Goal: Task Accomplishment & Management: Manage account settings

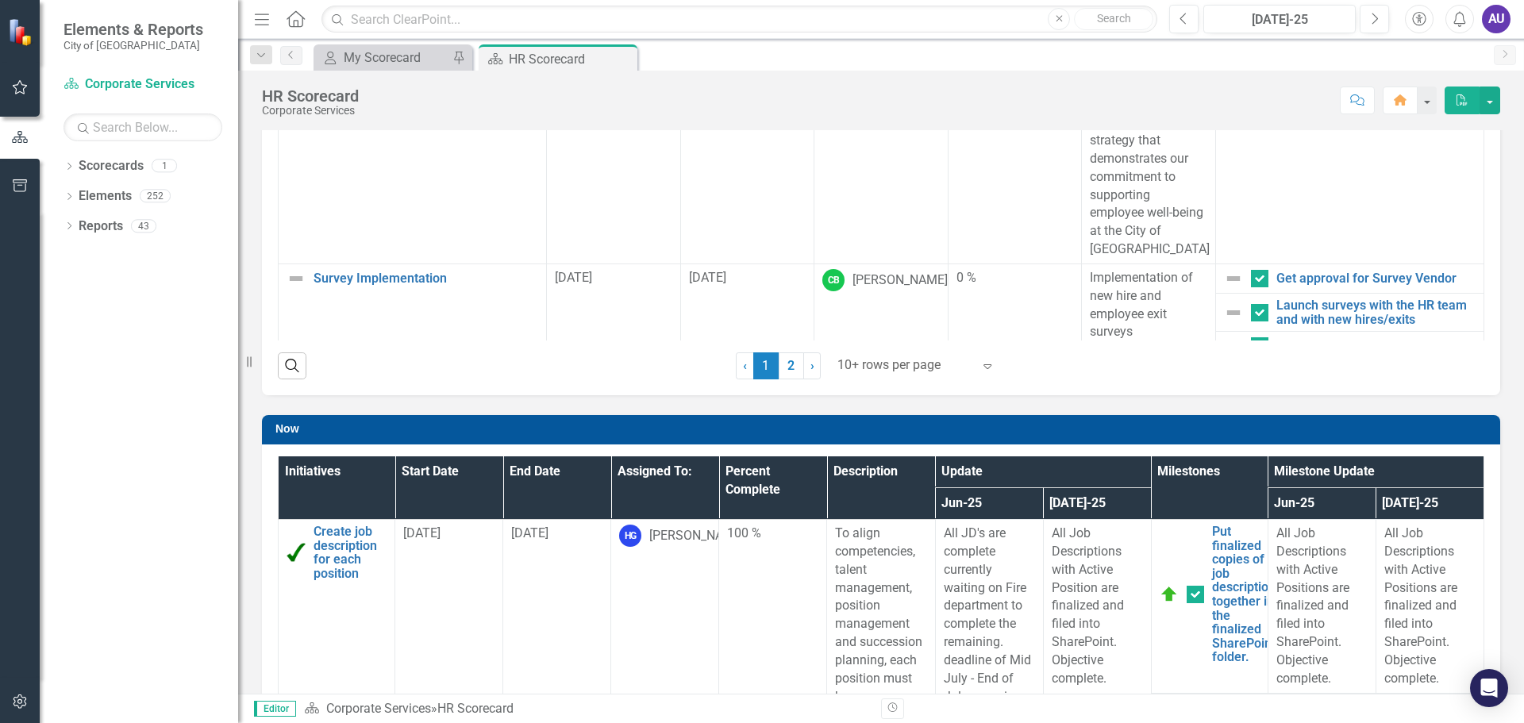
scroll to position [355, 0]
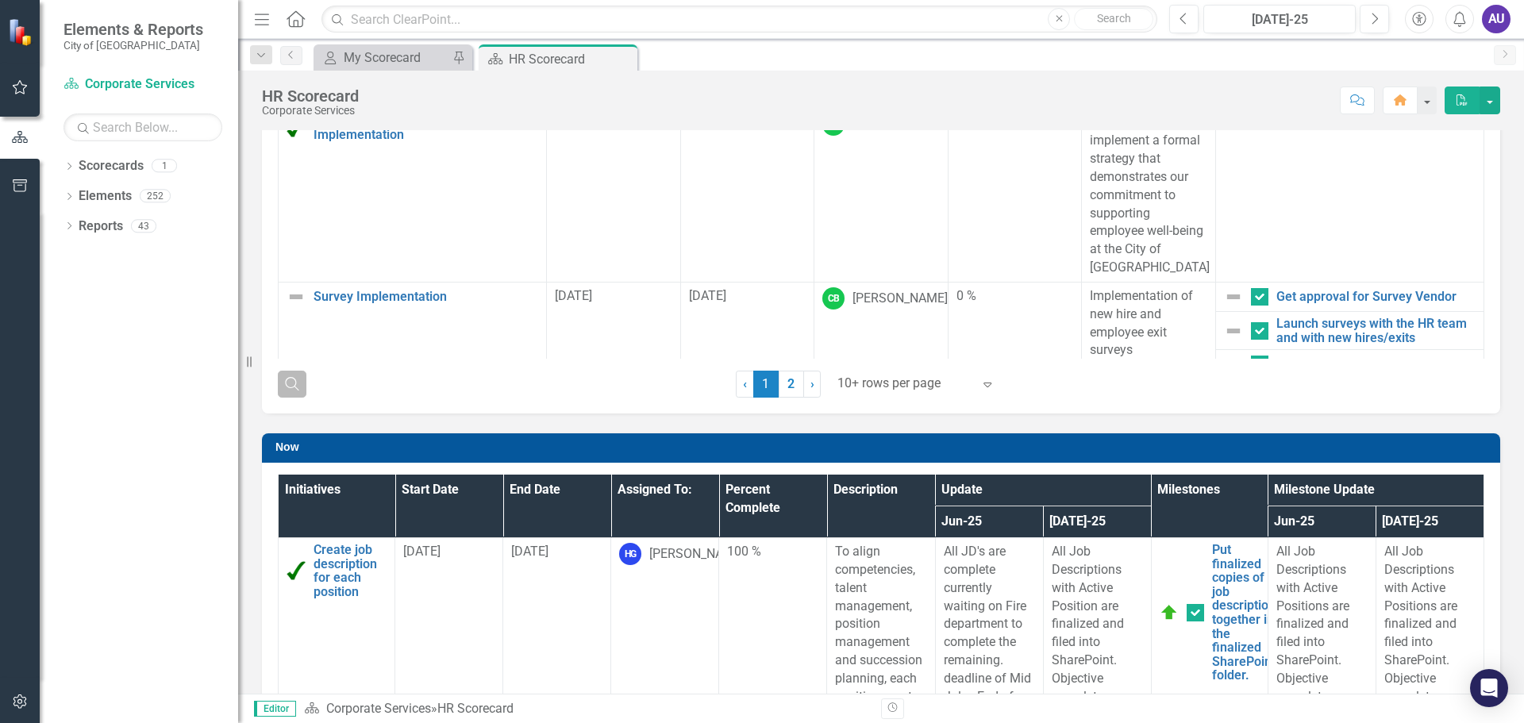
click at [289, 378] on icon "button" at bounding box center [291, 383] width 13 height 13
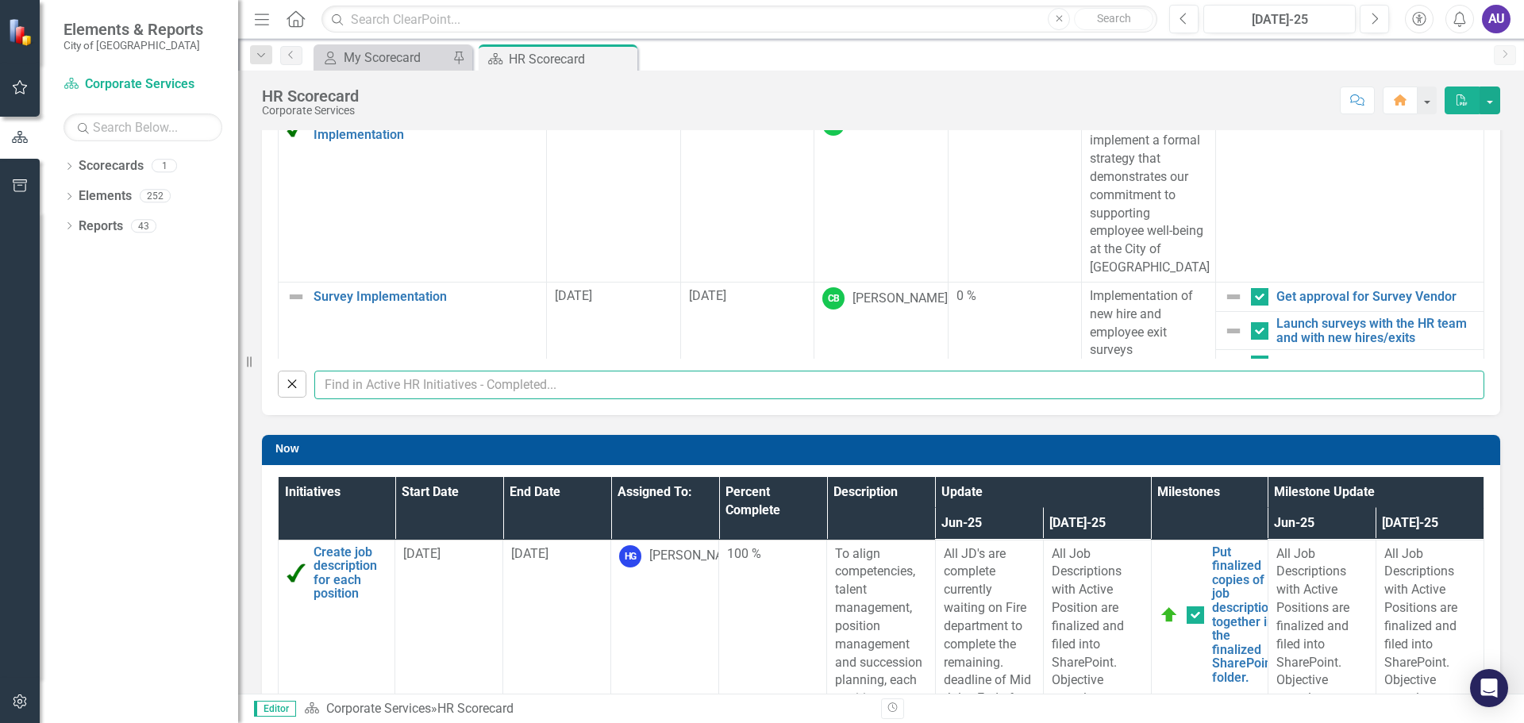
click at [450, 390] on input "text" at bounding box center [899, 385] width 1170 height 29
type input "Ashley"
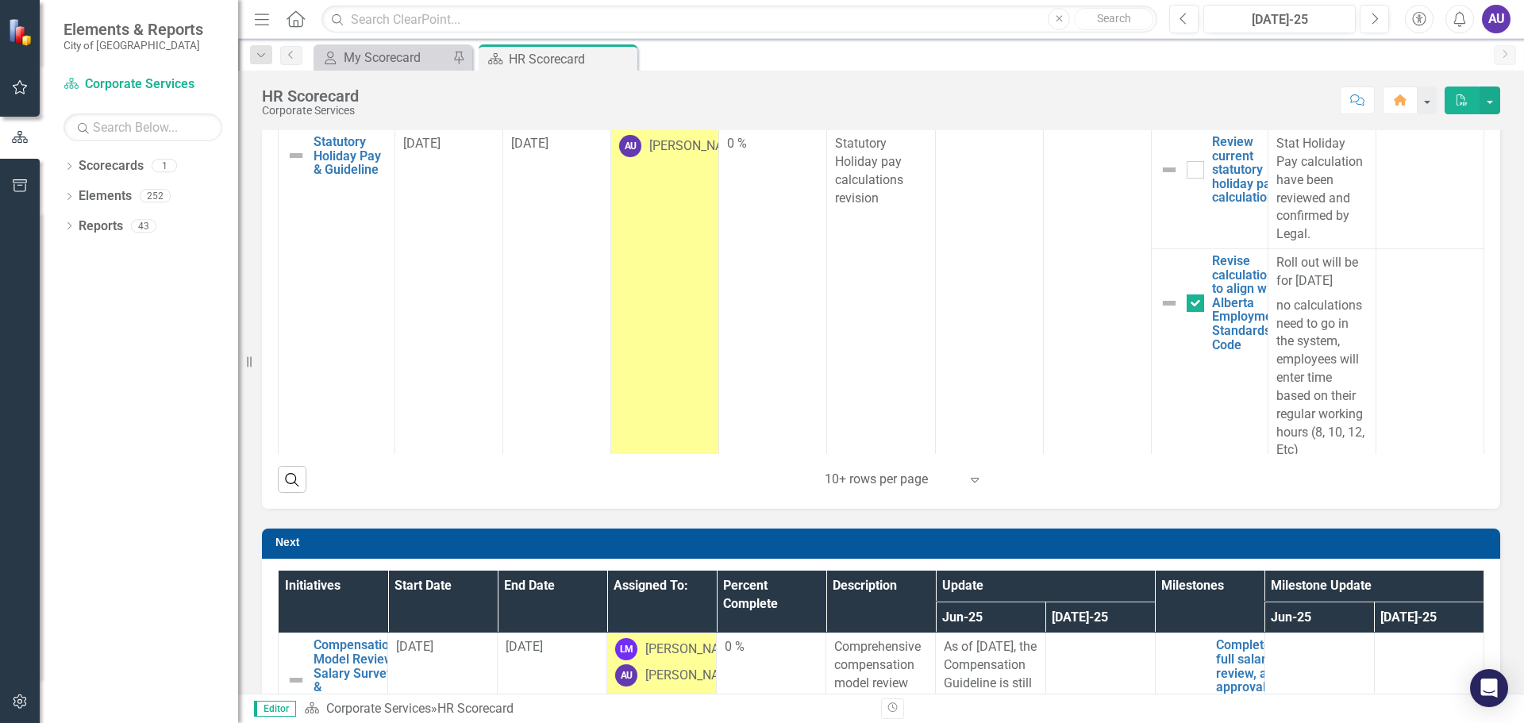
checkbox input "false"
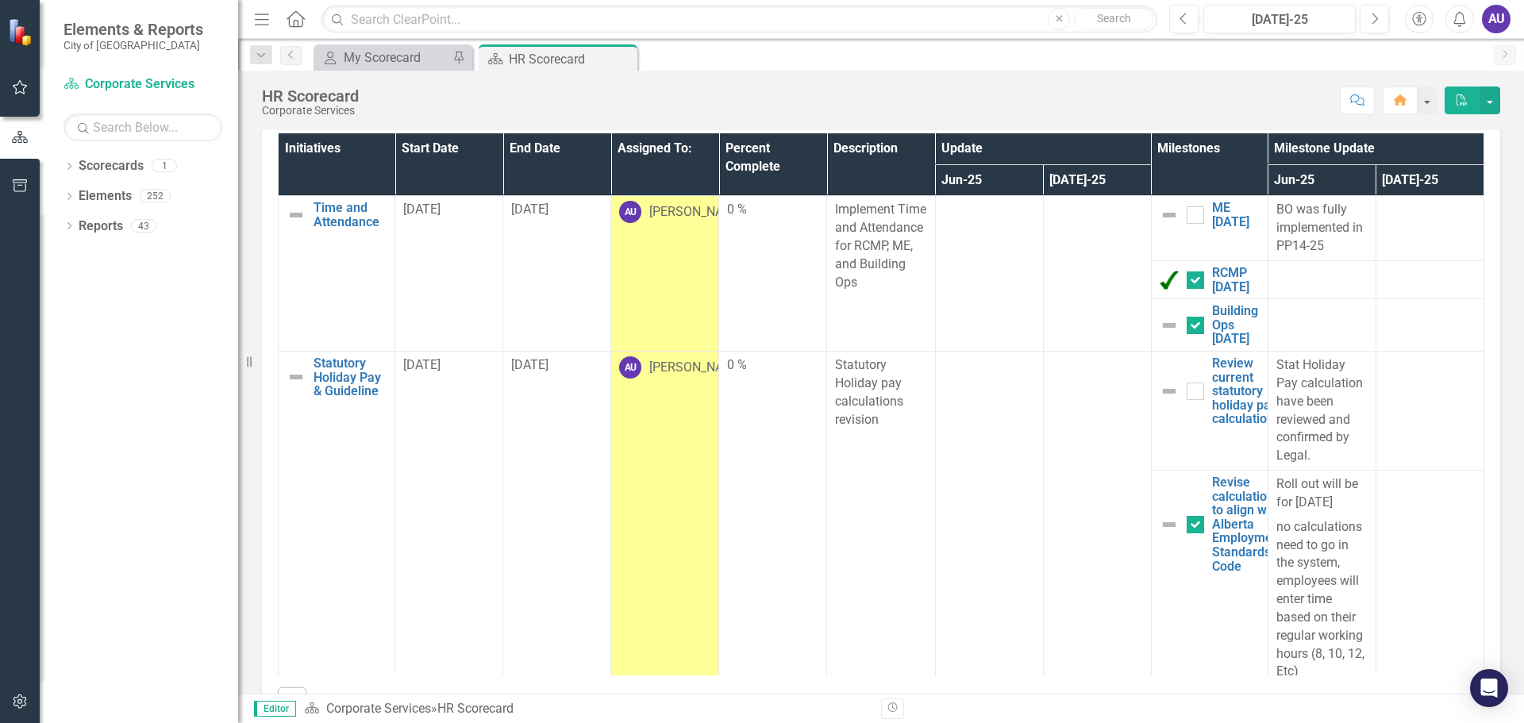
scroll to position [140, 0]
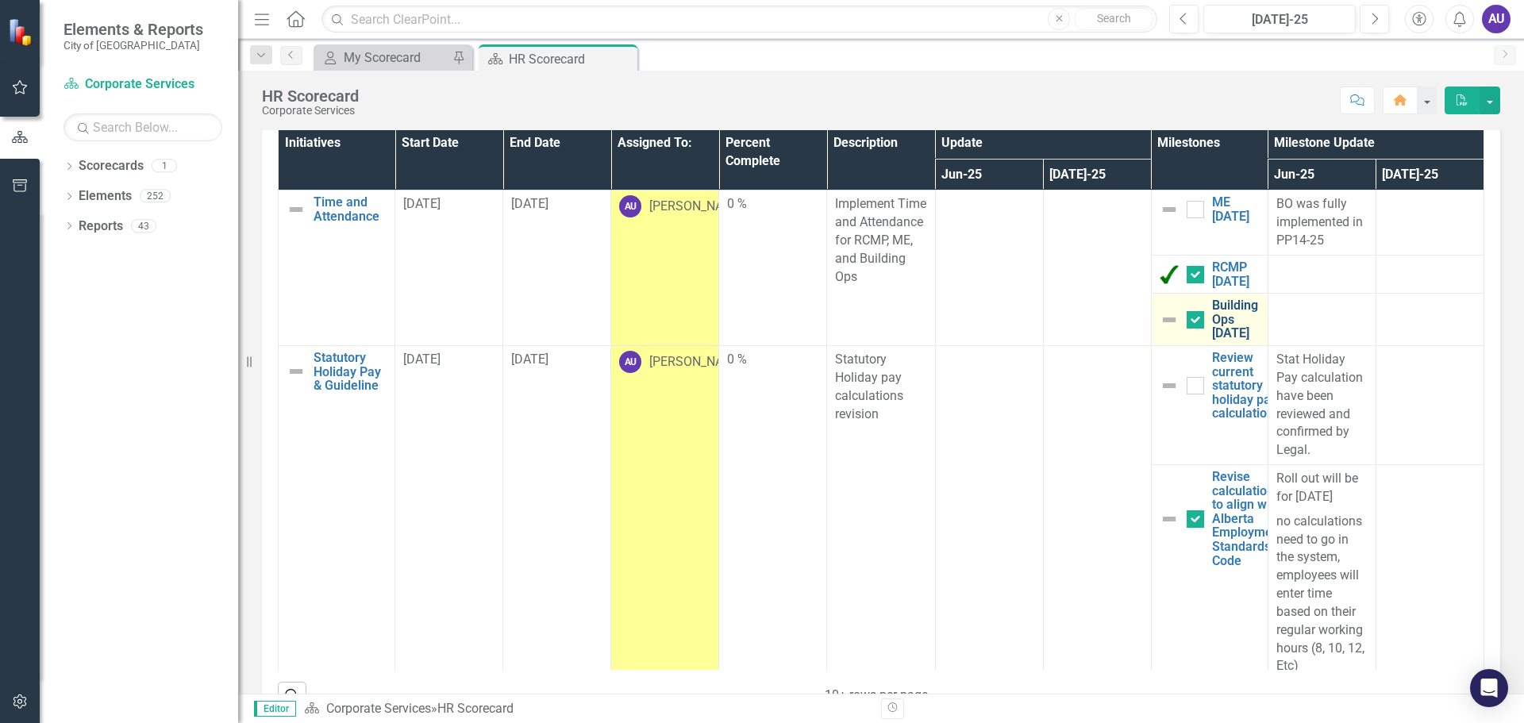
click at [1212, 325] on link "Building Ops [DATE]" at bounding box center [1236, 319] width 48 height 42
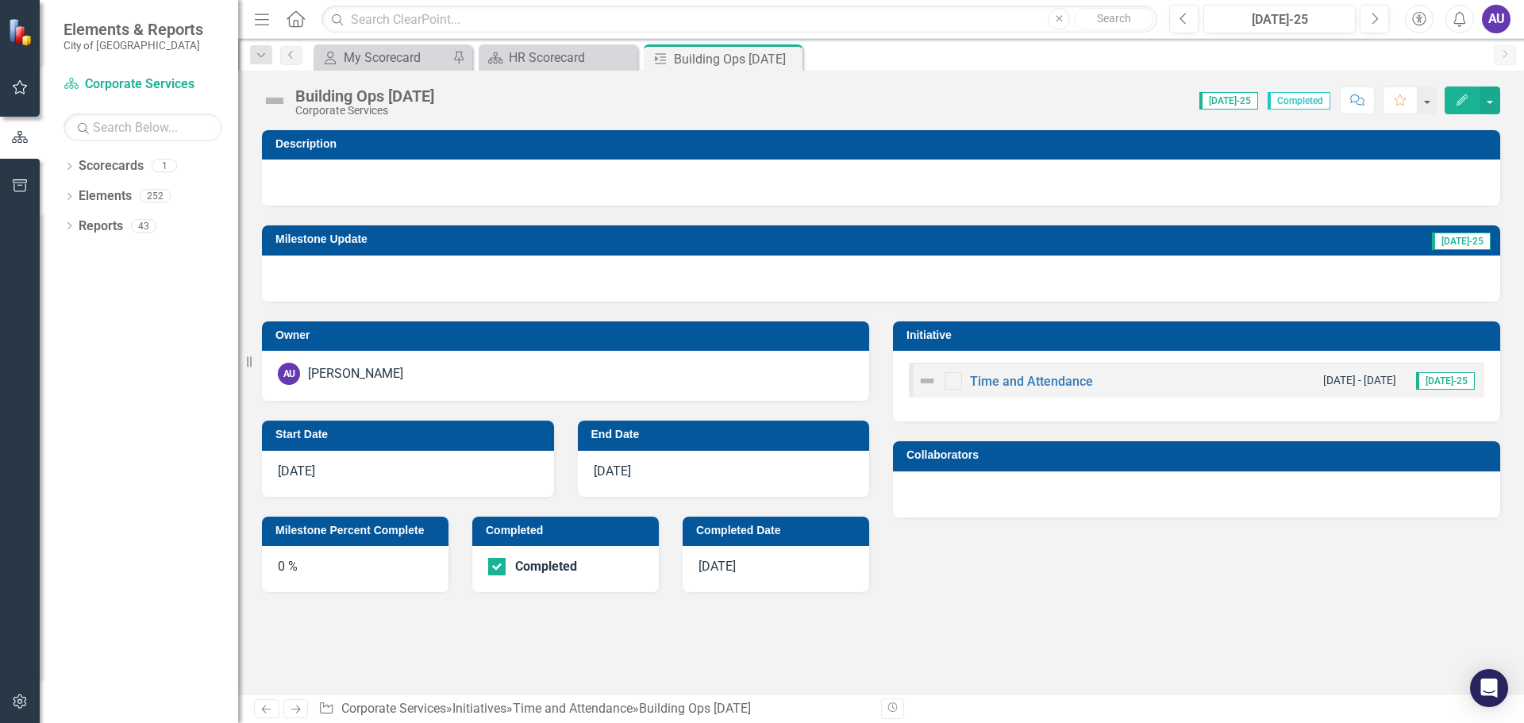
click at [275, 104] on img at bounding box center [274, 100] width 25 height 25
click at [323, 96] on div "Building Ops [DATE]" at bounding box center [364, 95] width 139 height 17
click at [1466, 94] on icon "Edit" at bounding box center [1461, 99] width 14 height 11
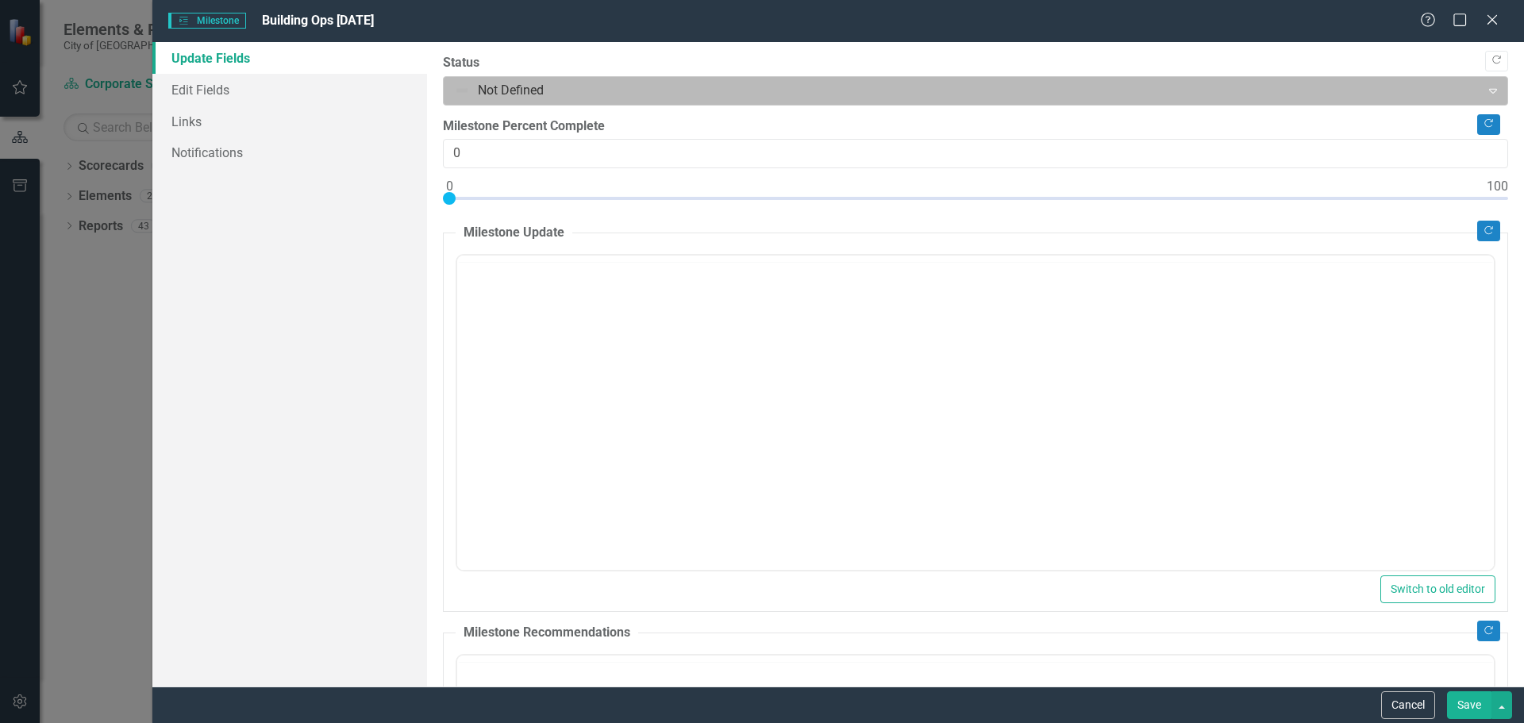
click at [462, 89] on div at bounding box center [962, 90] width 1016 height 21
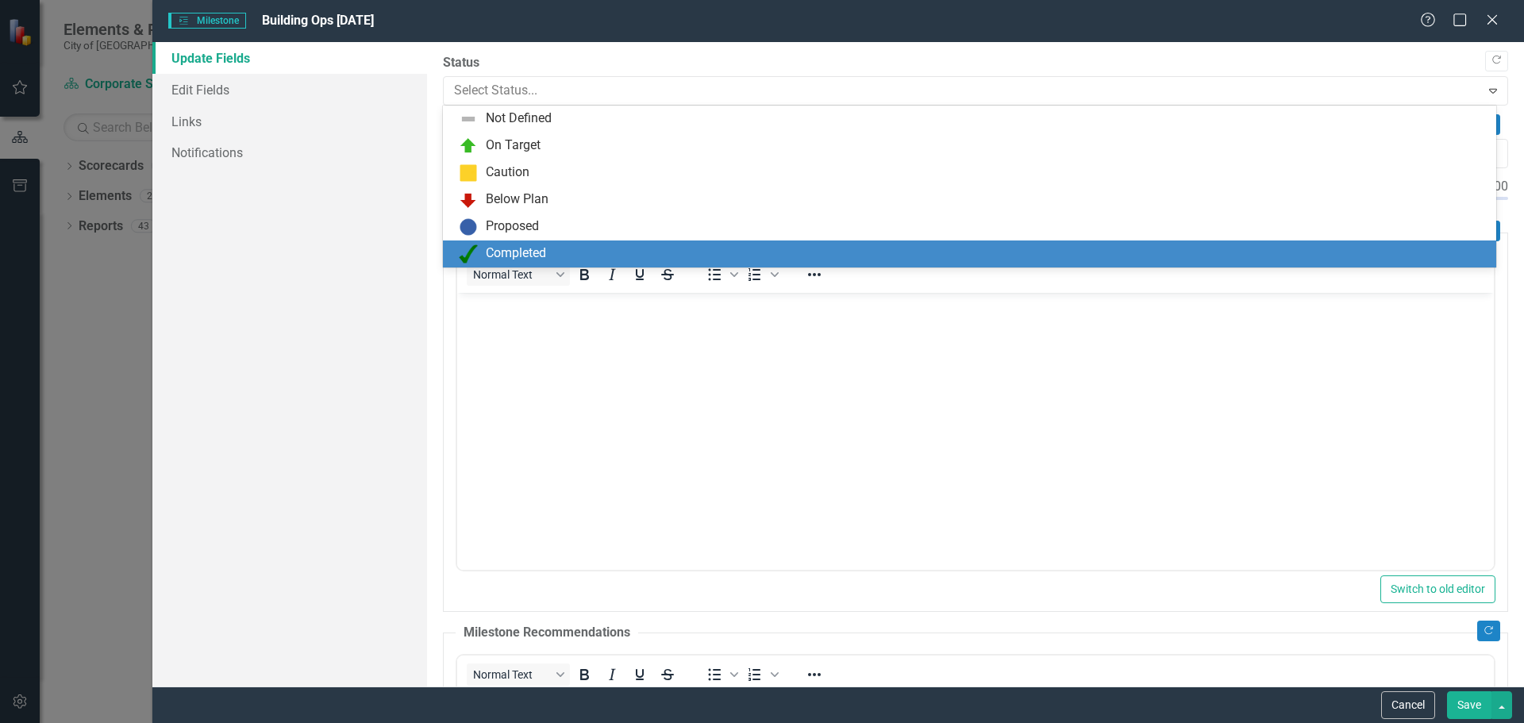
click at [498, 251] on div "Completed" at bounding box center [516, 253] width 60 height 18
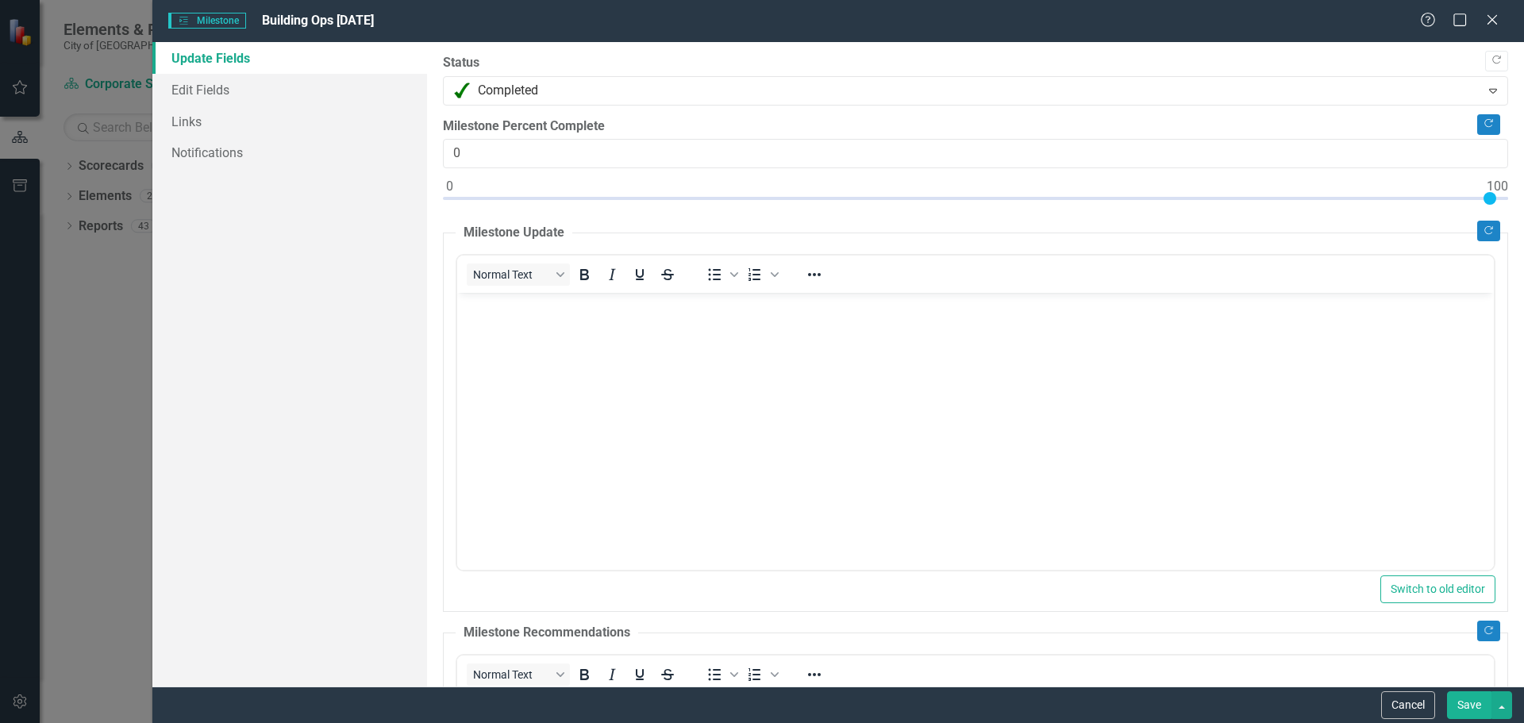
type input "100"
click at [1493, 192] on div at bounding box center [975, 202] width 1065 height 20
click at [1471, 708] on button "Save" at bounding box center [1469, 705] width 44 height 28
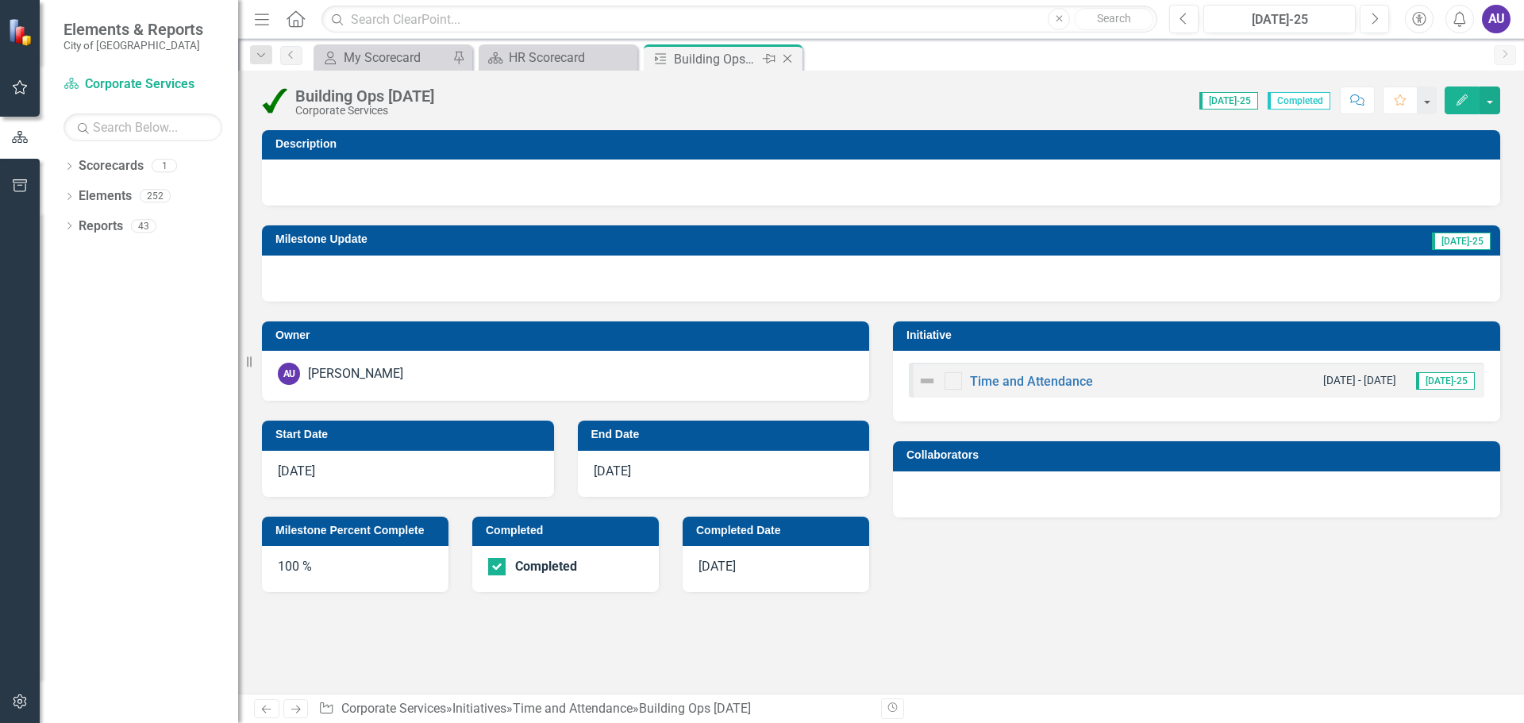
click at [793, 55] on icon "Close" at bounding box center [787, 58] width 16 height 13
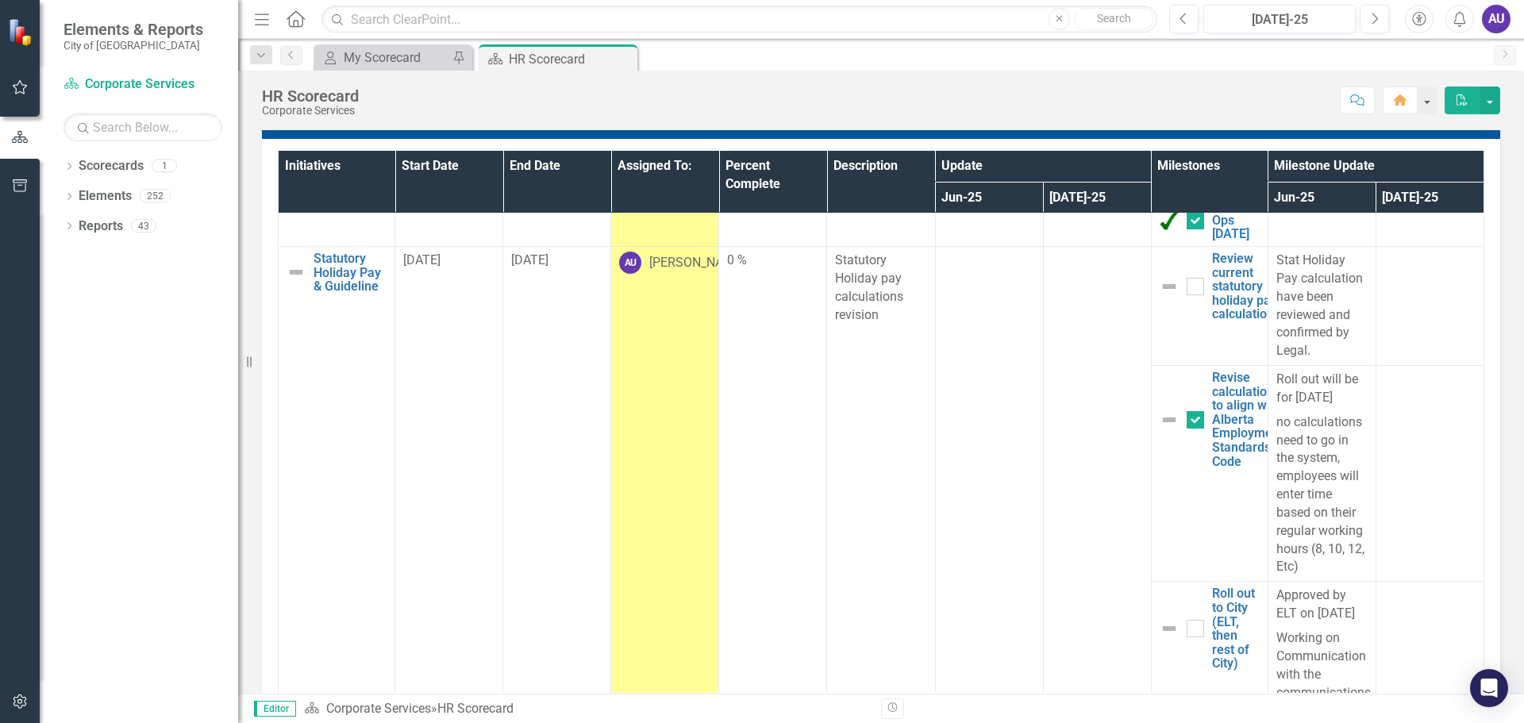
scroll to position [103, 0]
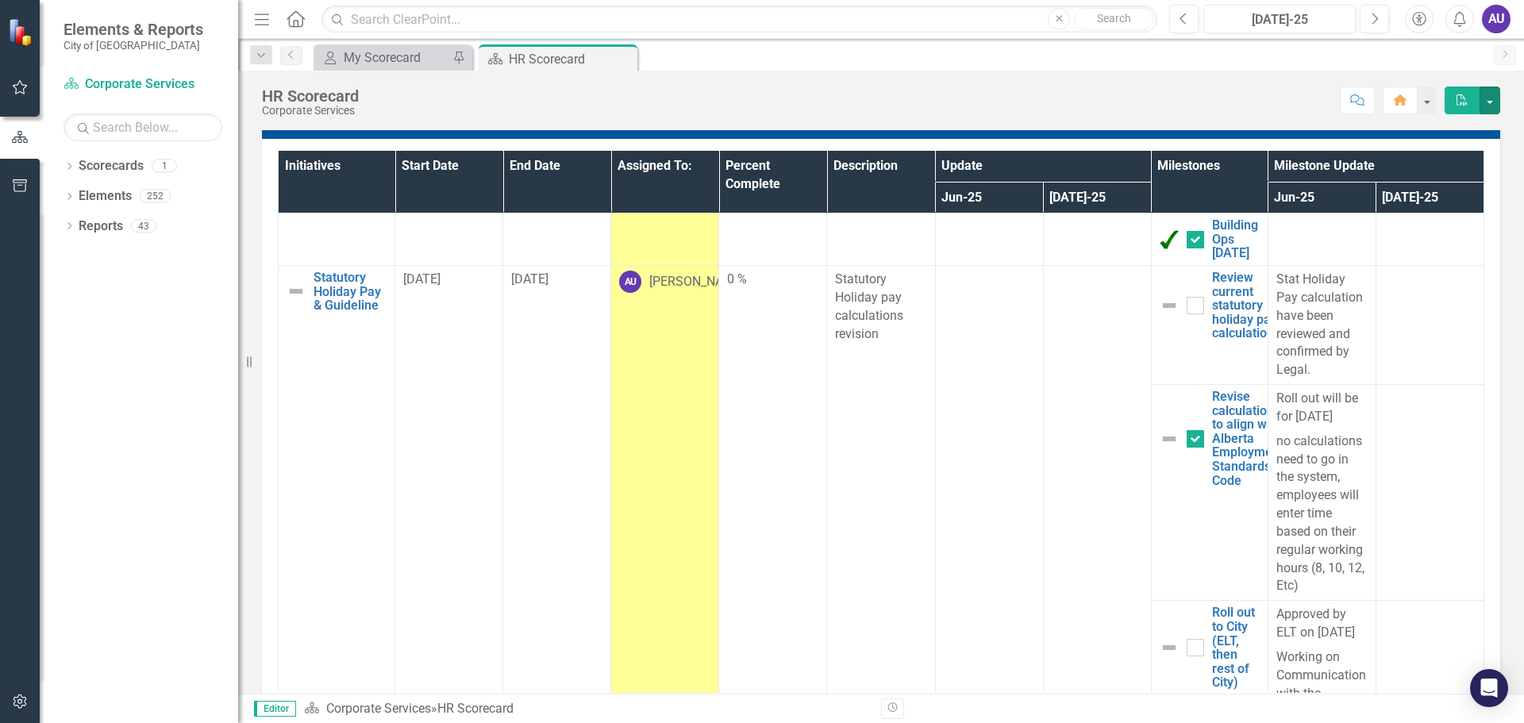
drag, startPoint x: 1486, startPoint y: 96, endPoint x: 1508, endPoint y: 118, distance: 31.4
click at [1508, 118] on div "HR Scorecard Corporate Services Score: N/A [DATE]-25 Completed Comment Home PDF…" at bounding box center [880, 382] width 1285 height 623
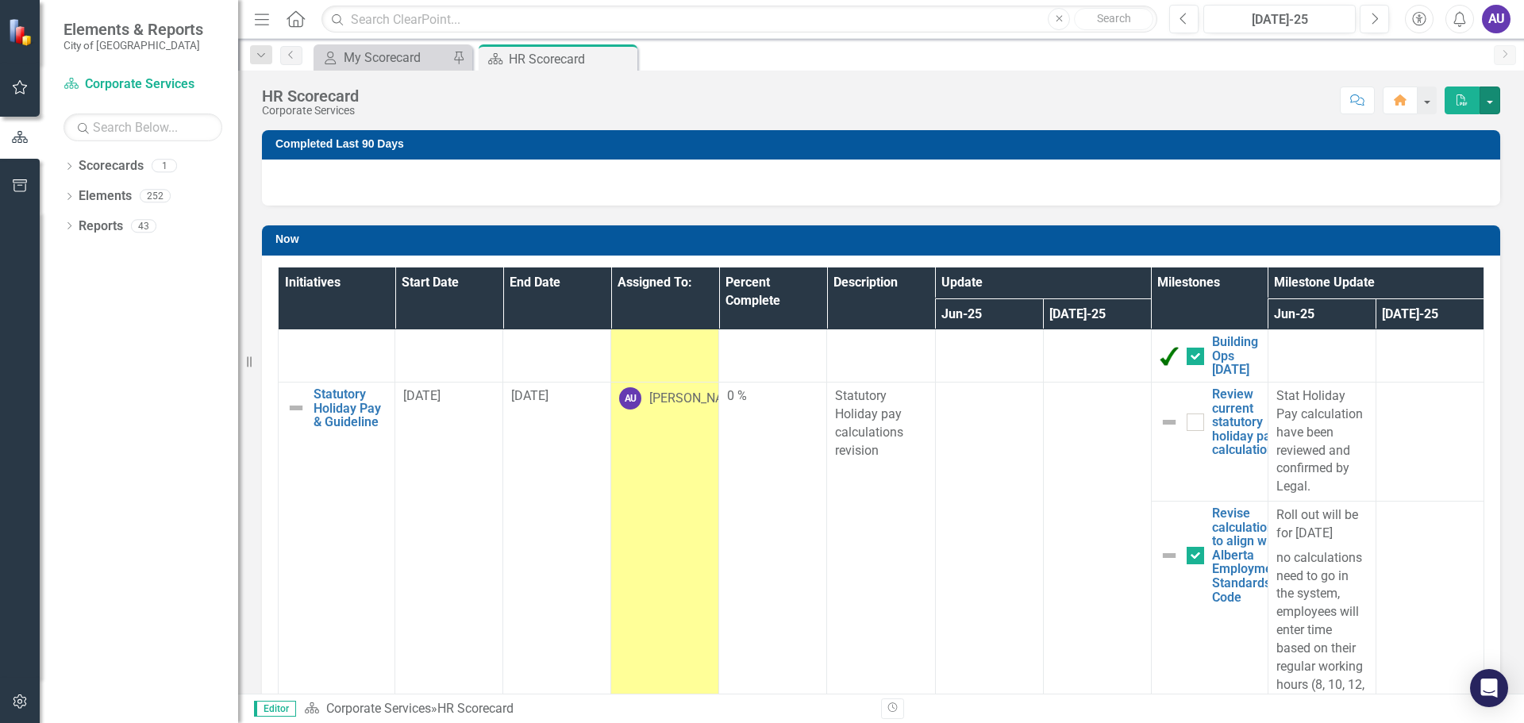
scroll to position [35, 0]
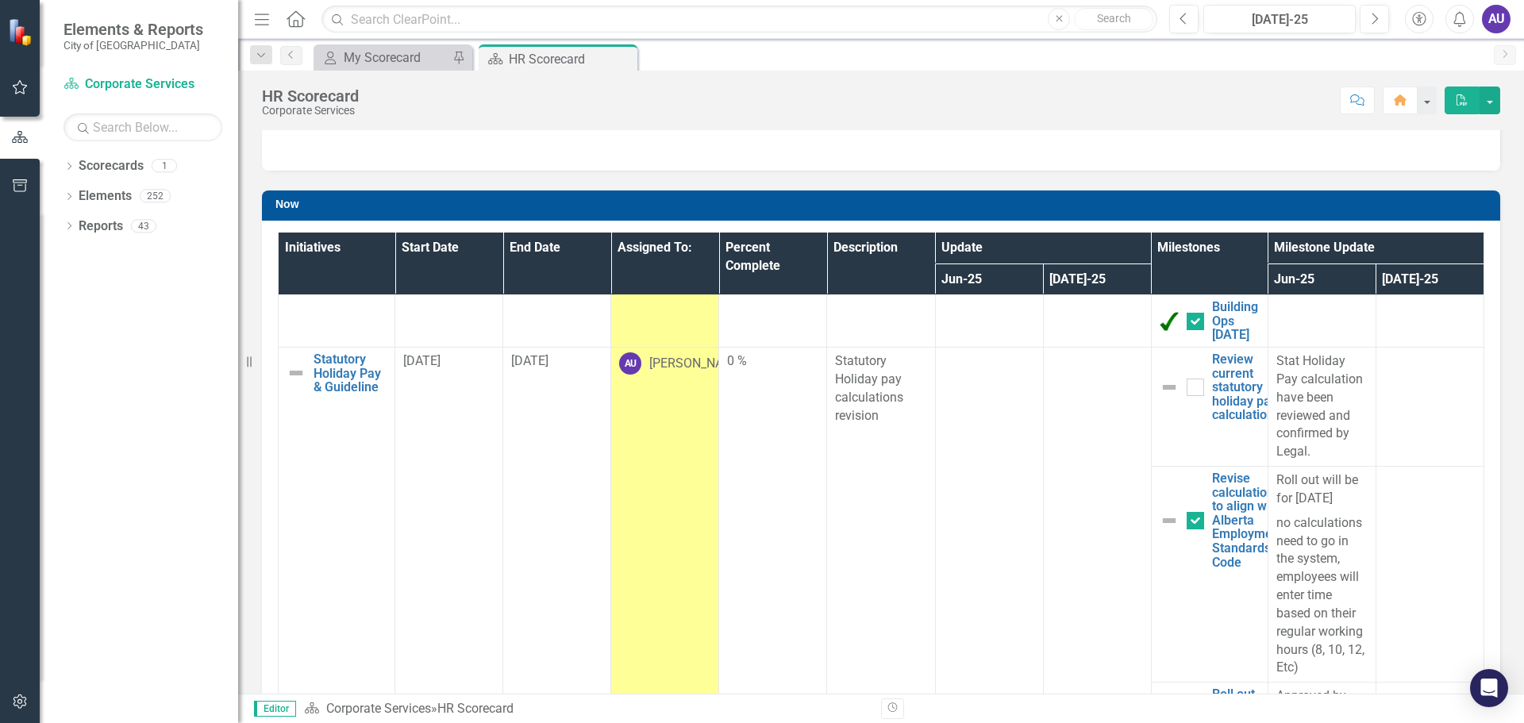
click at [1408, 272] on th "[DATE]-25" at bounding box center [1429, 279] width 108 height 32
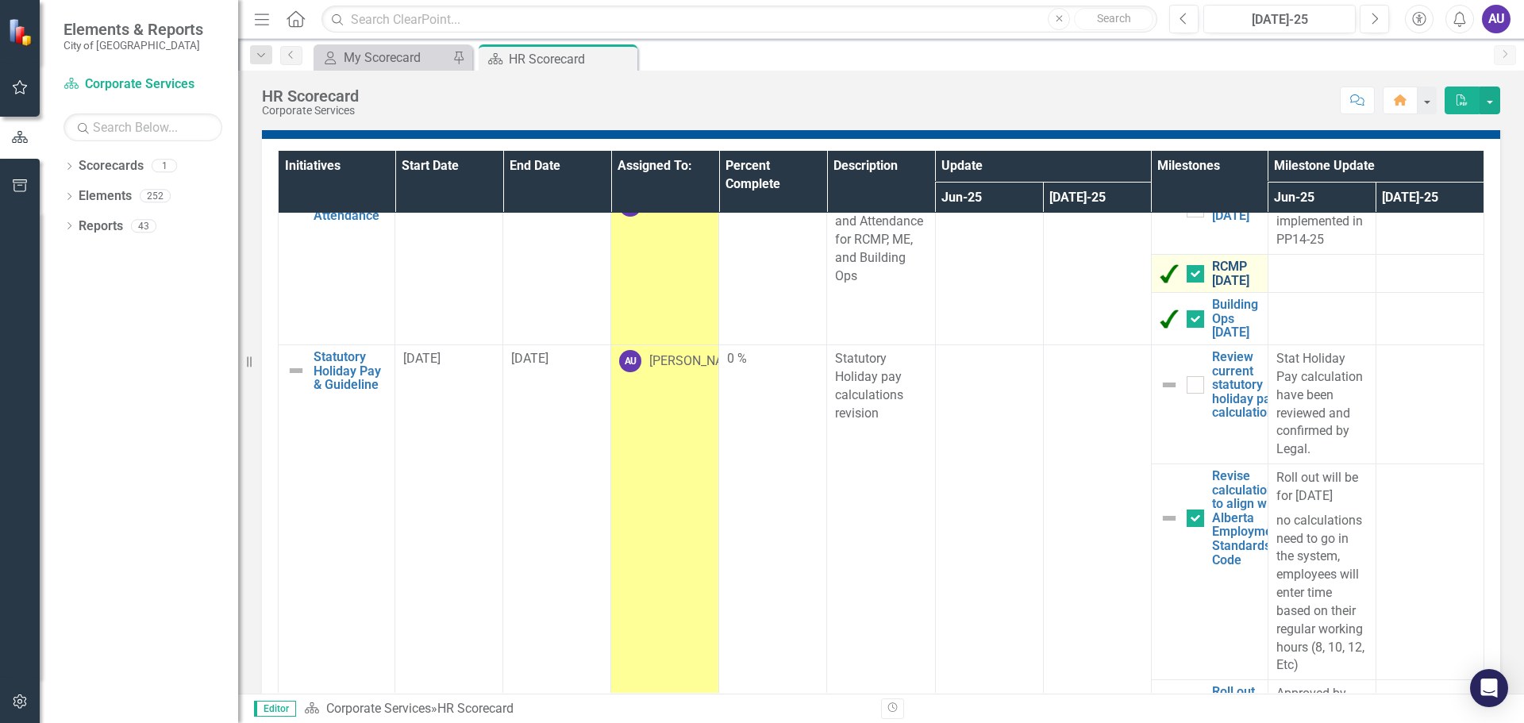
scroll to position [0, 0]
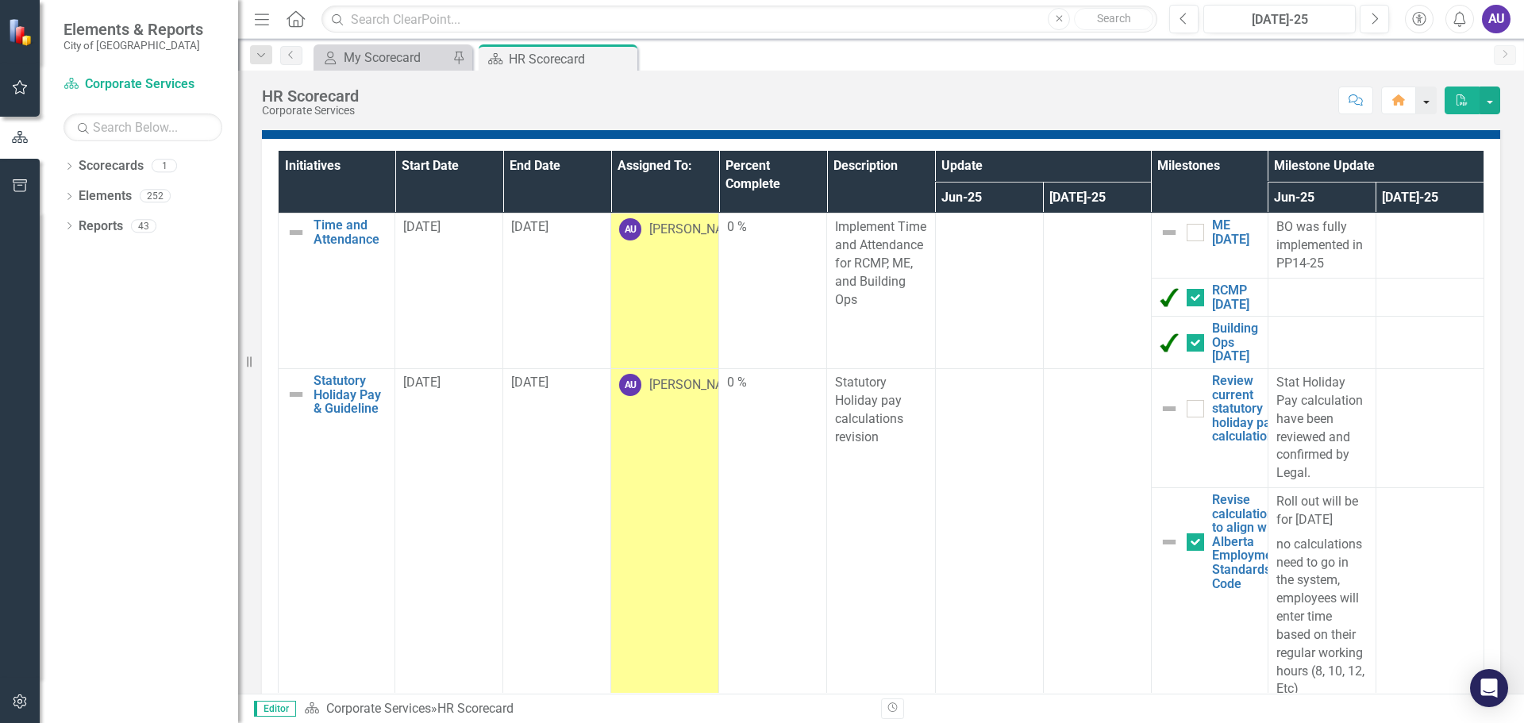
click at [1425, 100] on button "button" at bounding box center [1426, 100] width 21 height 28
click at [1378, 18] on button "Next" at bounding box center [1373, 19] width 29 height 29
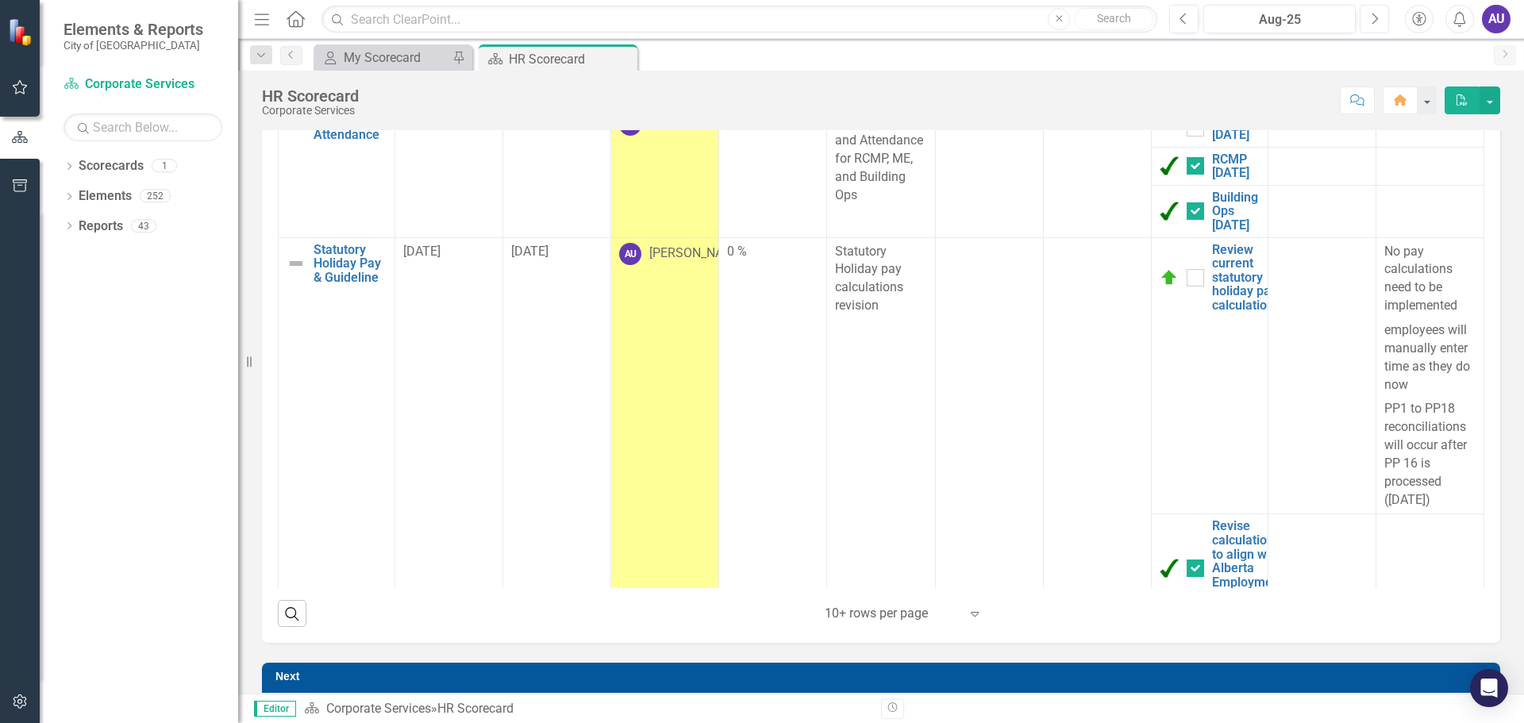
scroll to position [195, 0]
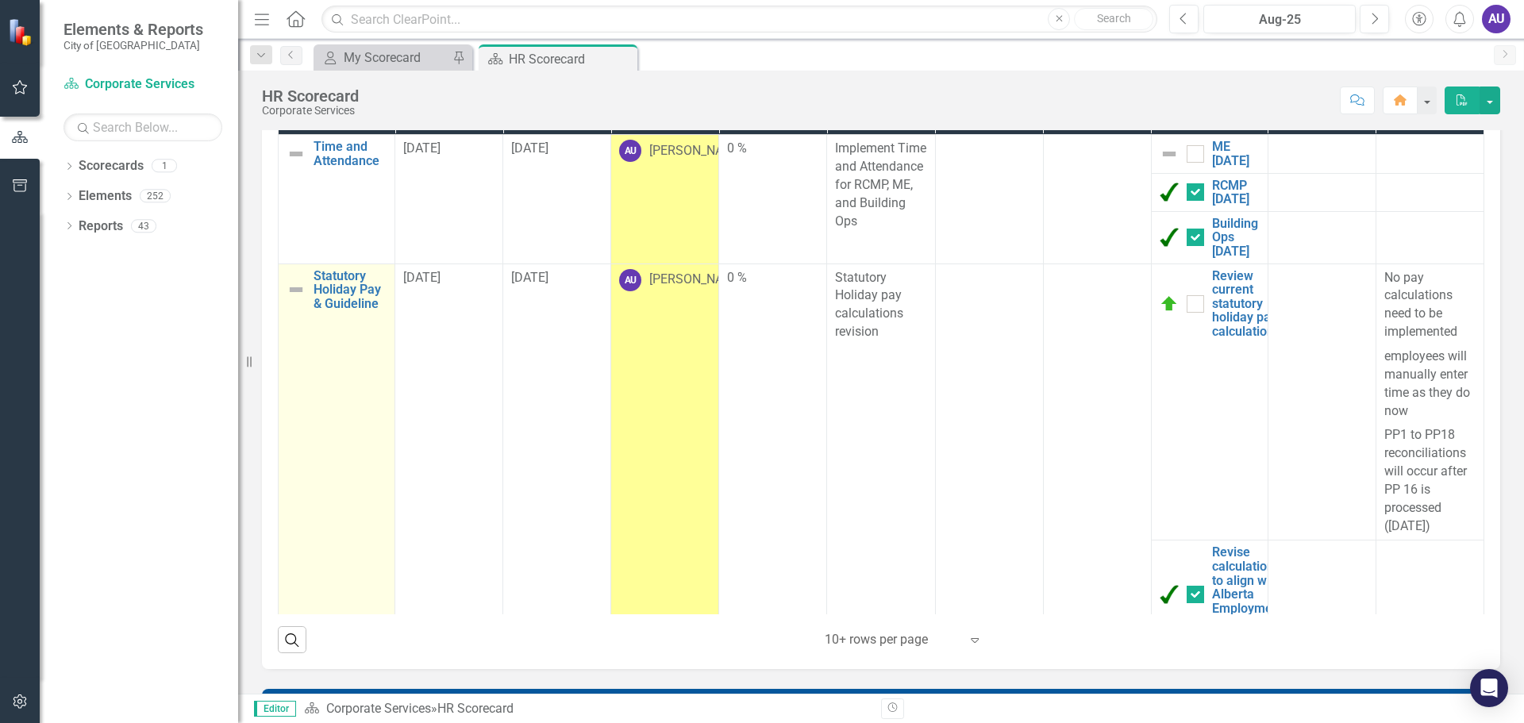
click at [356, 304] on link "Statutory Holiday Pay & Guideline" at bounding box center [349, 290] width 73 height 42
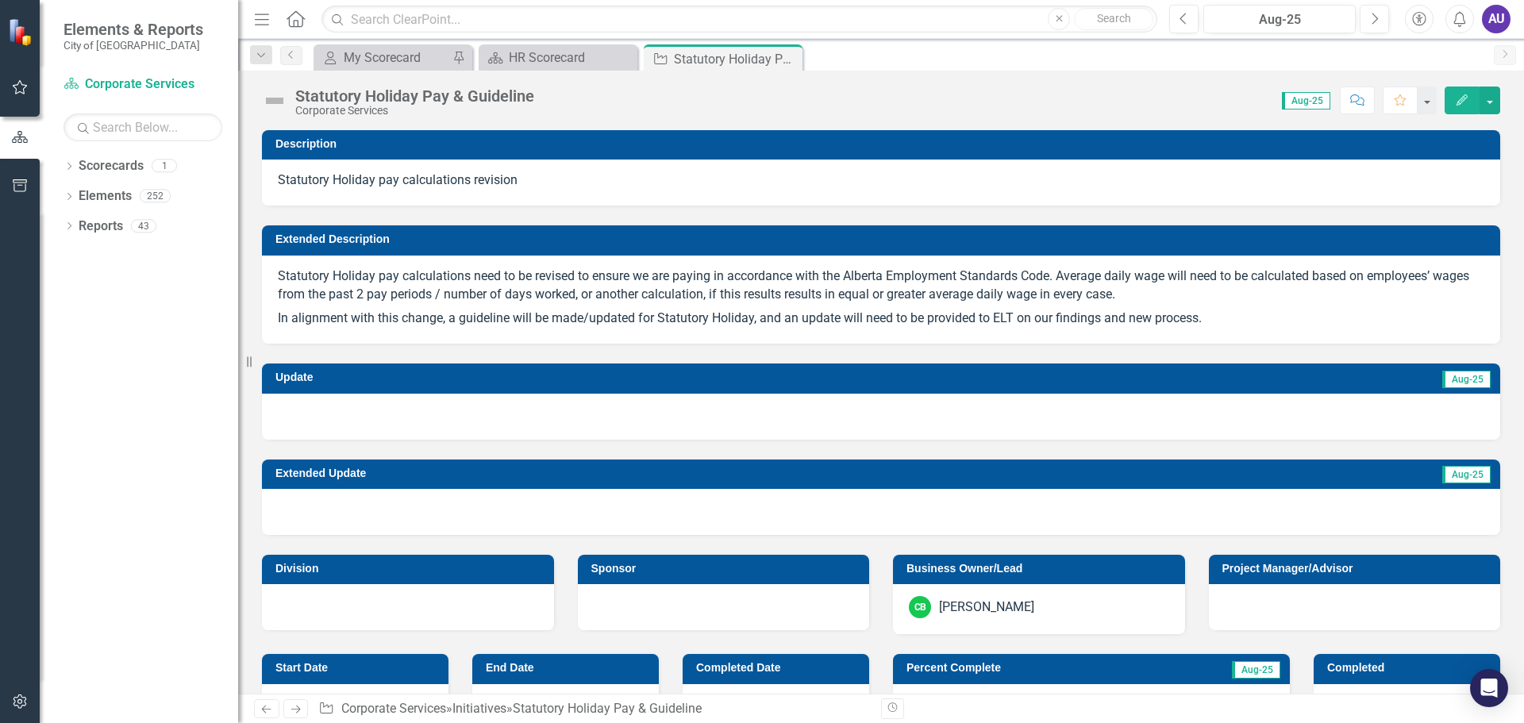
click at [1454, 98] on button "Edit" at bounding box center [1461, 100] width 35 height 28
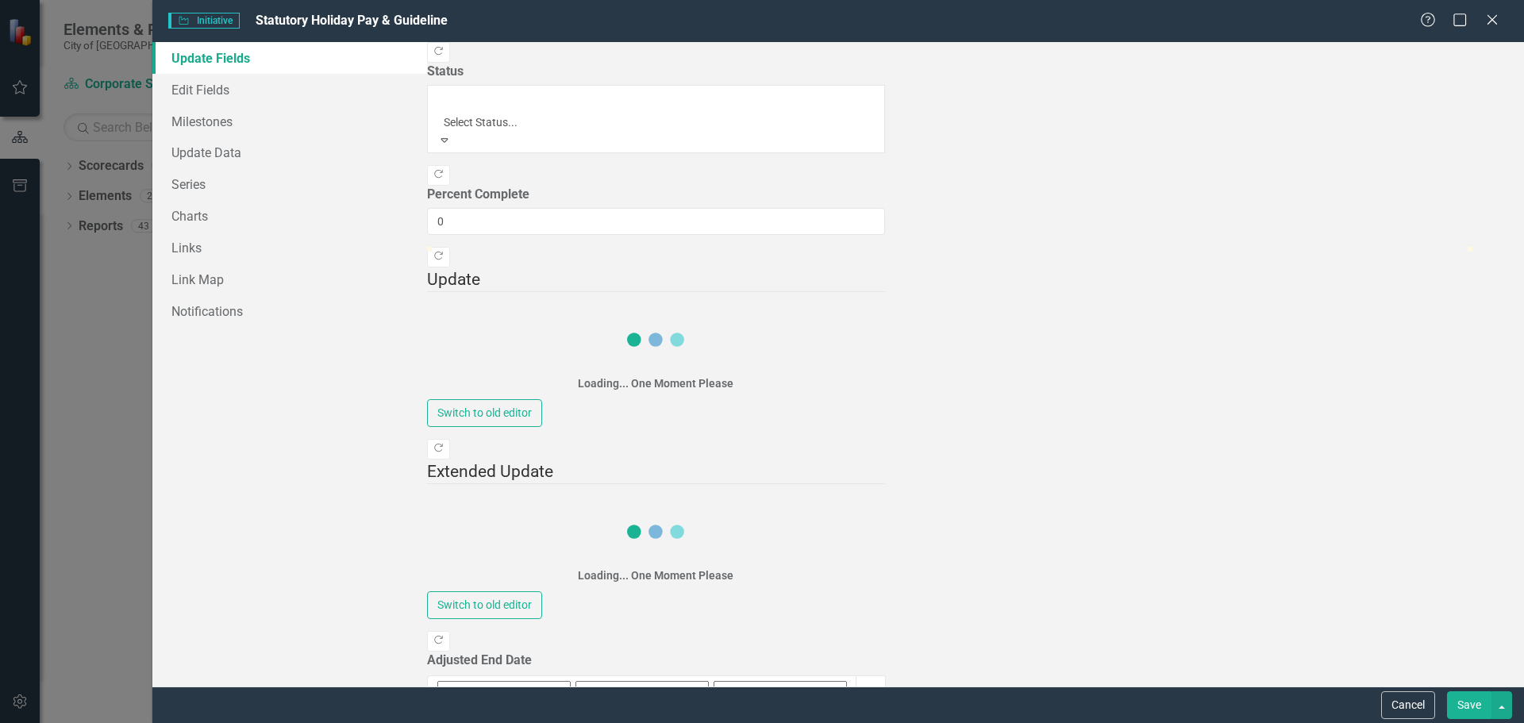
click at [476, 94] on div at bounding box center [655, 103] width 421 height 19
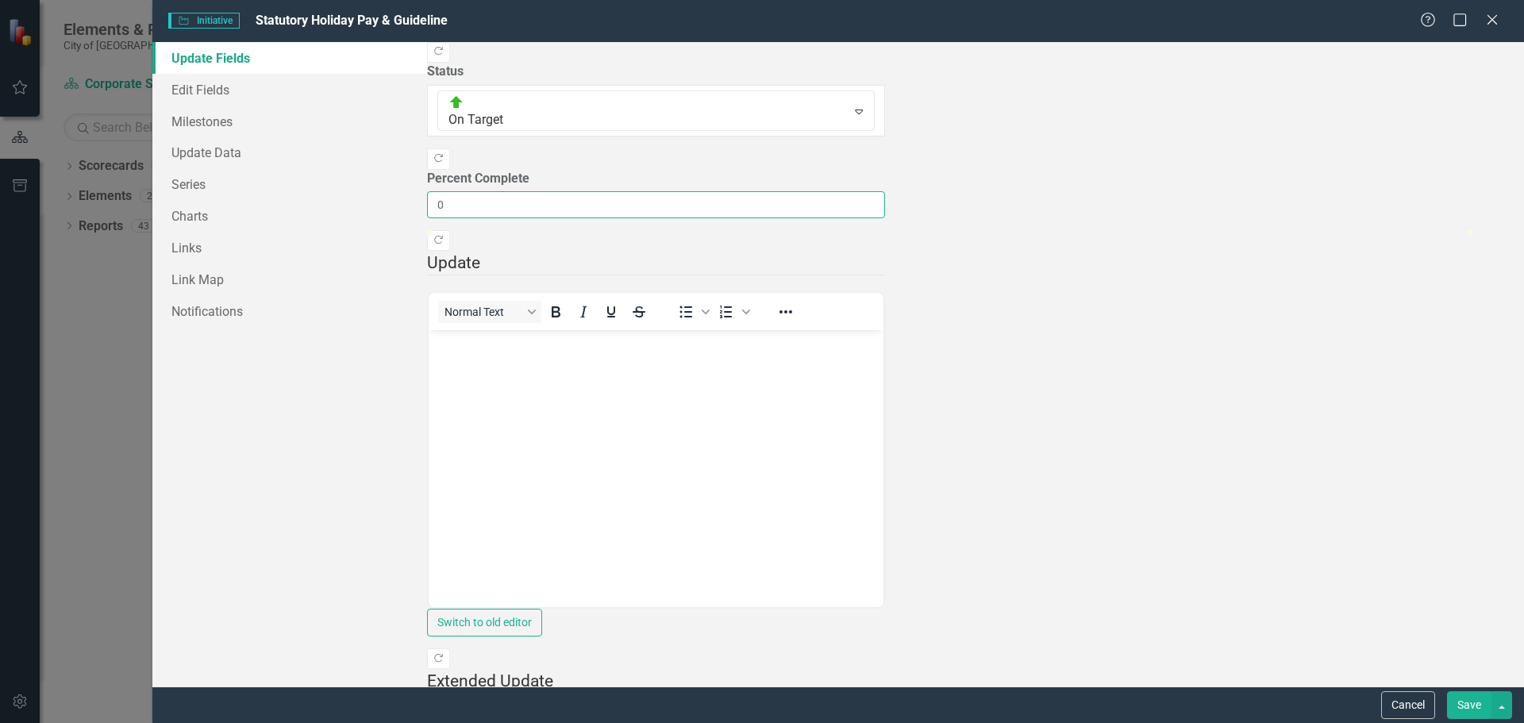
click at [608, 191] on input "0" at bounding box center [656, 204] width 458 height 27
click at [885, 191] on input "1" at bounding box center [656, 204] width 458 height 27
click at [885, 191] on input "2" at bounding box center [656, 204] width 458 height 27
click at [885, 191] on input "3" at bounding box center [656, 204] width 458 height 27
click at [885, 191] on input "4" at bounding box center [656, 204] width 458 height 27
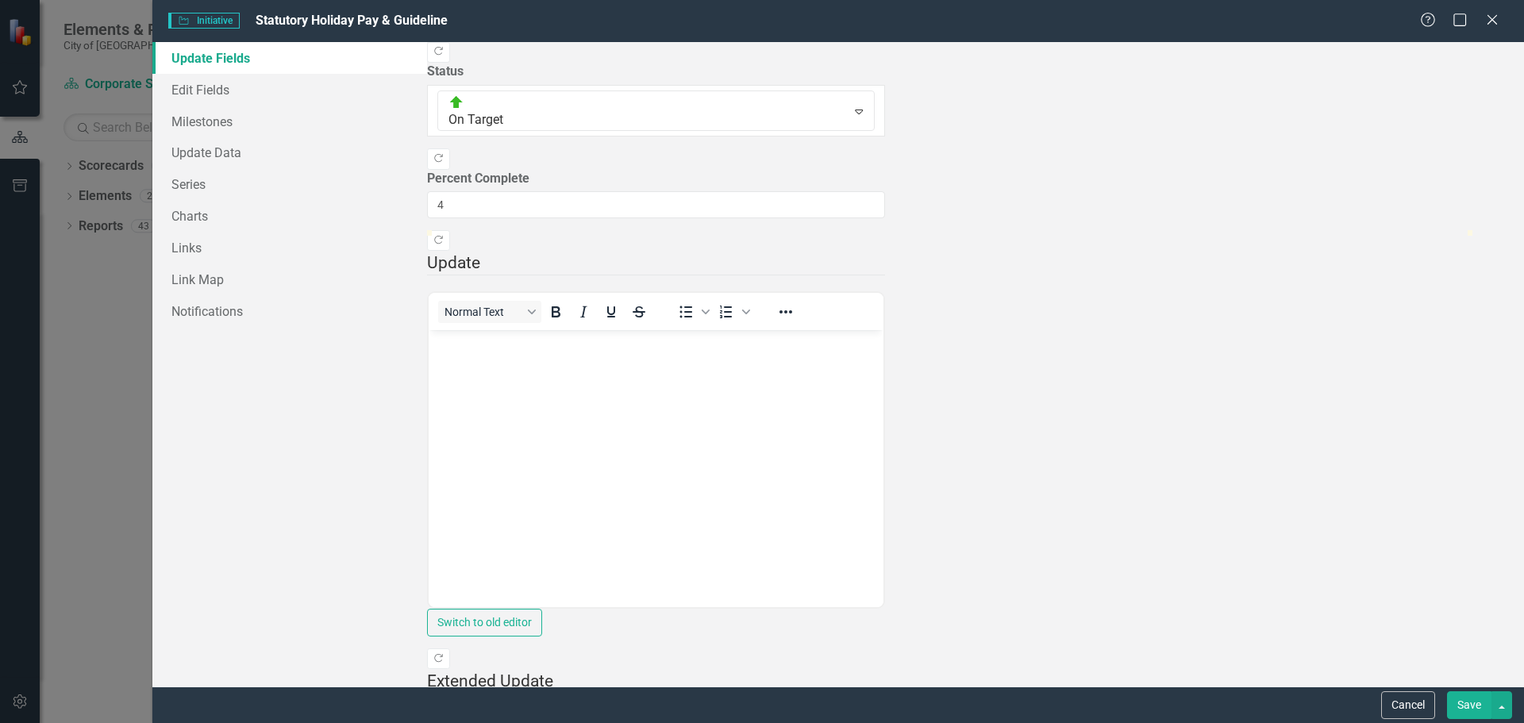
click at [885, 230] on div at bounding box center [656, 230] width 458 height 0
type input "80"
drag, startPoint x: 1331, startPoint y: 197, endPoint x: 1283, endPoint y: 201, distance: 47.8
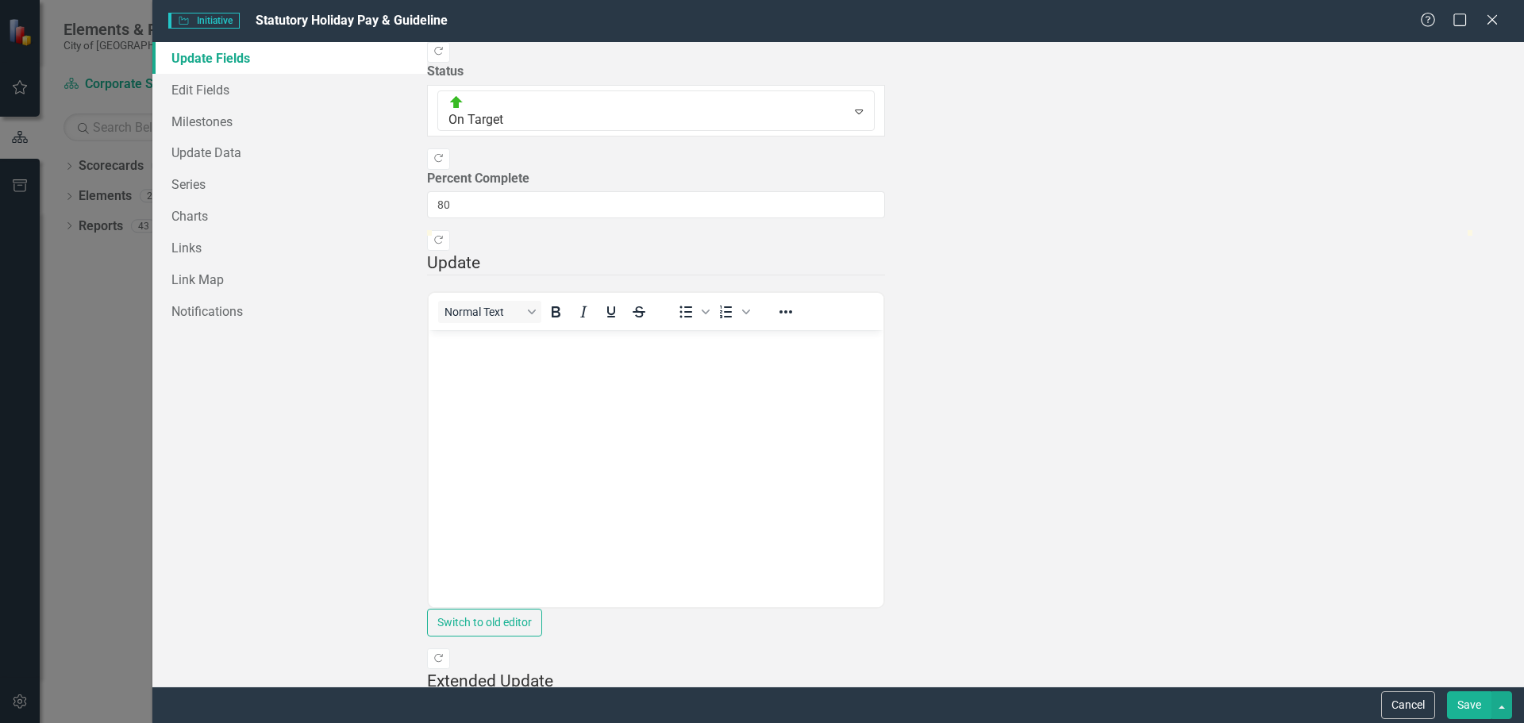
click at [1258, 230] on div at bounding box center [1258, 230] width 0 height 0
drag, startPoint x: 1474, startPoint y: 701, endPoint x: 959, endPoint y: 220, distance: 704.0
click at [1474, 701] on button "Save" at bounding box center [1469, 705] width 44 height 28
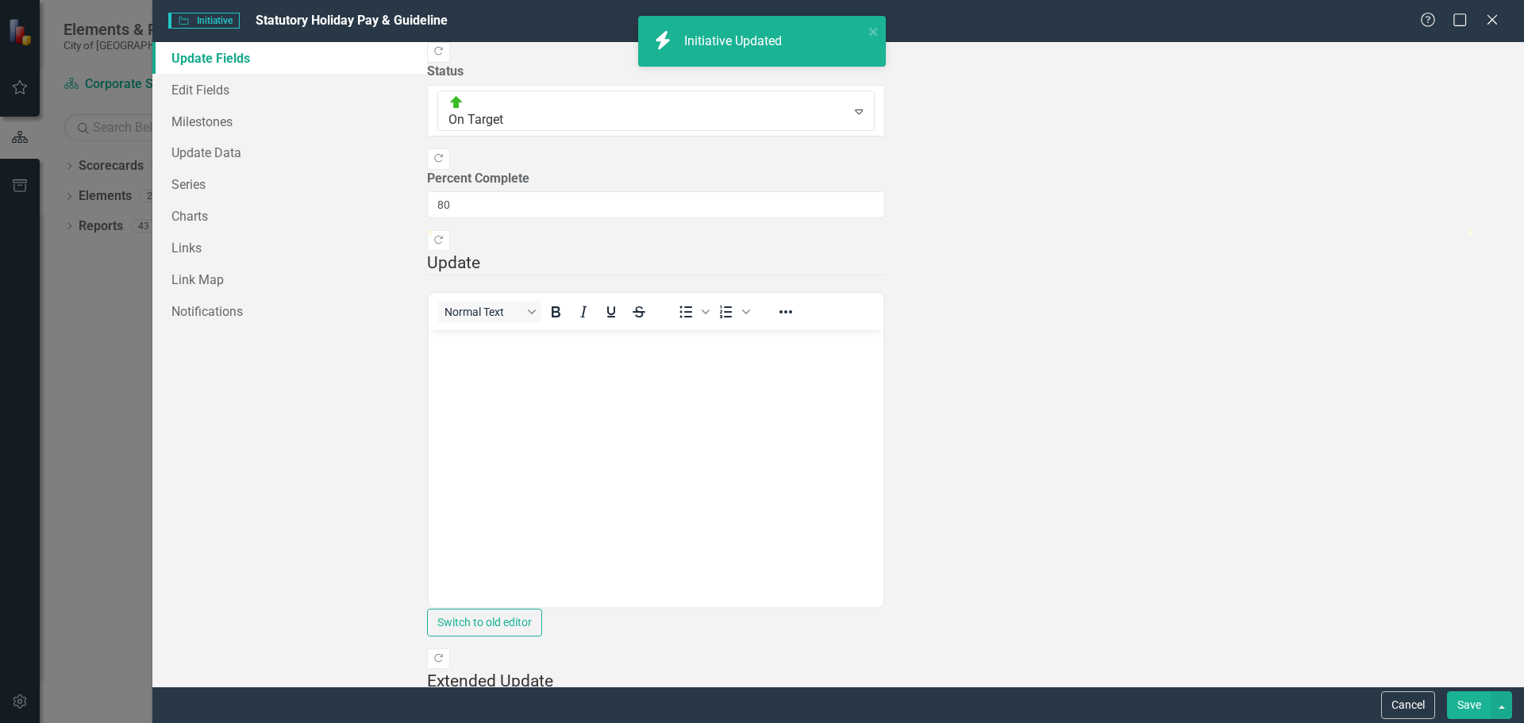
checkbox input "true"
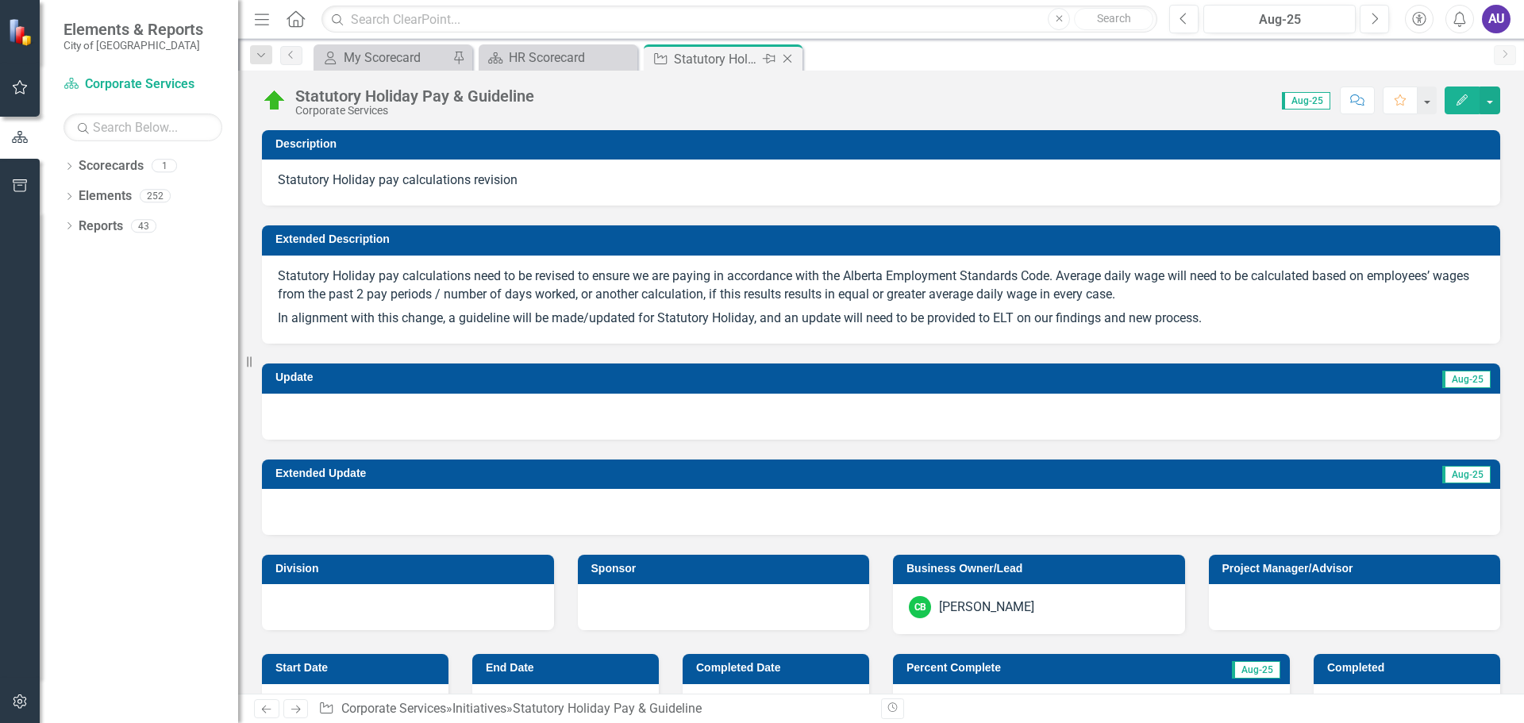
click at [791, 55] on icon at bounding box center [787, 59] width 9 height 9
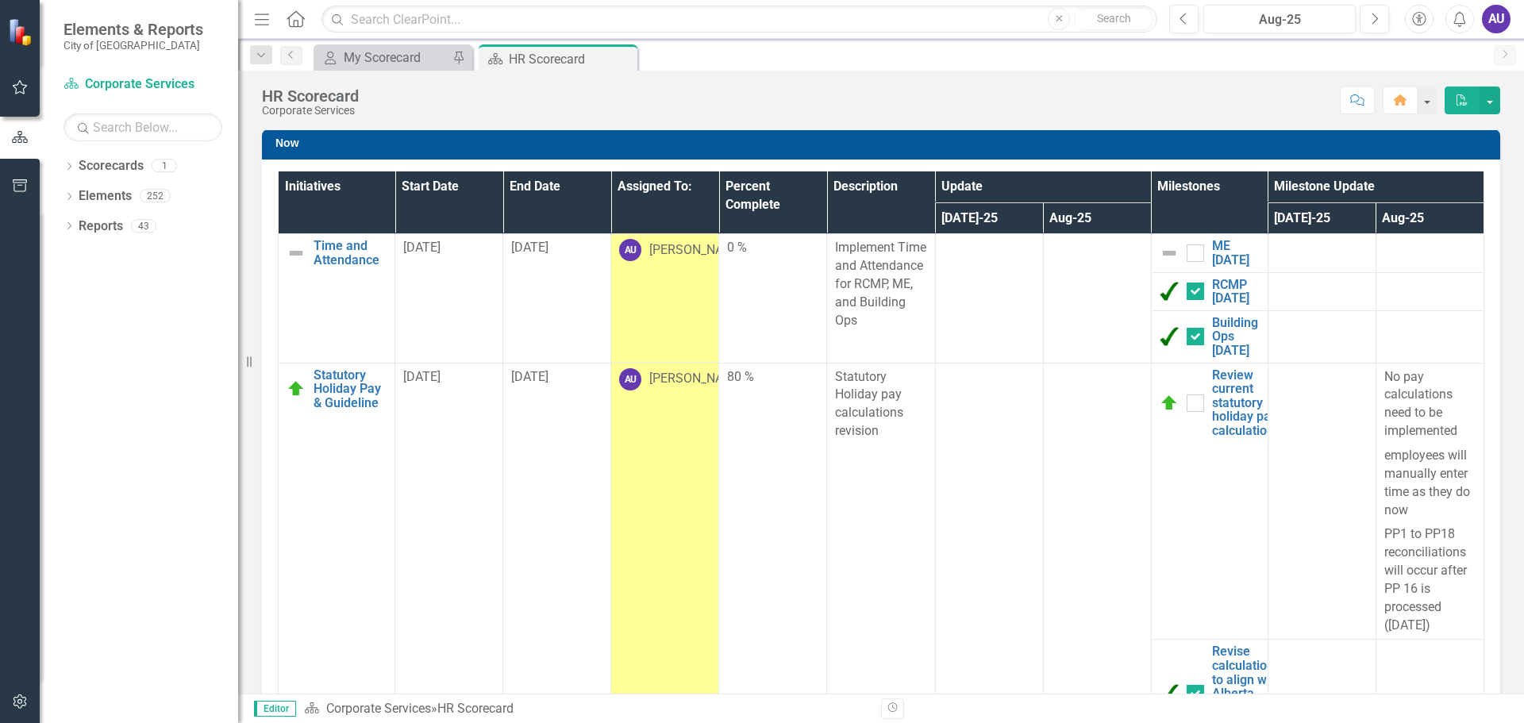
scroll to position [113, 0]
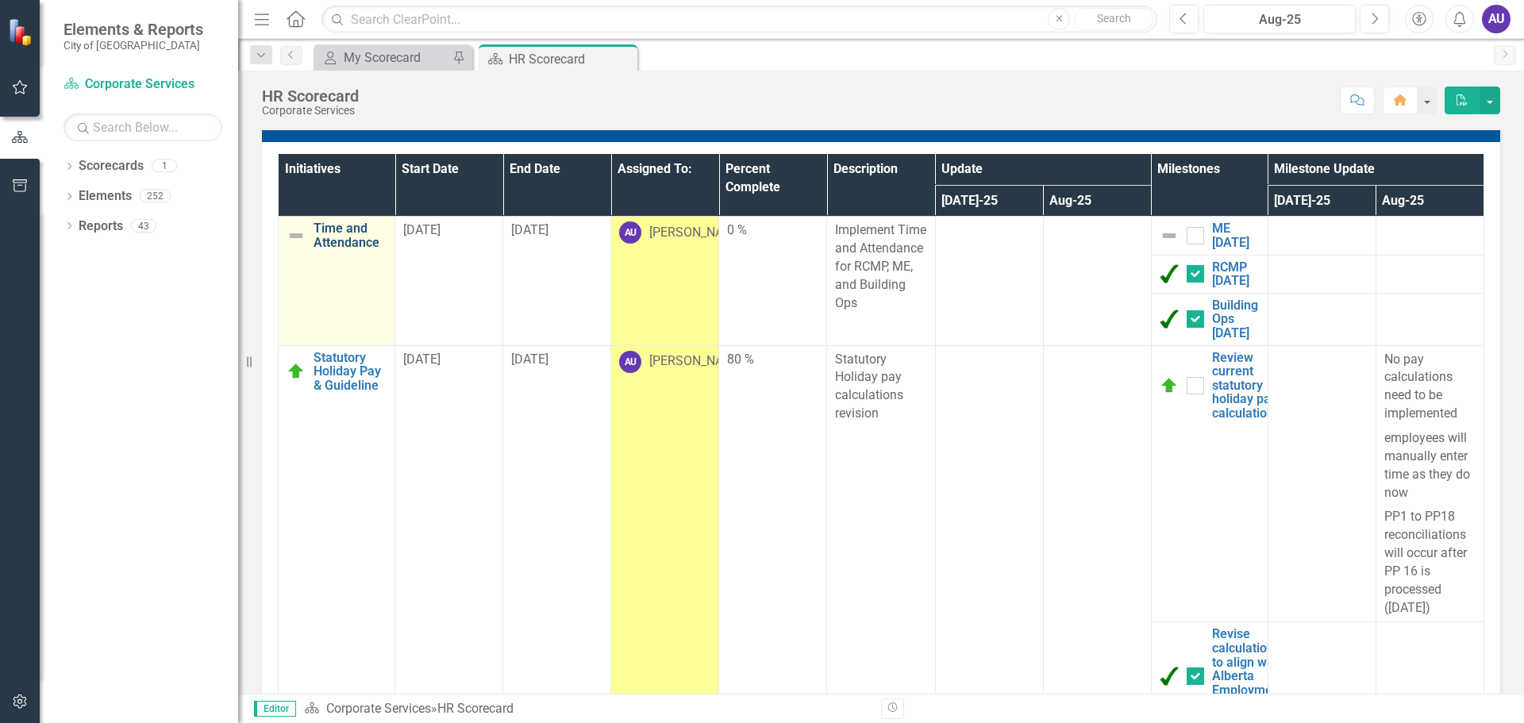
click at [340, 238] on link "Time and Attendance" at bounding box center [349, 235] width 73 height 28
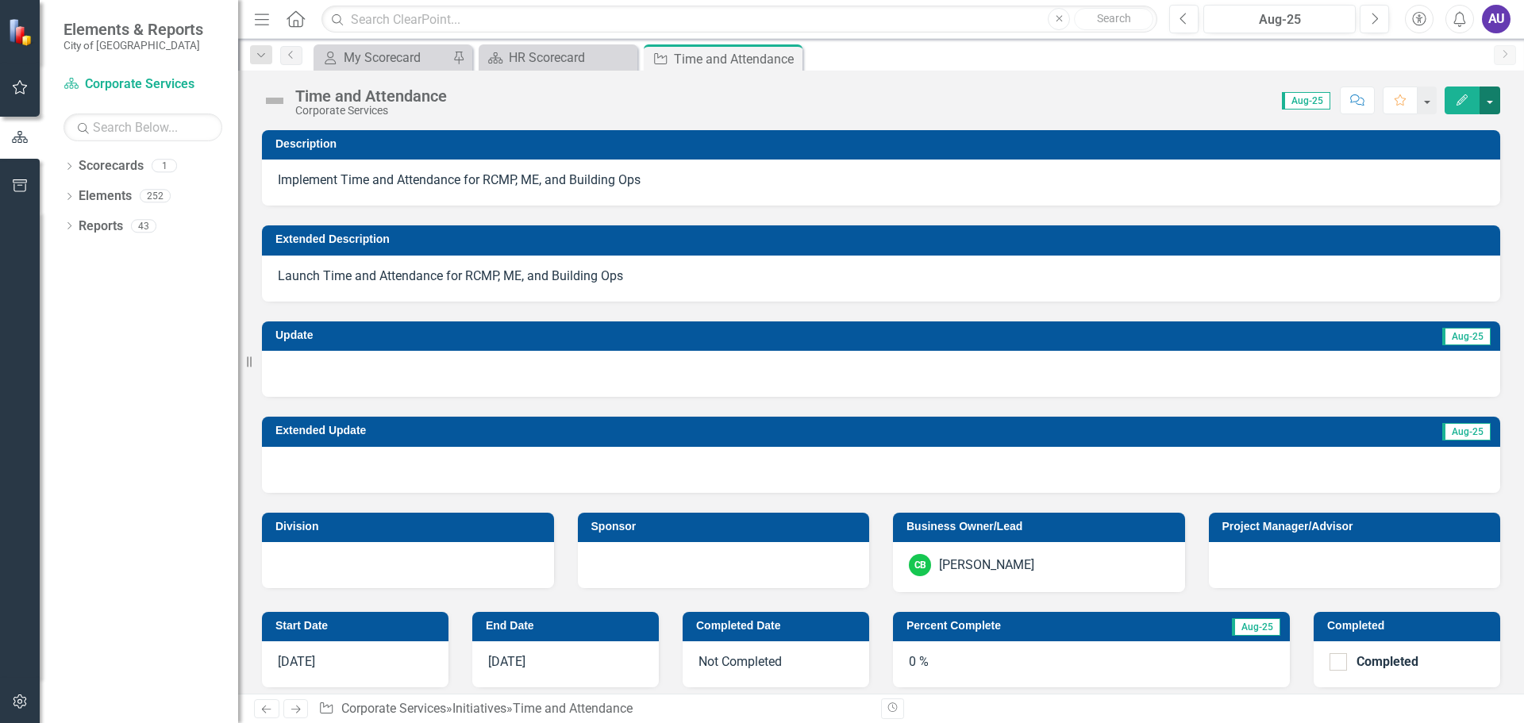
click at [1492, 100] on button "button" at bounding box center [1489, 100] width 21 height 28
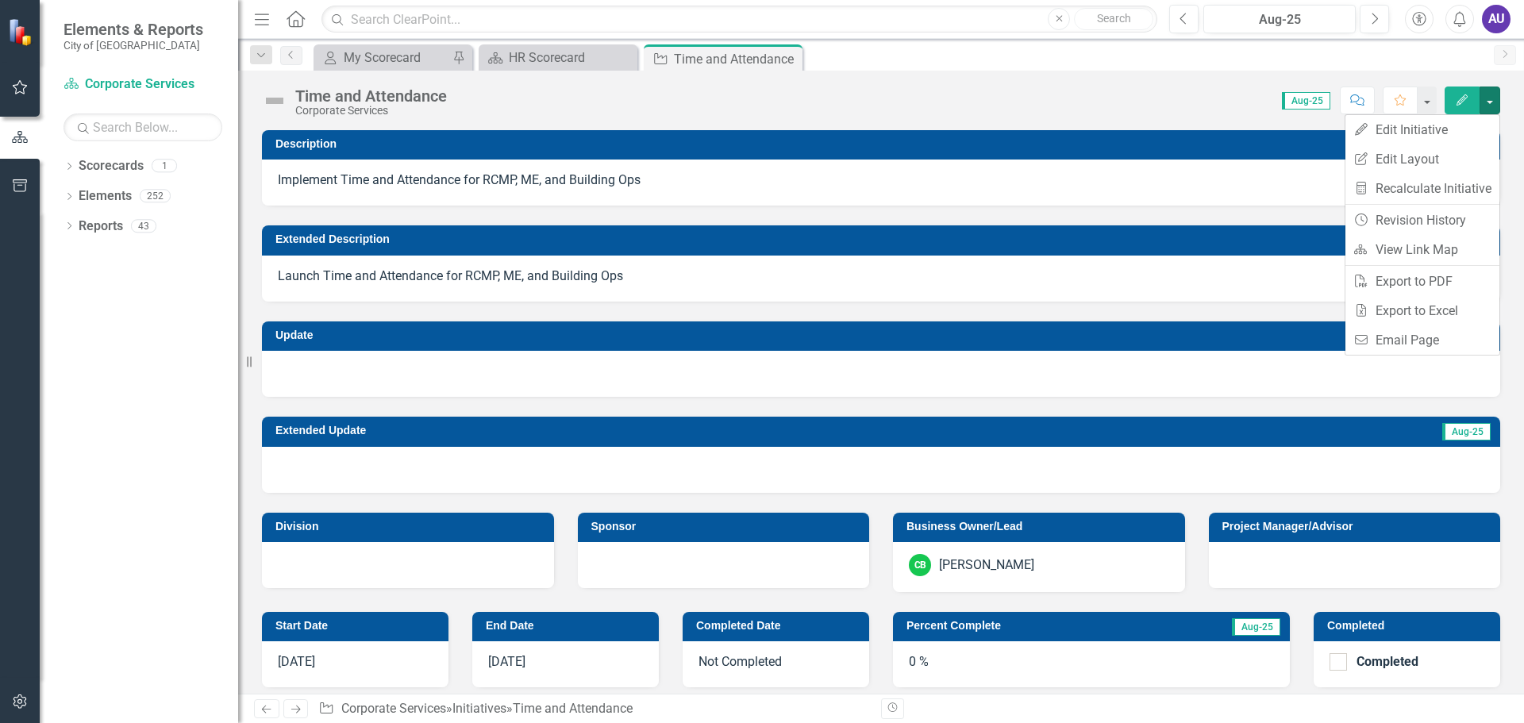
click at [1461, 102] on icon "Edit" at bounding box center [1461, 99] width 14 height 11
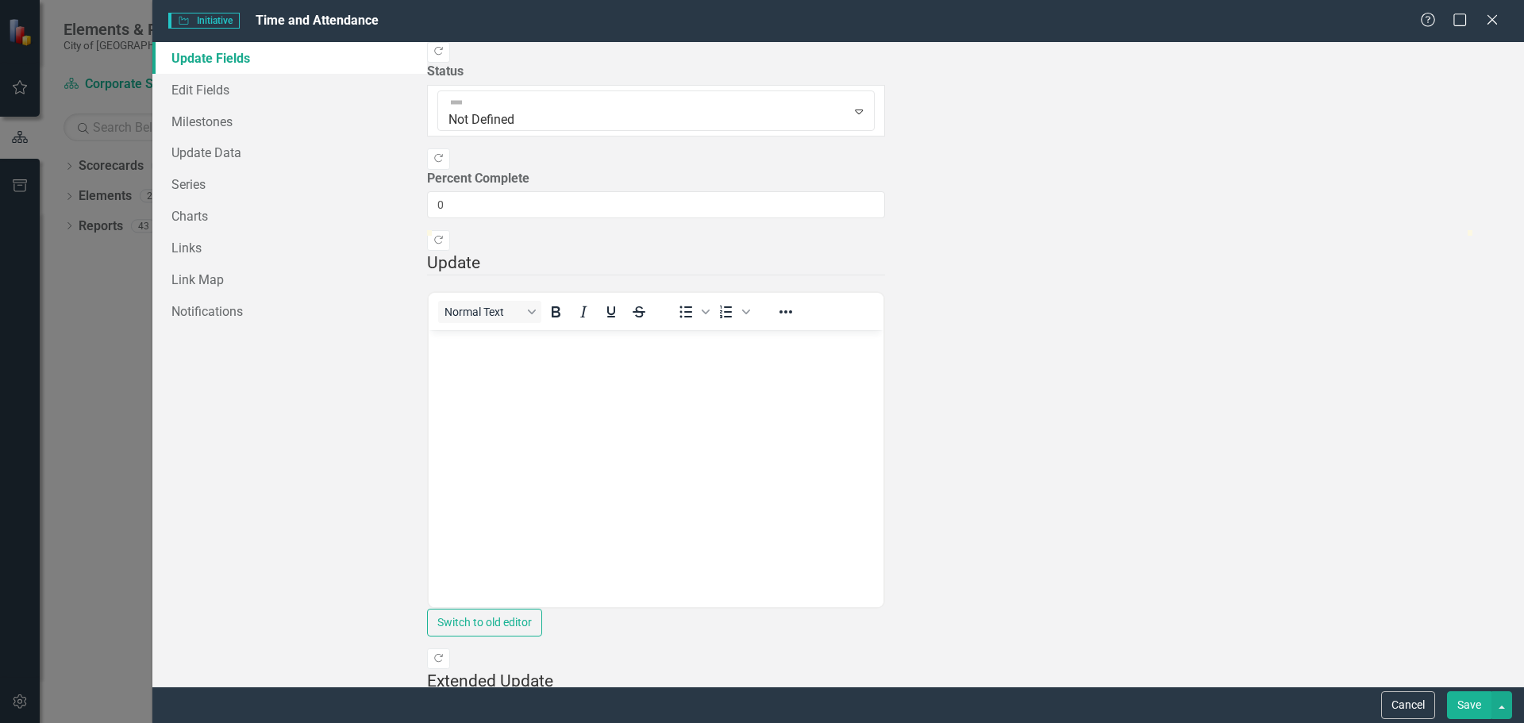
click at [885, 230] on div at bounding box center [656, 230] width 458 height 0
type input "75"
click at [1466, 700] on button "Save" at bounding box center [1469, 705] width 44 height 28
checkbox input "false"
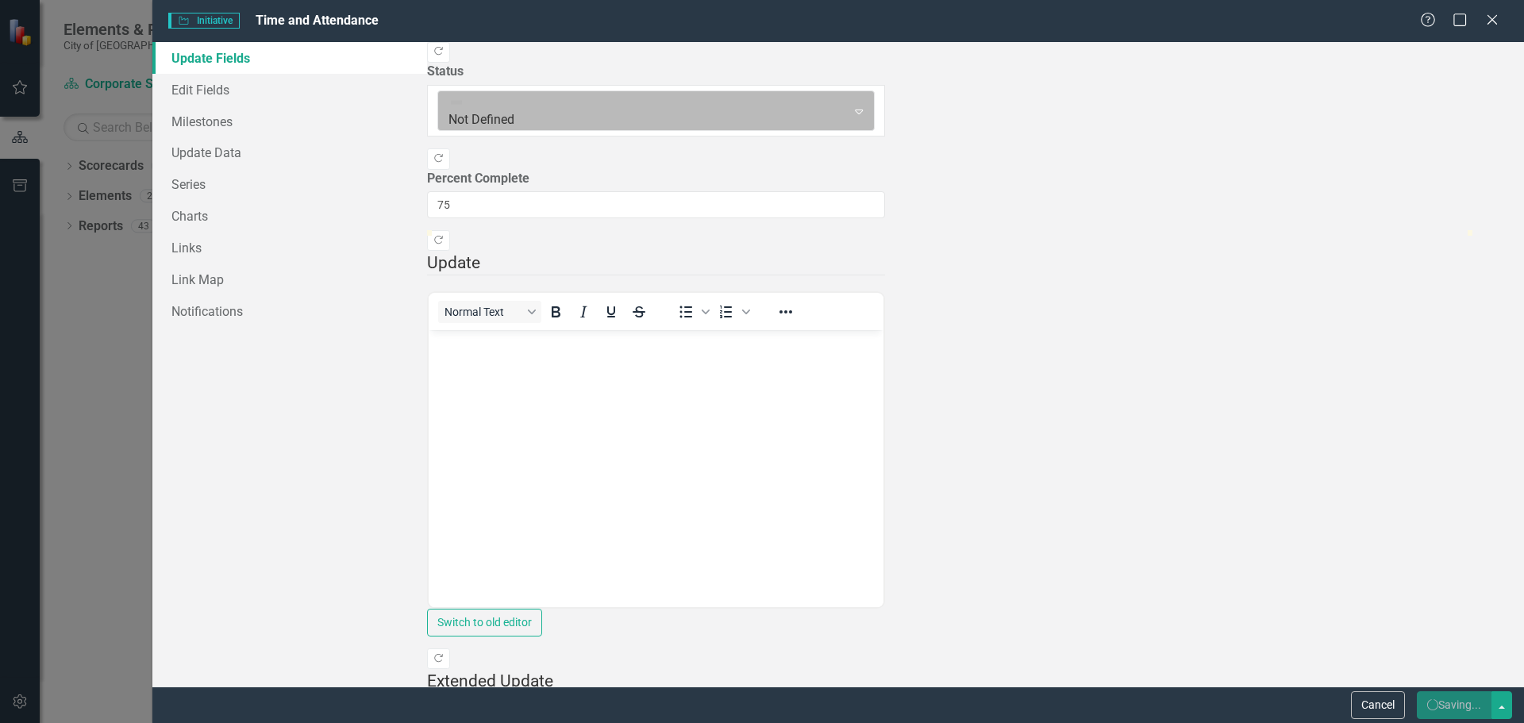
checkbox input "true"
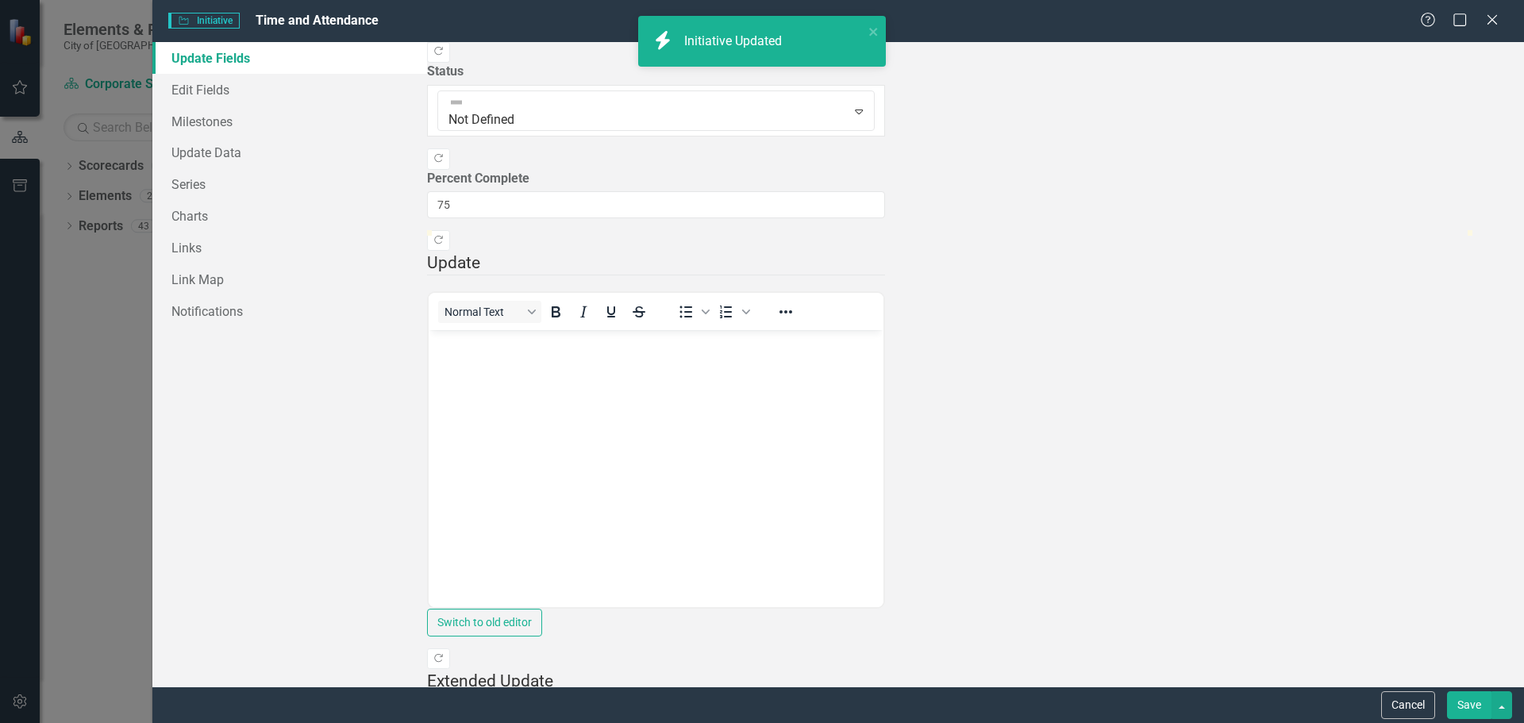
checkbox input "false"
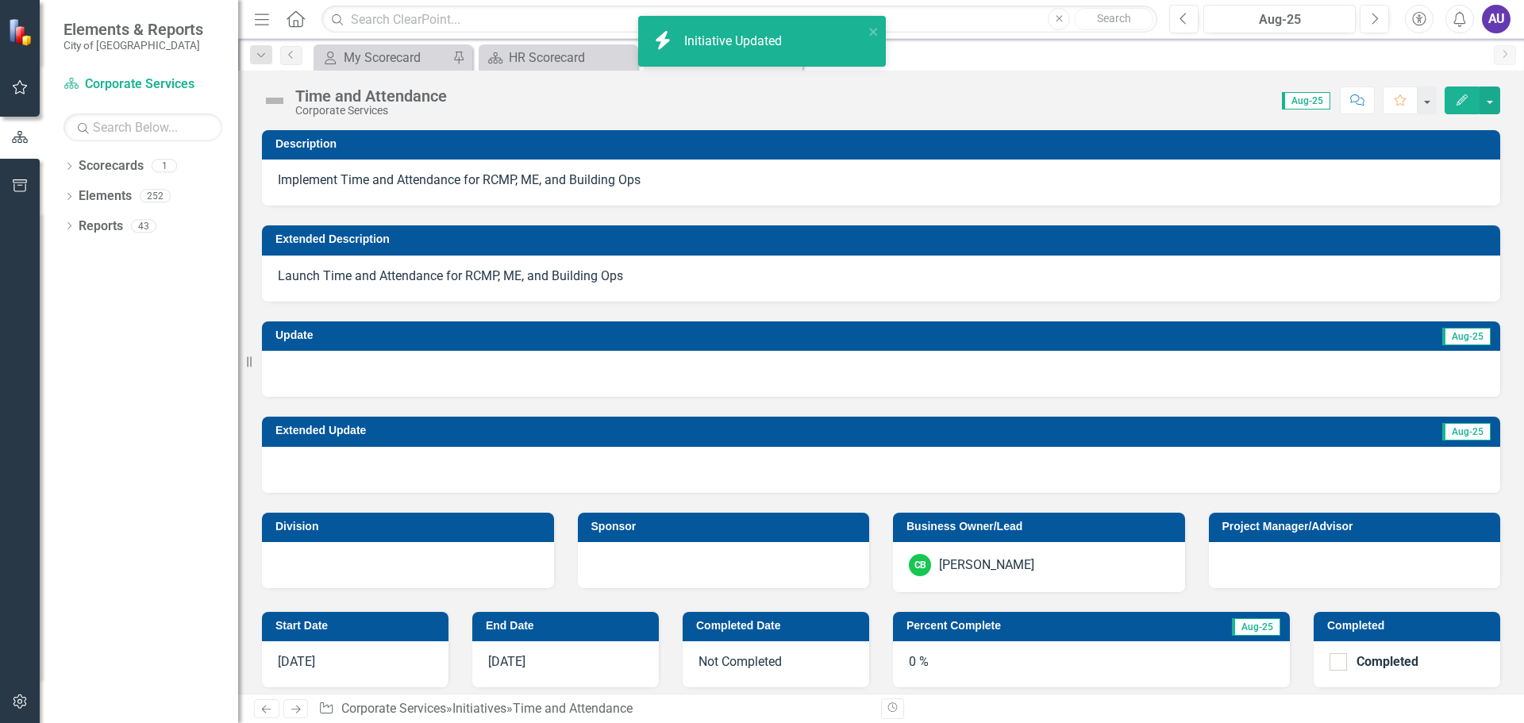
checkbox input "true"
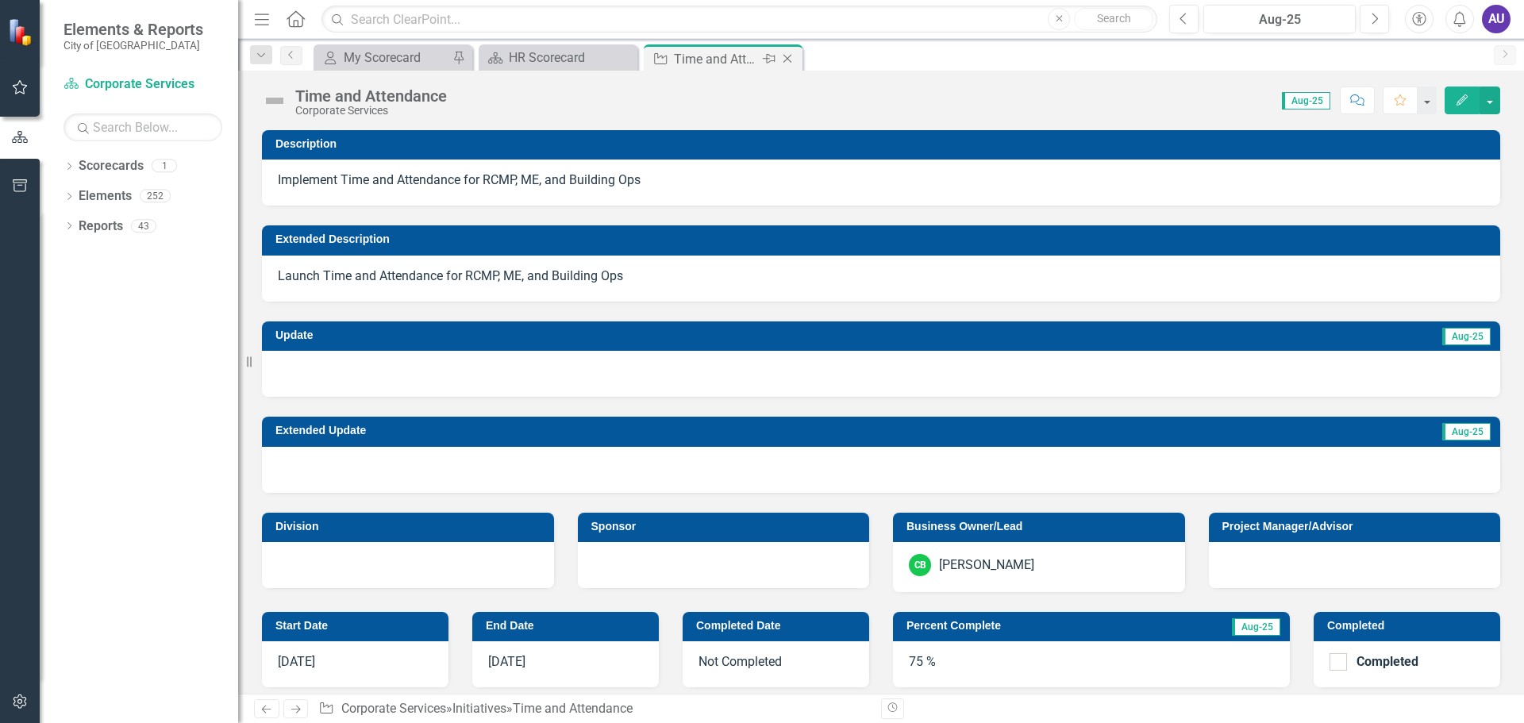
click at [786, 57] on icon "Close" at bounding box center [787, 58] width 16 height 13
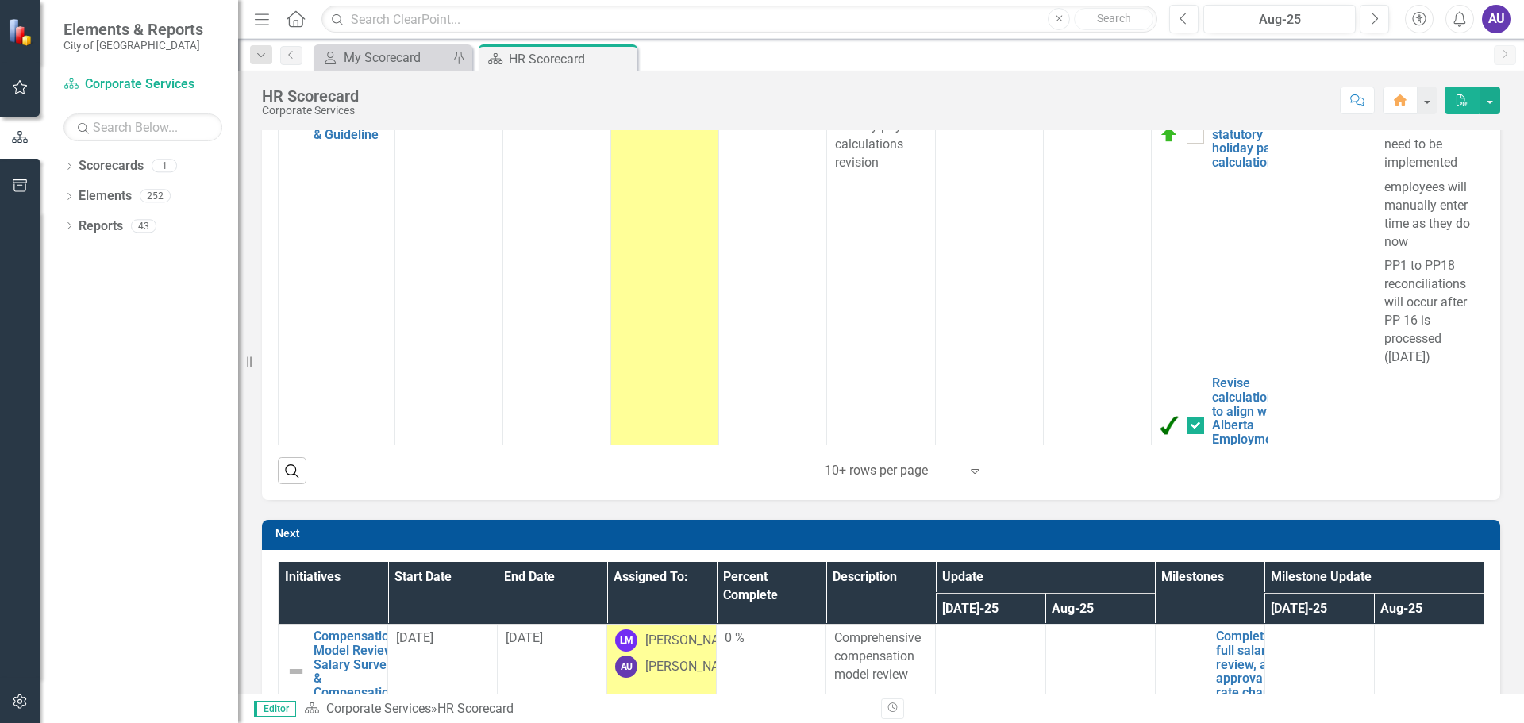
scroll to position [367, 0]
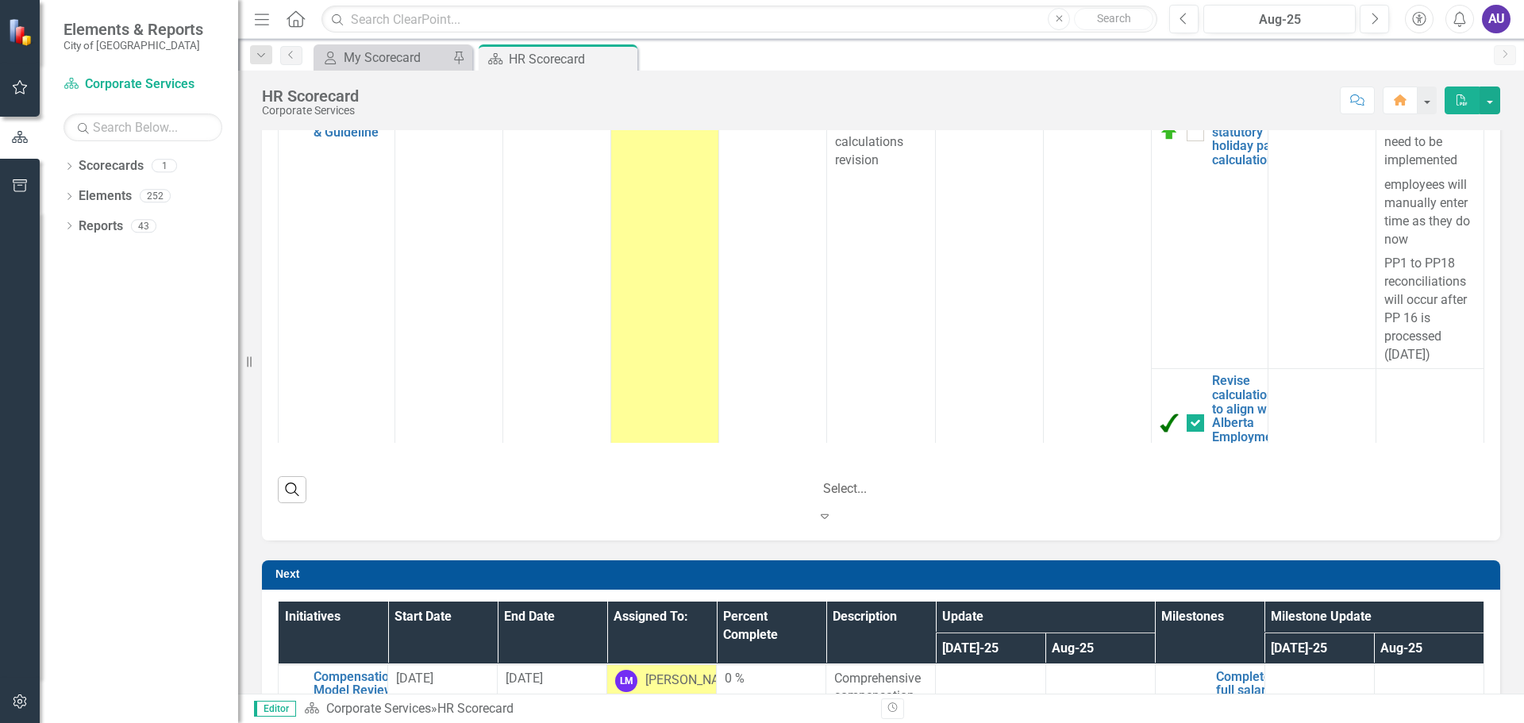
click at [832, 509] on icon "Expand" at bounding box center [825, 515] width 16 height 13
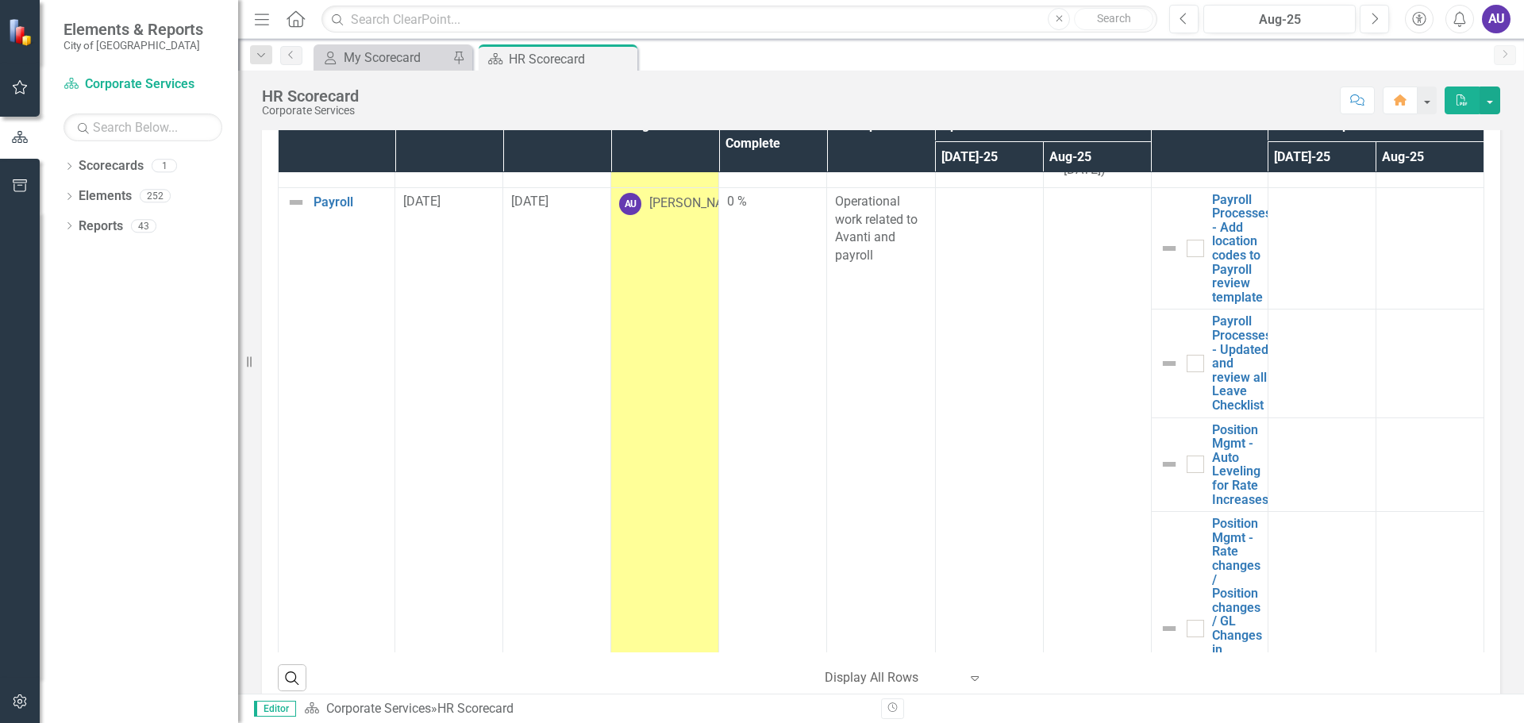
scroll to position [1550, 0]
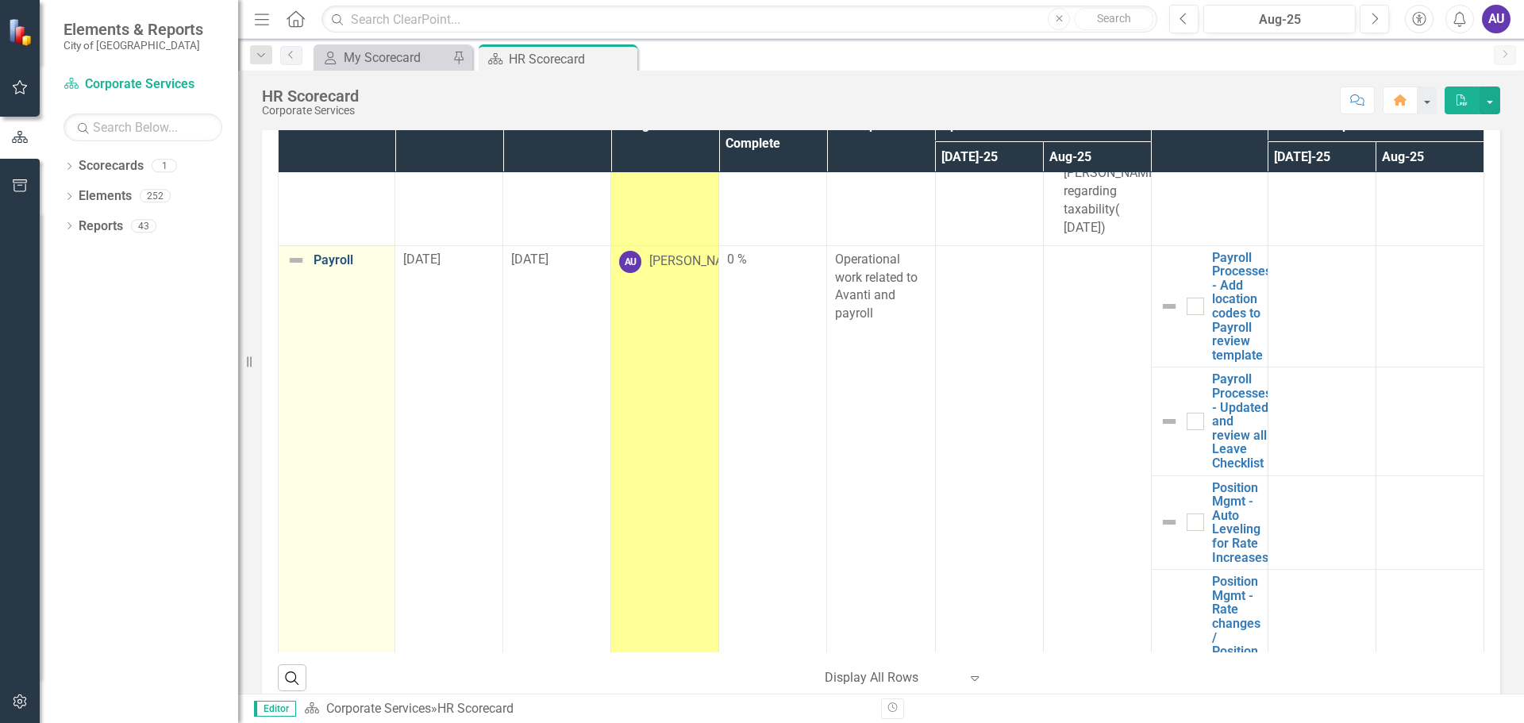
click at [330, 267] on link "Payroll" at bounding box center [349, 260] width 73 height 14
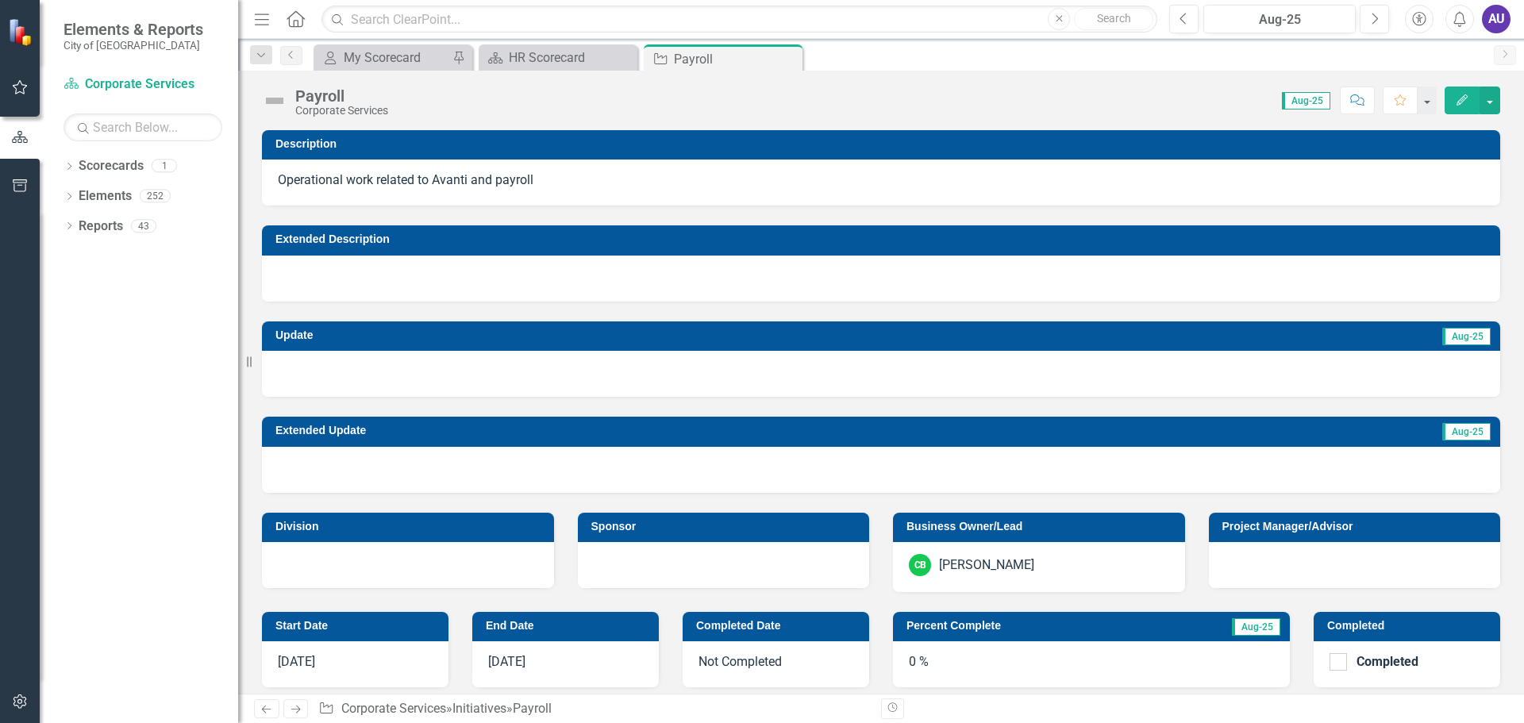
click at [1458, 102] on icon "button" at bounding box center [1461, 99] width 11 height 11
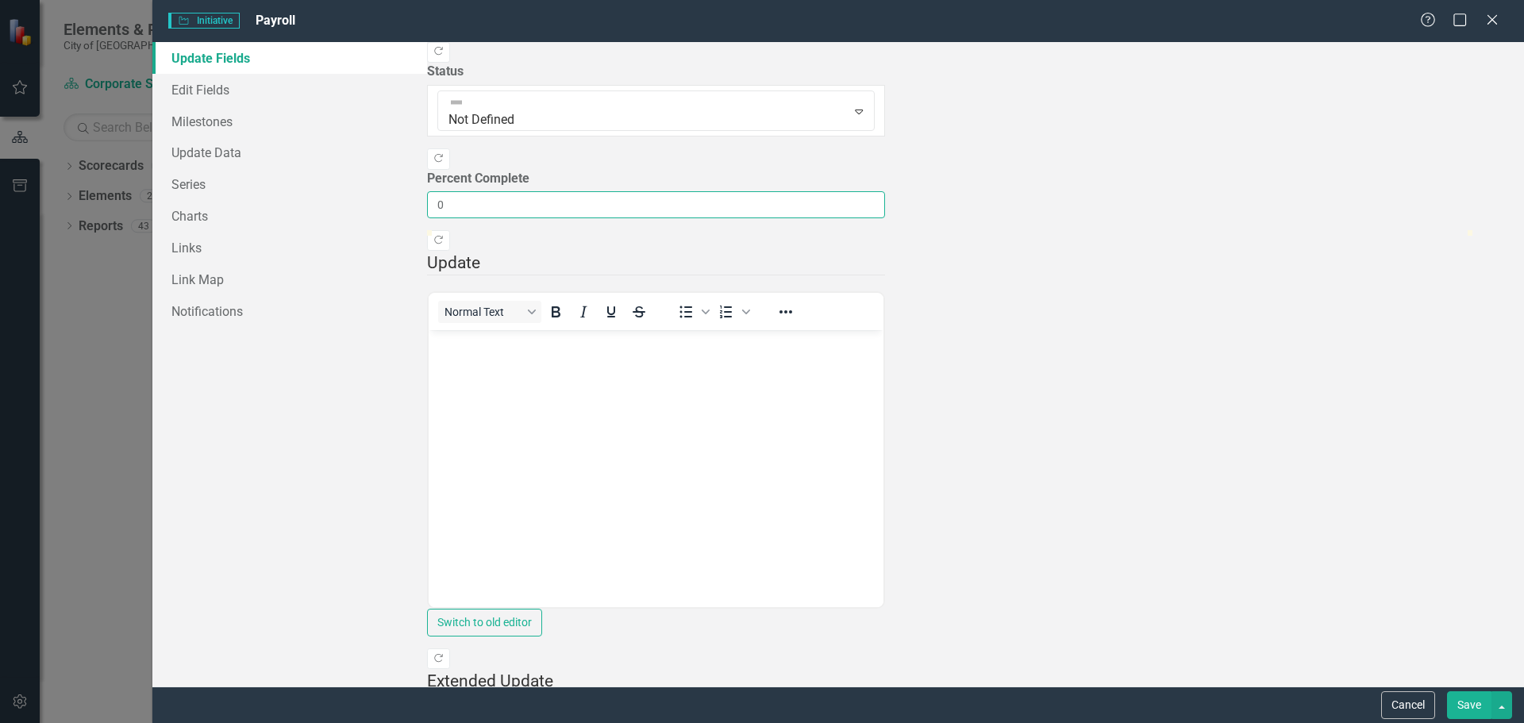
click at [491, 191] on input "0" at bounding box center [656, 204] width 458 height 27
type input "033"
click at [1469, 704] on button "Save" at bounding box center [1469, 705] width 44 height 28
checkbox input "false"
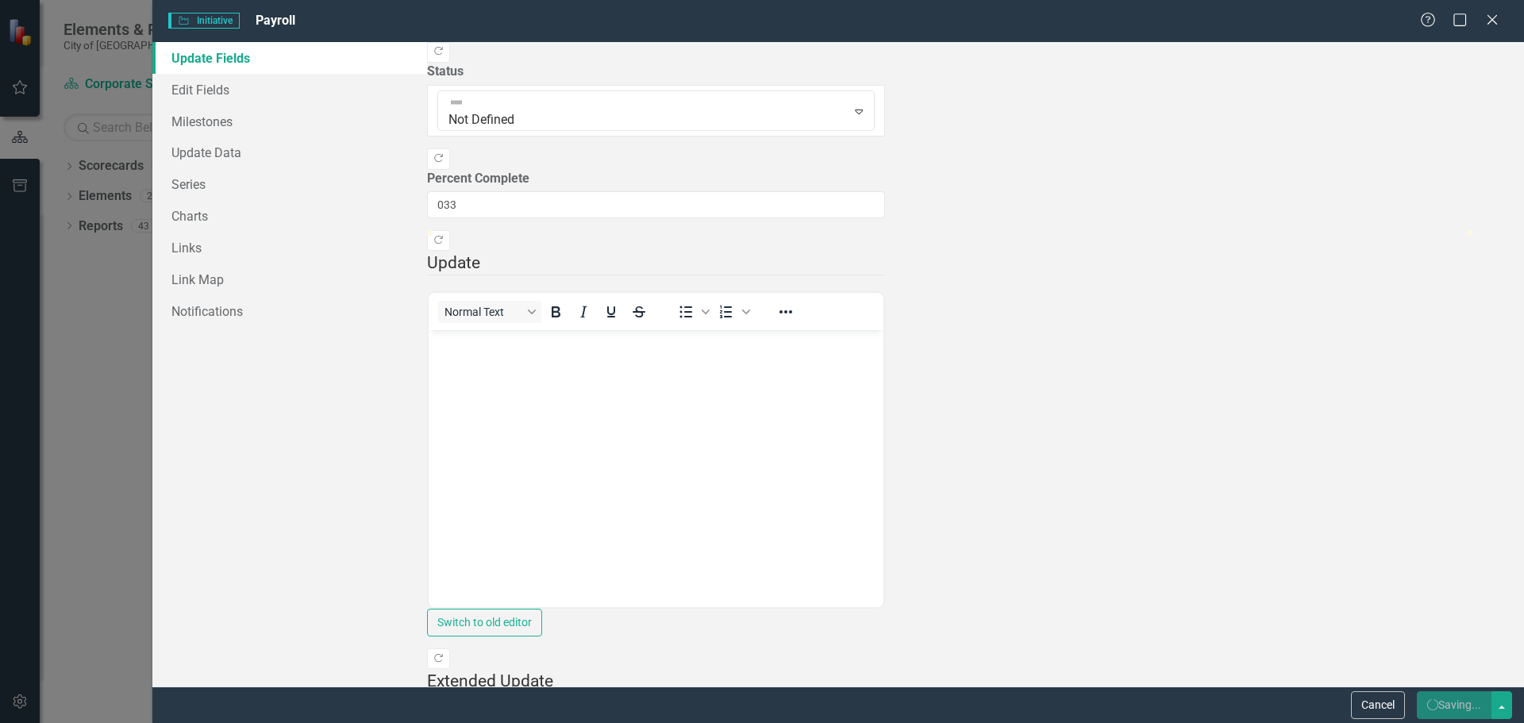
checkbox input "false"
checkbox input "true"
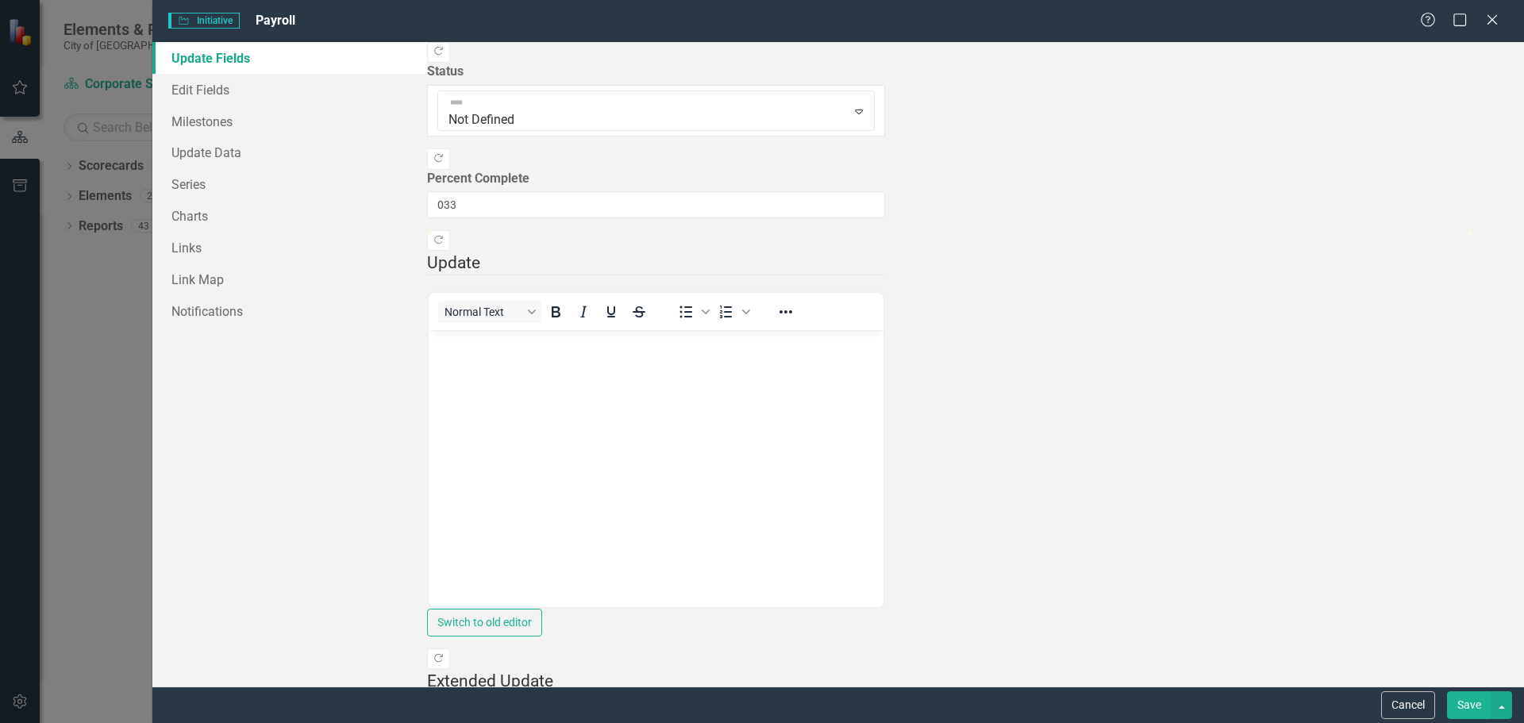
checkbox input "true"
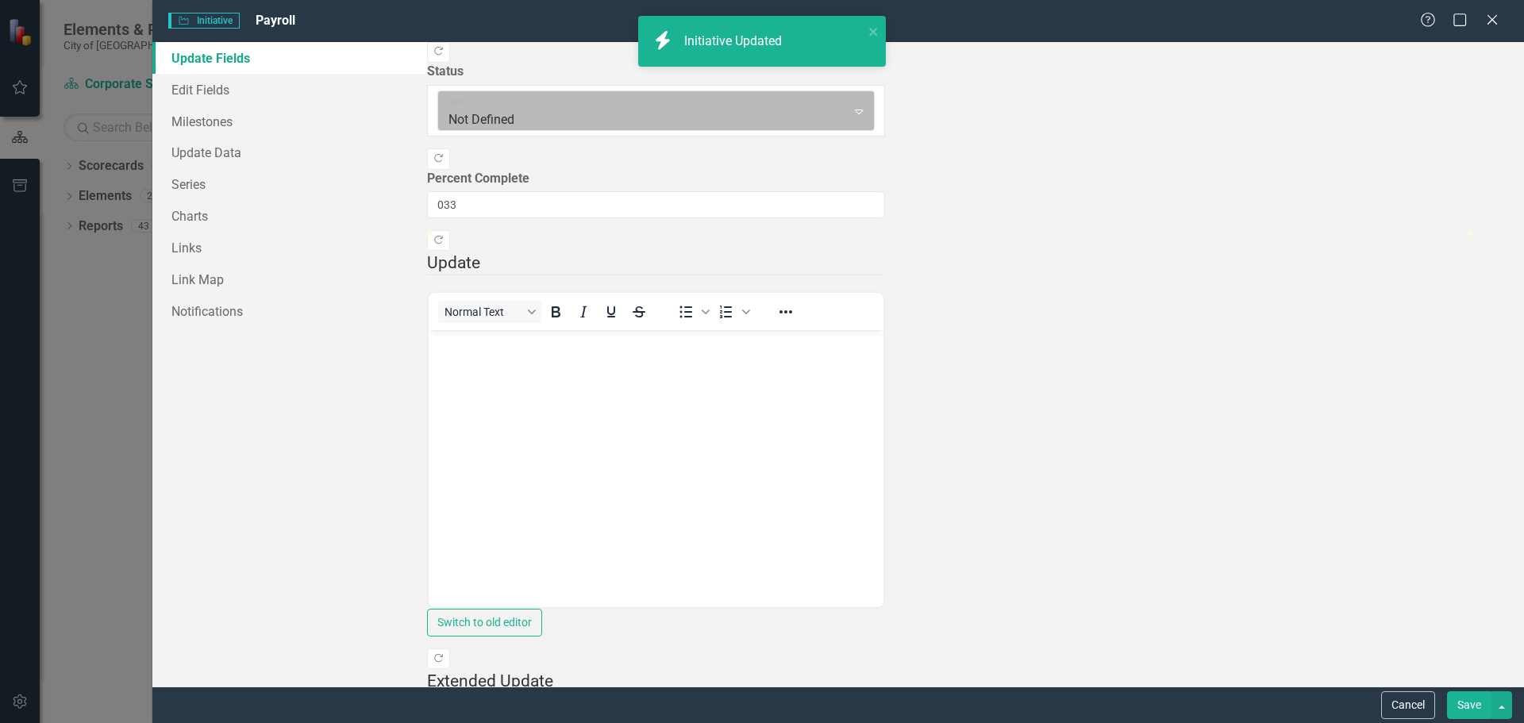
checkbox input "false"
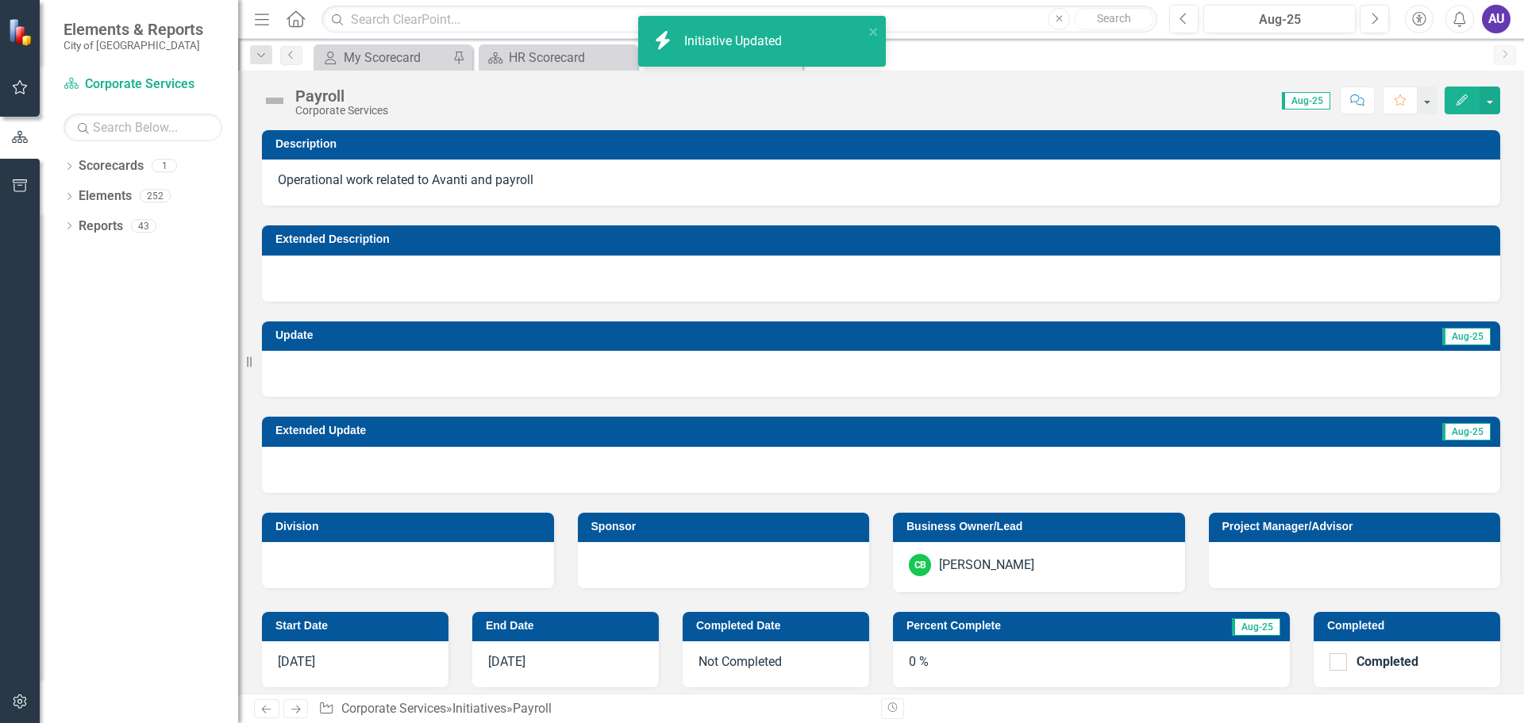
checkbox input "true"
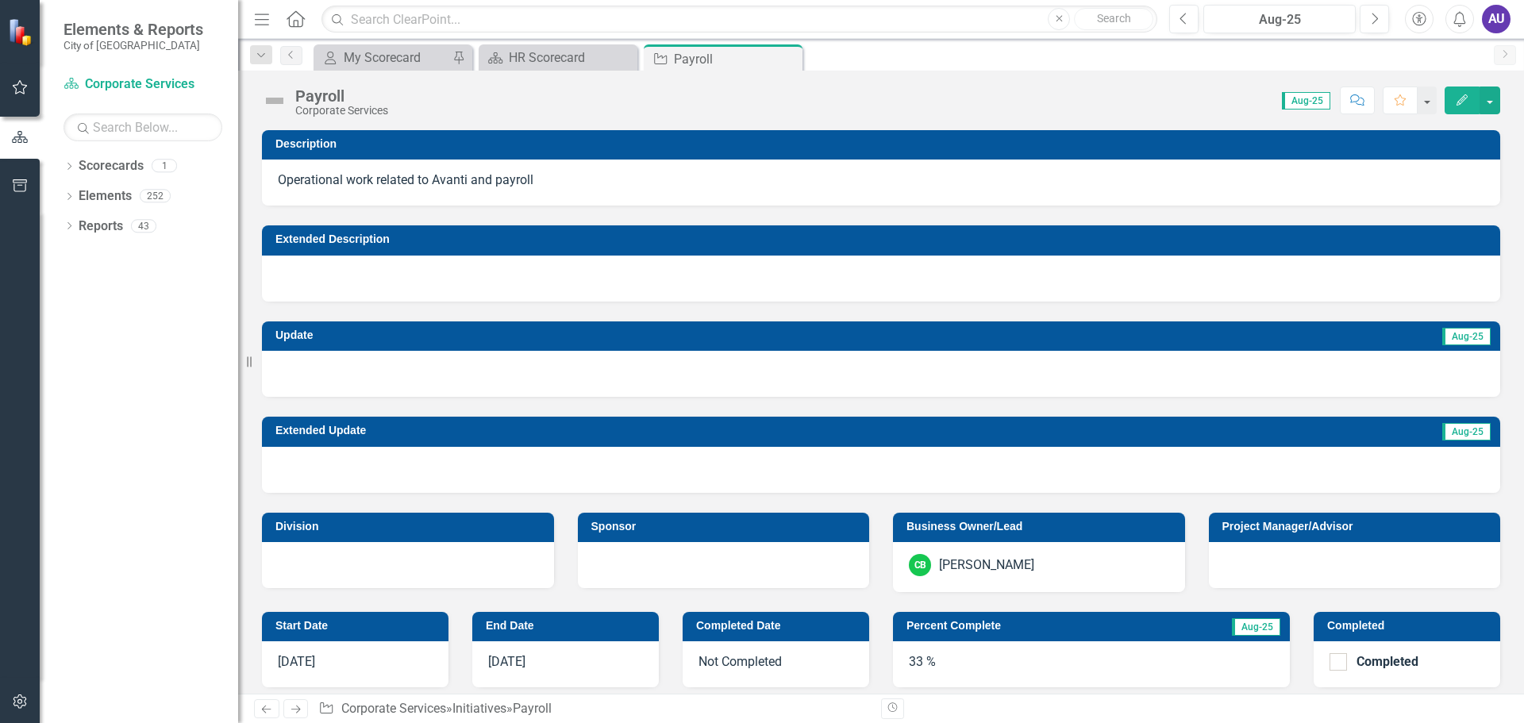
click at [1462, 98] on icon "Edit" at bounding box center [1461, 99] width 14 height 11
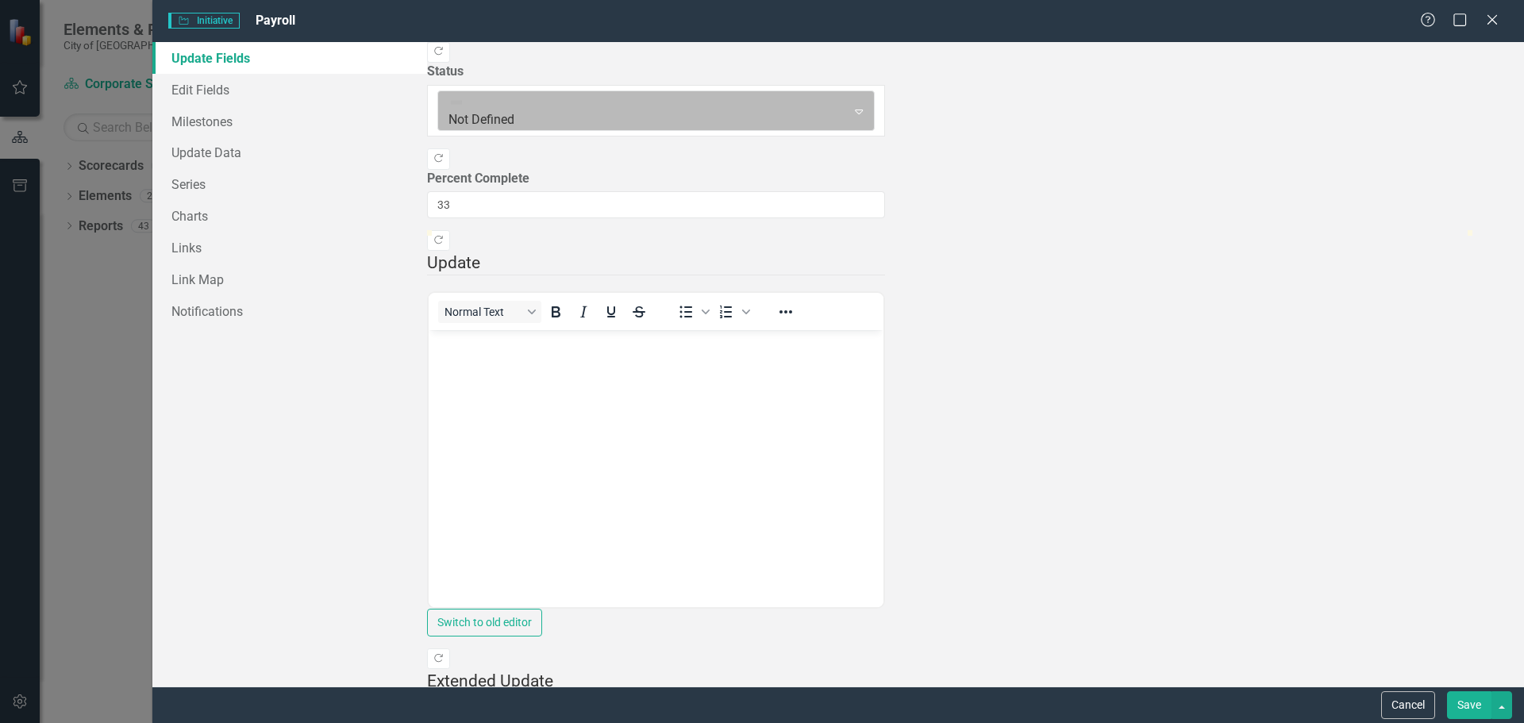
click at [505, 100] on div at bounding box center [642, 110] width 389 height 21
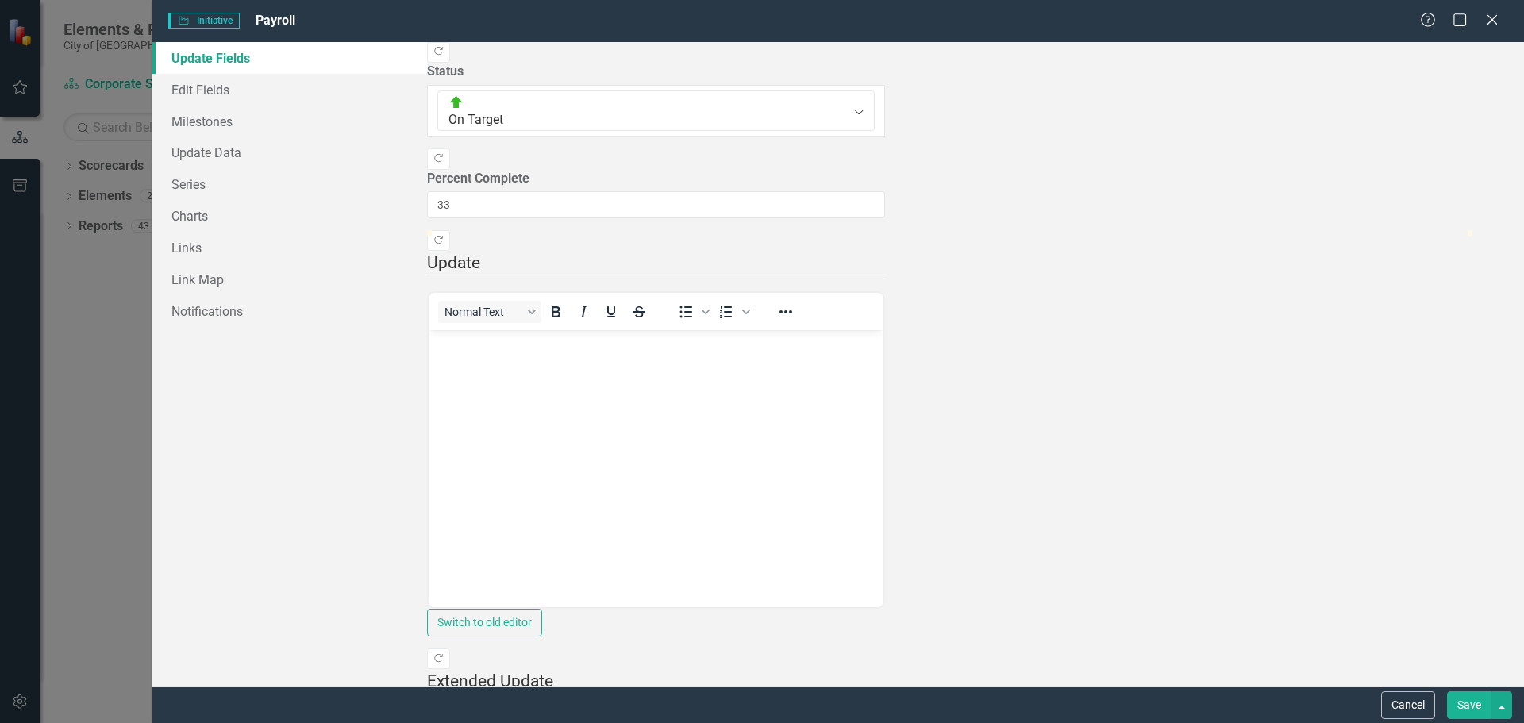
click at [1470, 701] on button "Save" at bounding box center [1469, 705] width 44 height 28
checkbox input "false"
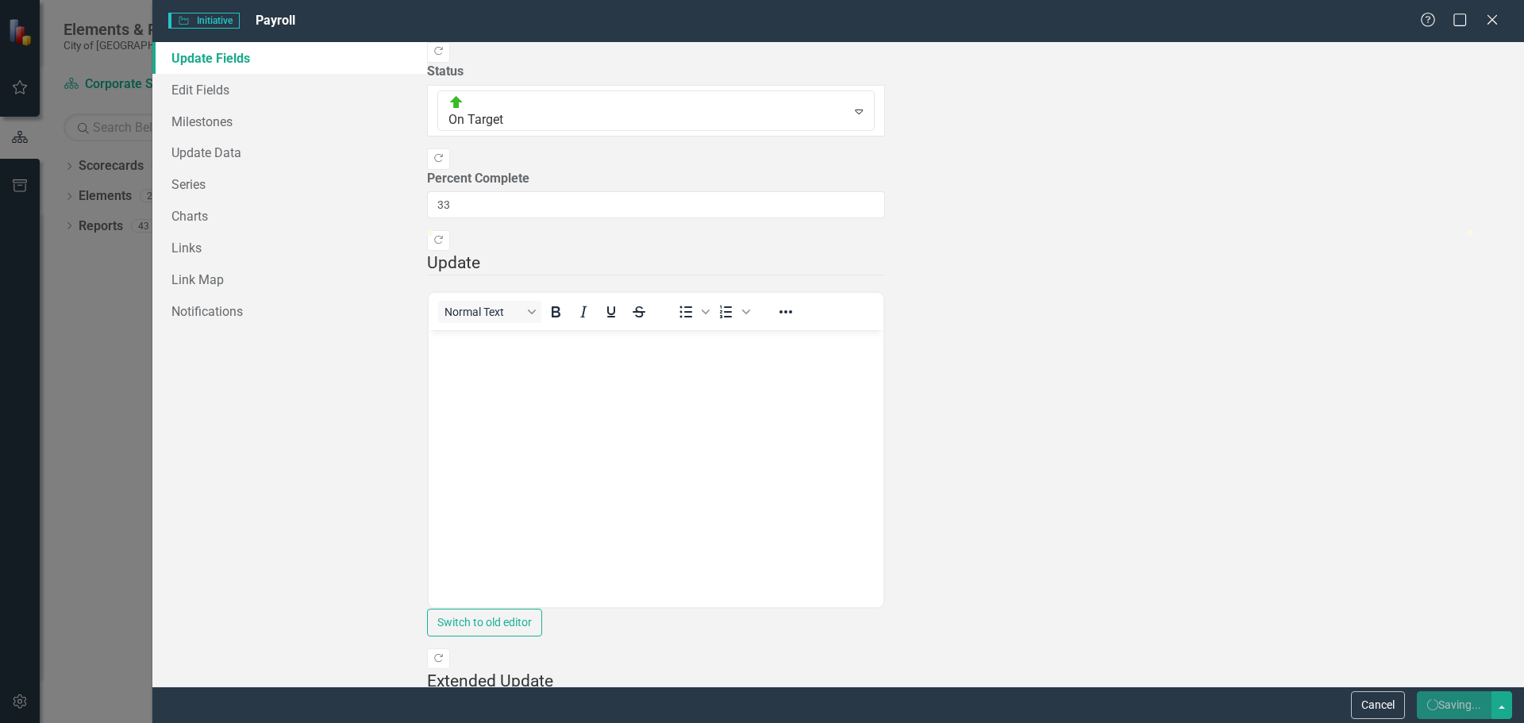
checkbox input "true"
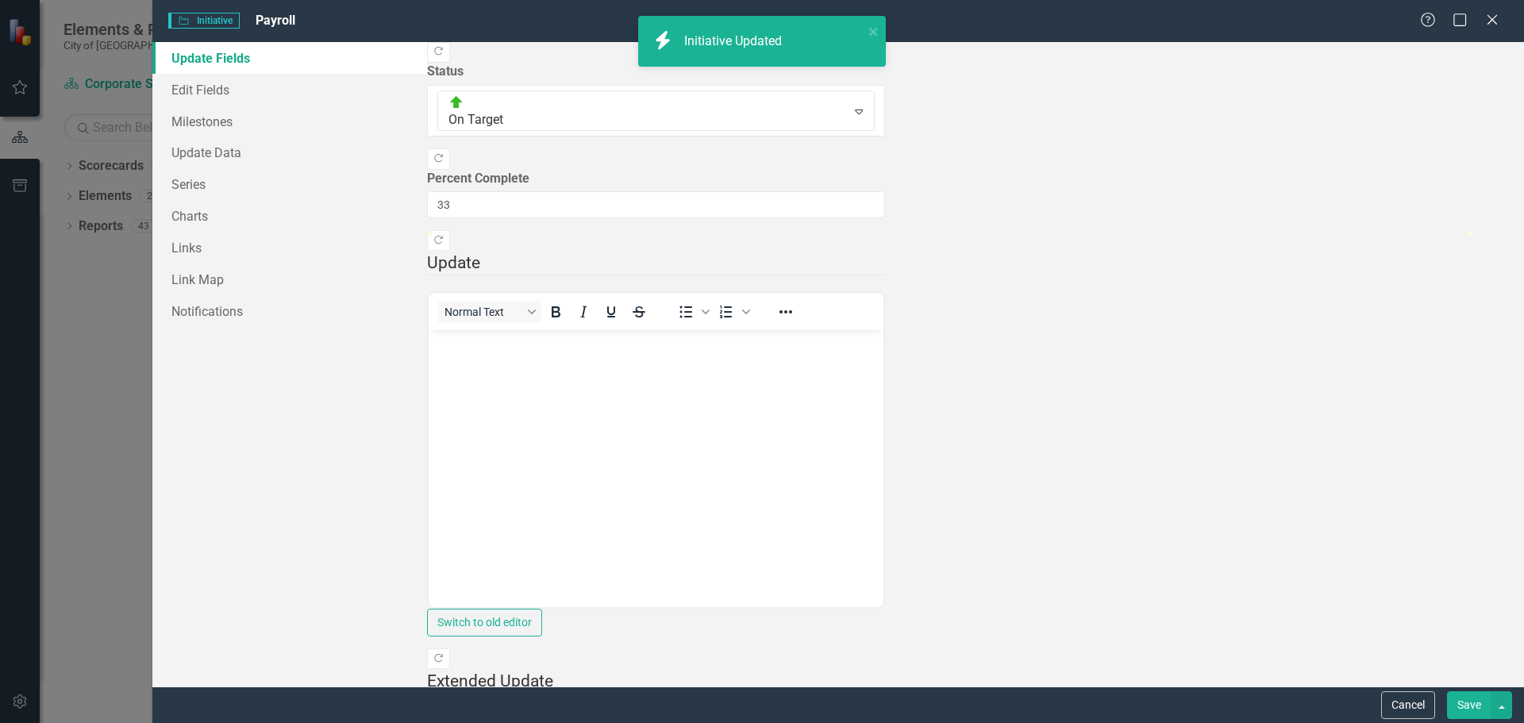
checkbox input "false"
checkbox input "true"
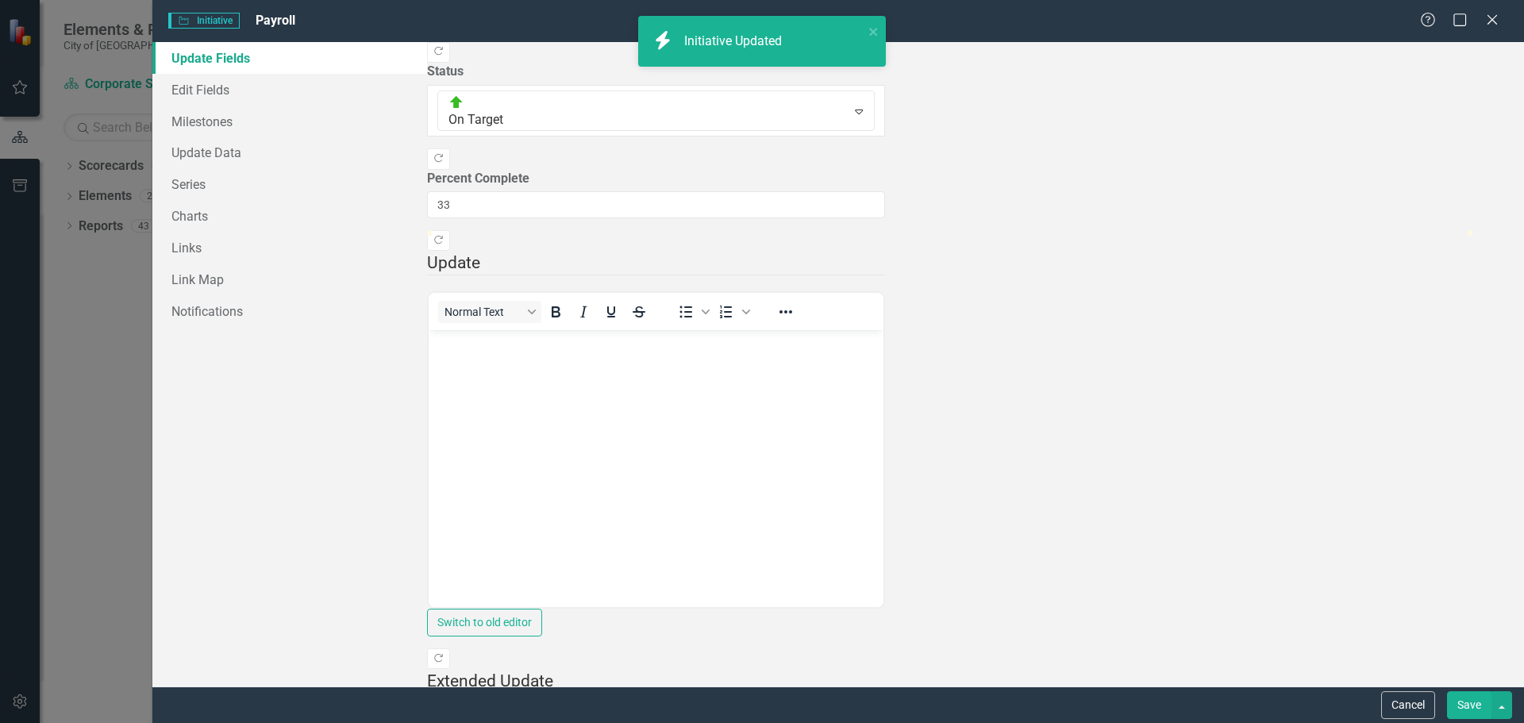
checkbox input "true"
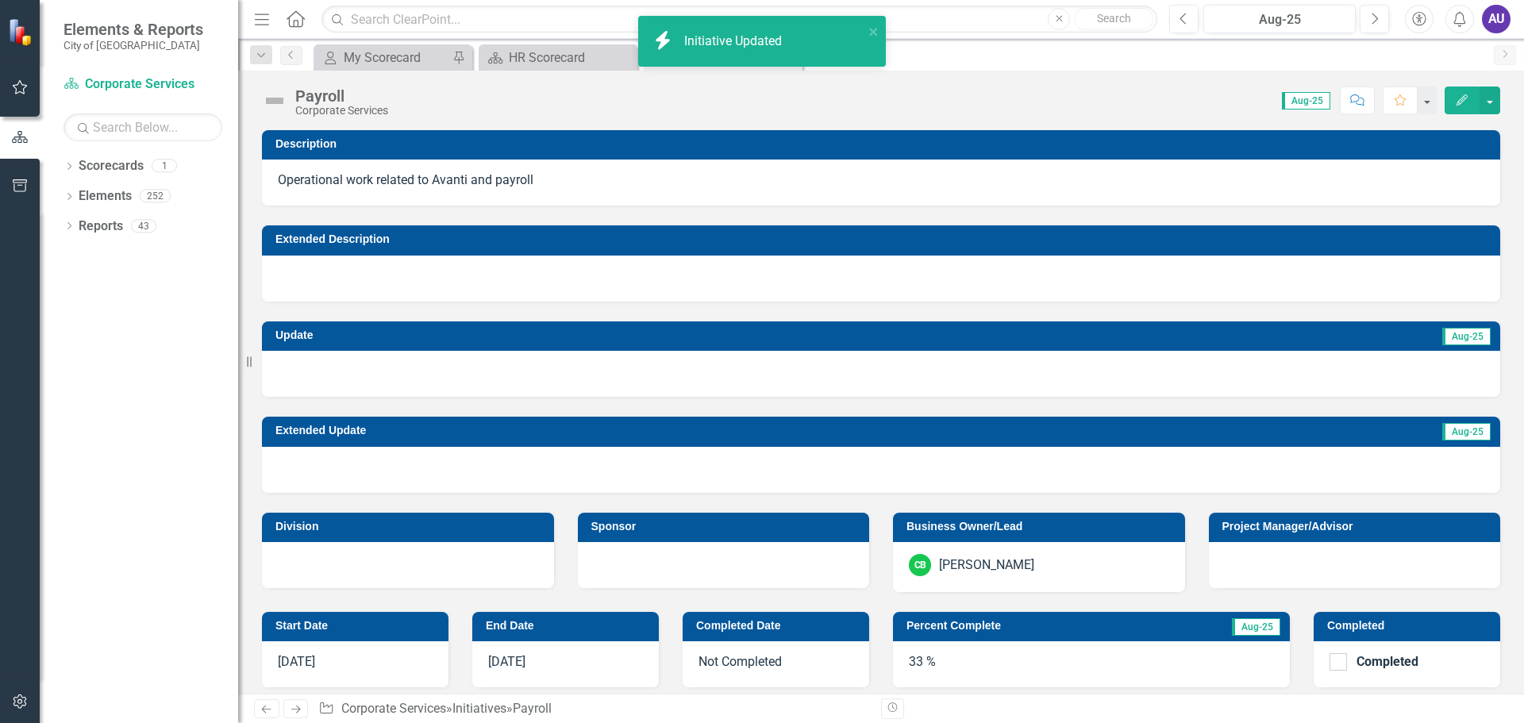
checkbox input "false"
checkbox input "true"
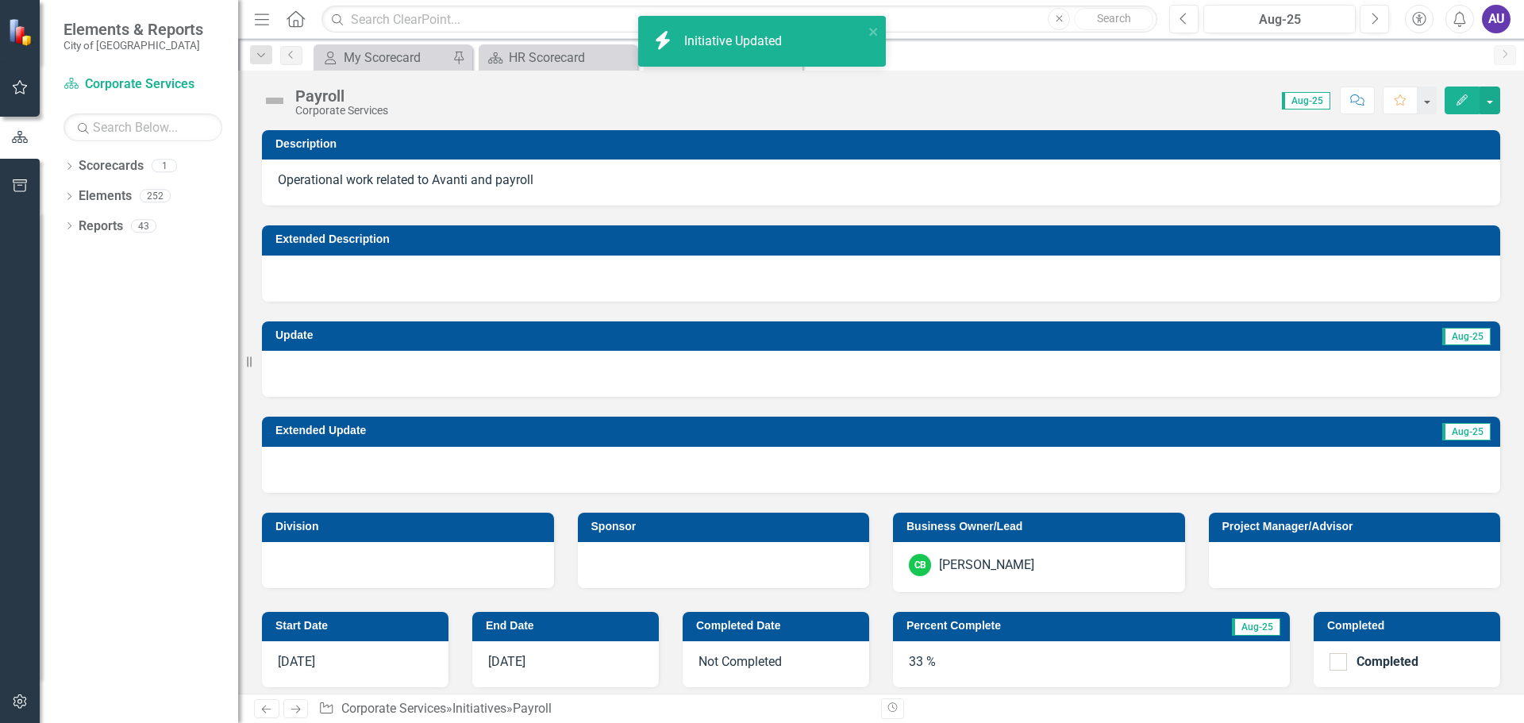
checkbox input "true"
checkbox input "false"
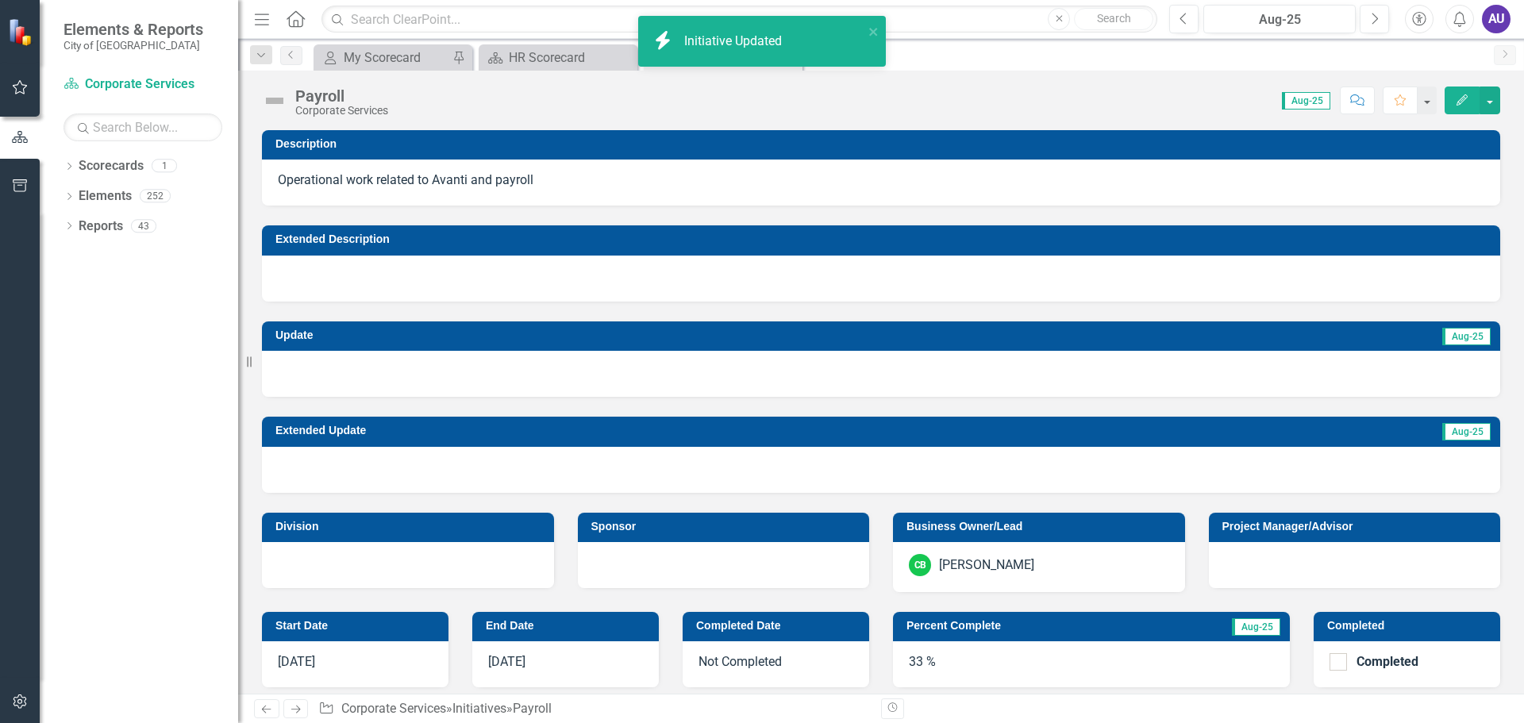
checkbox input "false"
checkbox input "true"
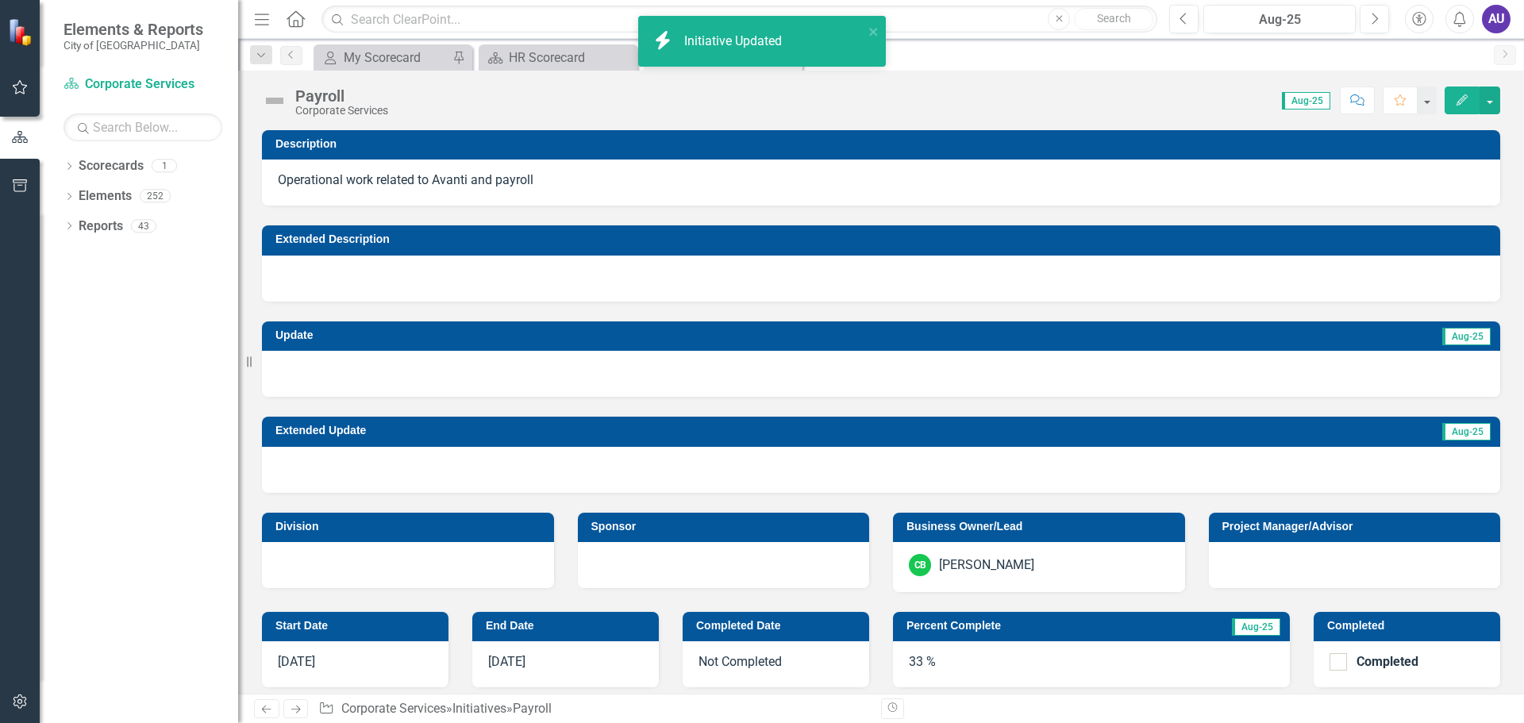
checkbox input "true"
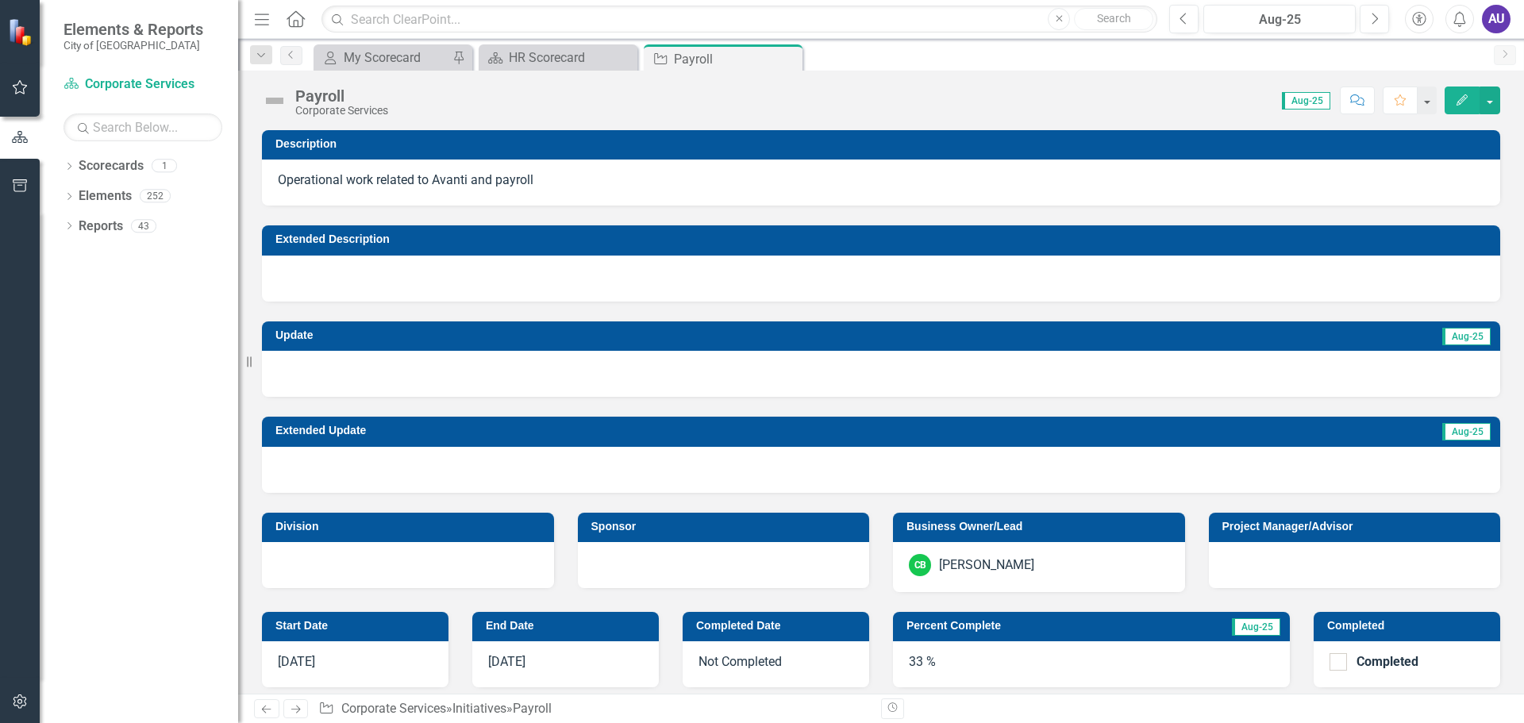
click at [0, 0] on icon "Close" at bounding box center [0, 0] width 0 height 0
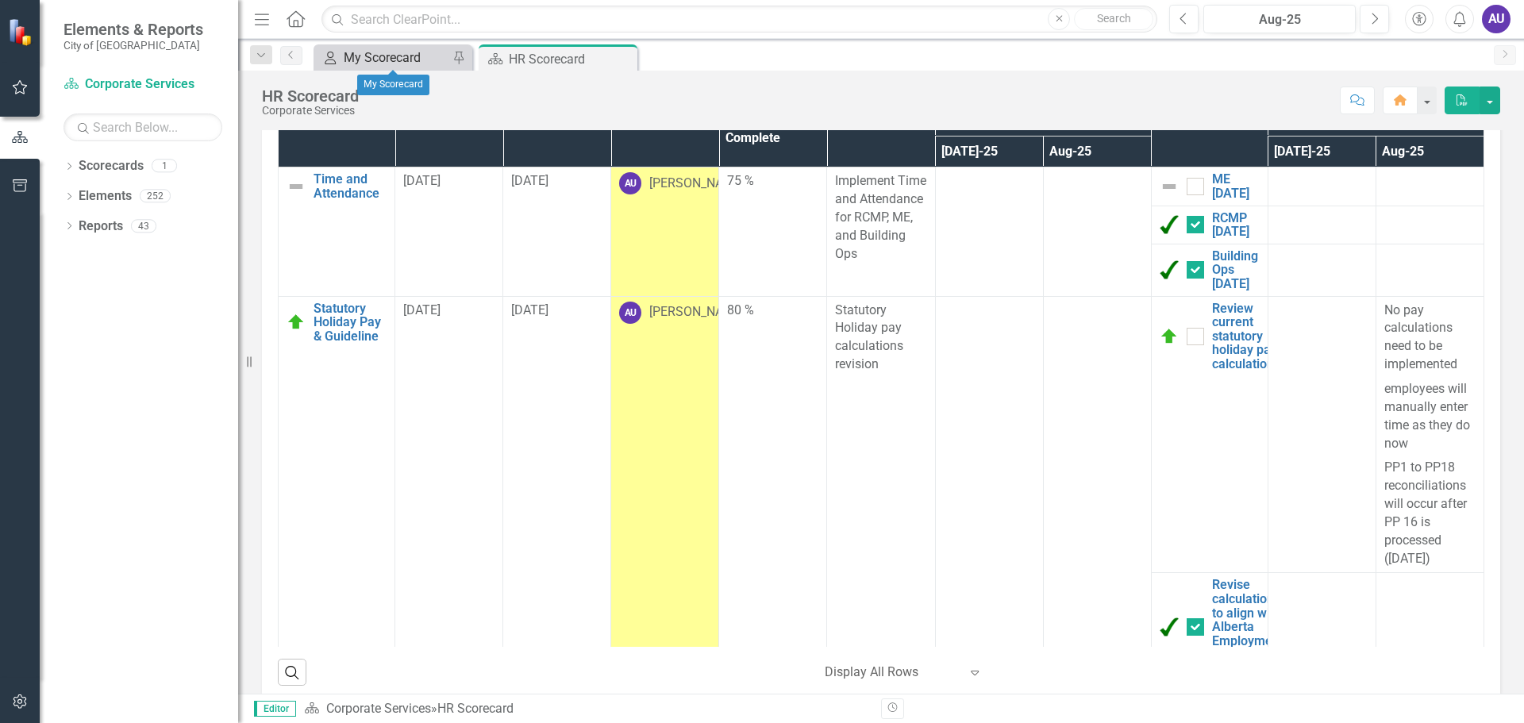
click at [400, 50] on div "My Scorecard" at bounding box center [396, 58] width 105 height 20
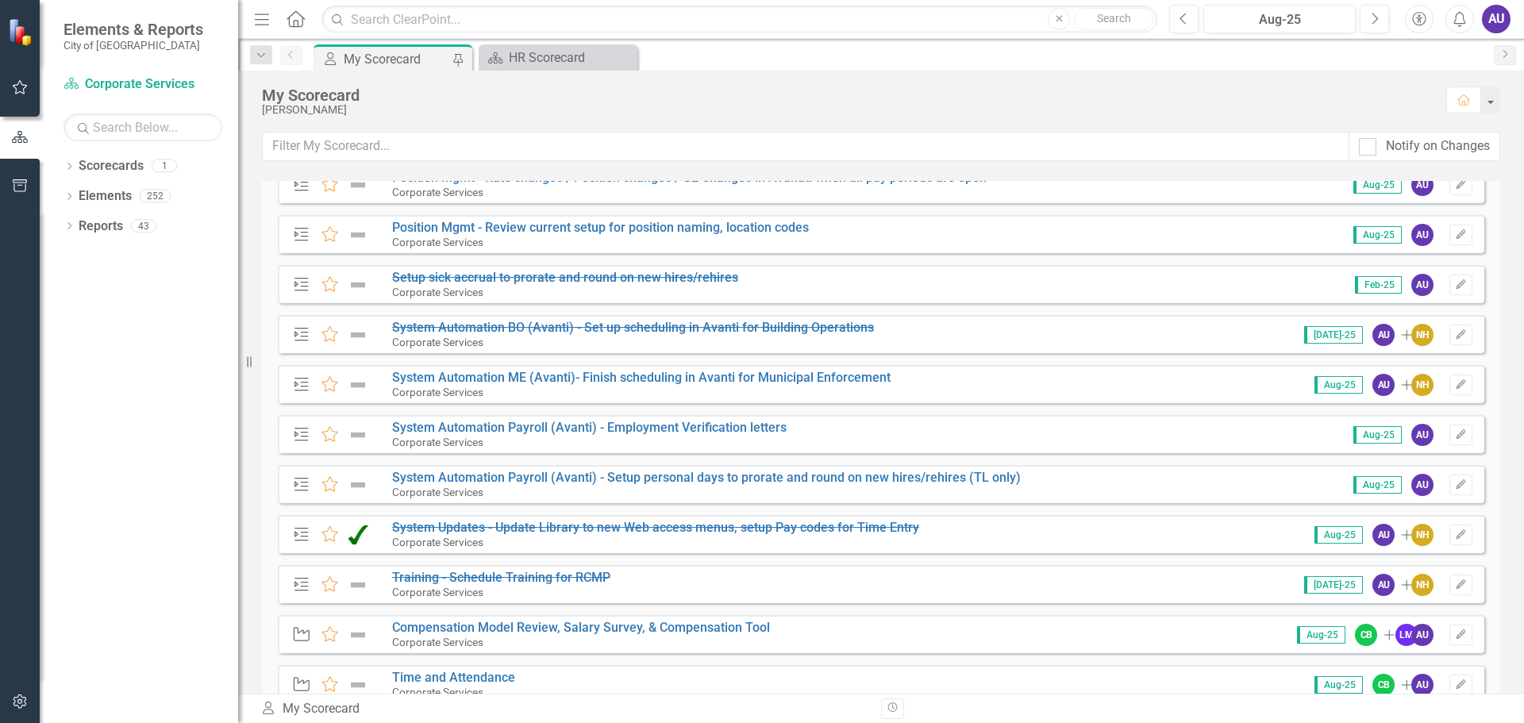
scroll to position [555, 0]
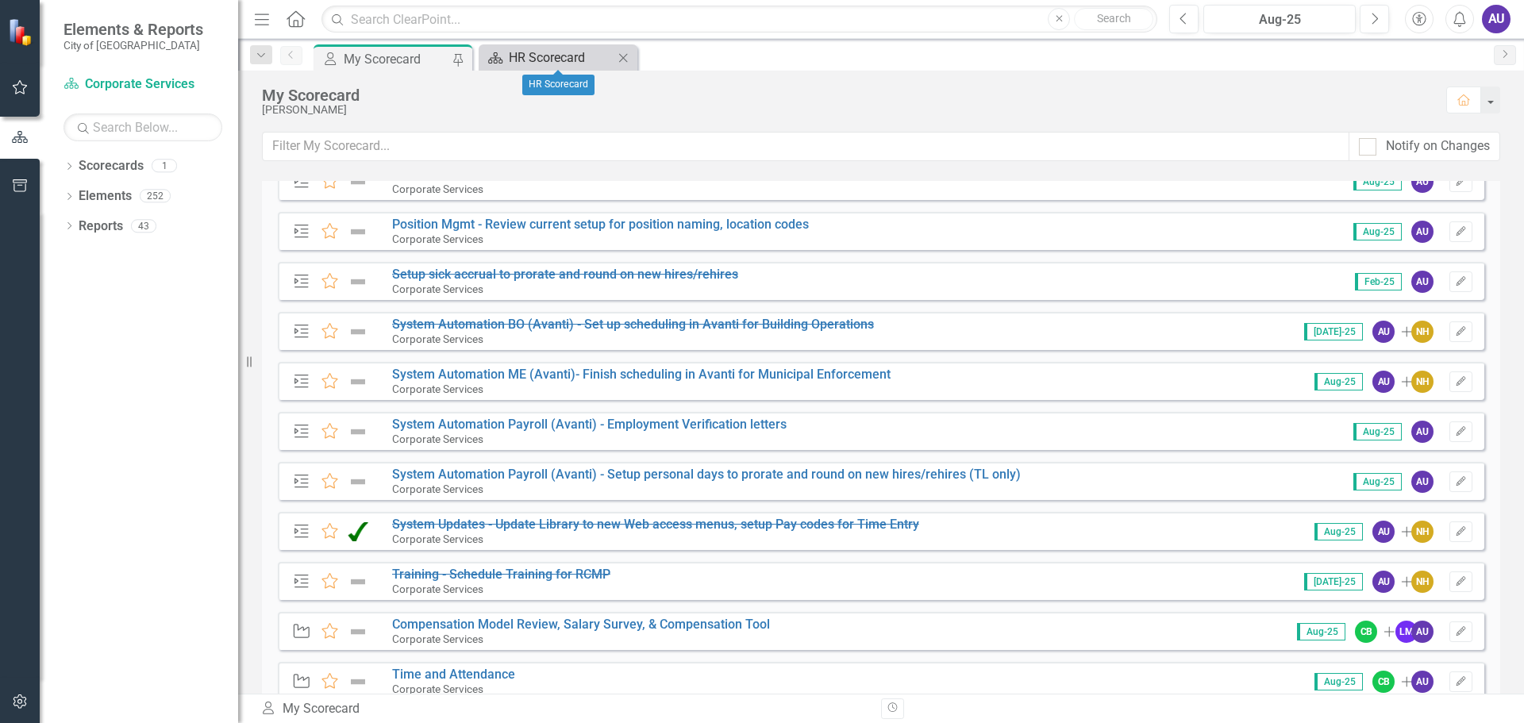
click at [544, 52] on div "HR Scorecard" at bounding box center [561, 58] width 105 height 20
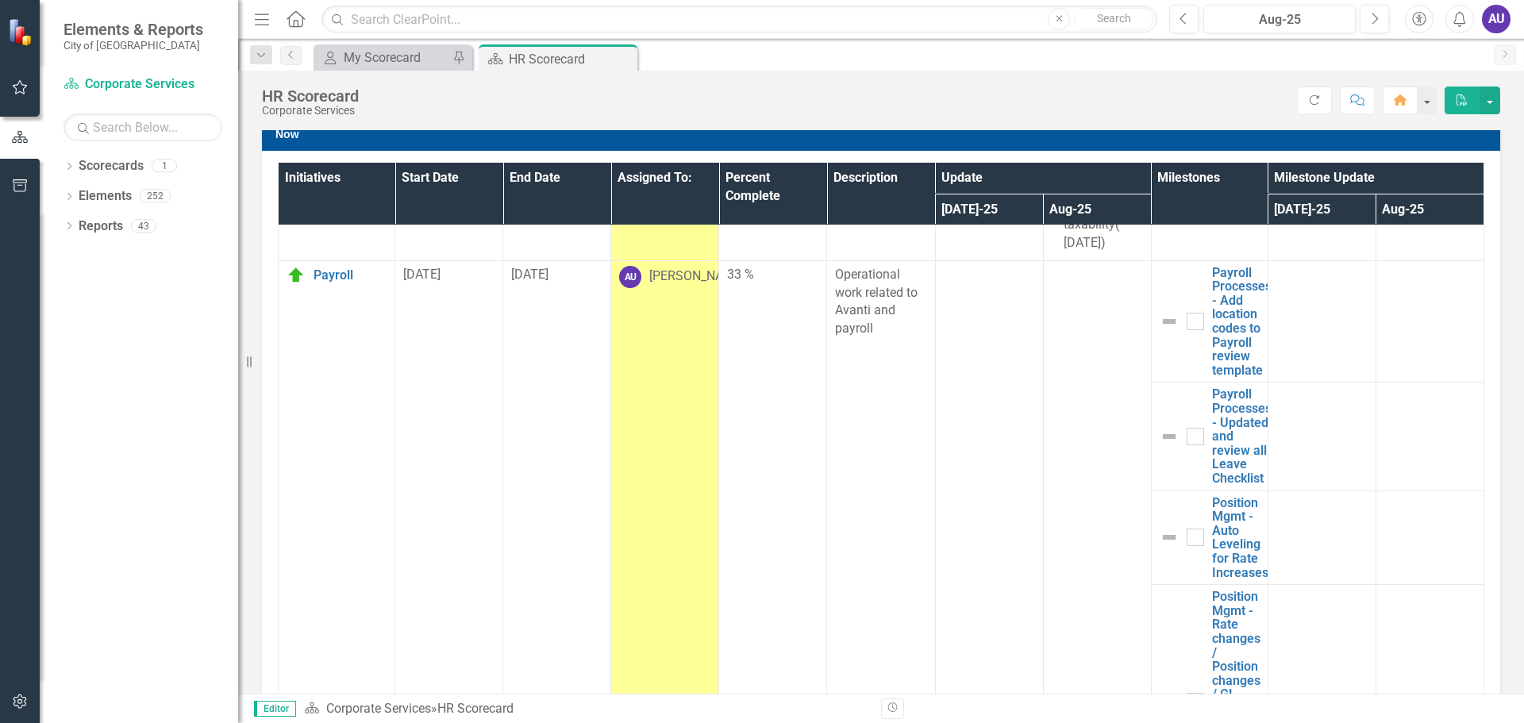
scroll to position [1597, 0]
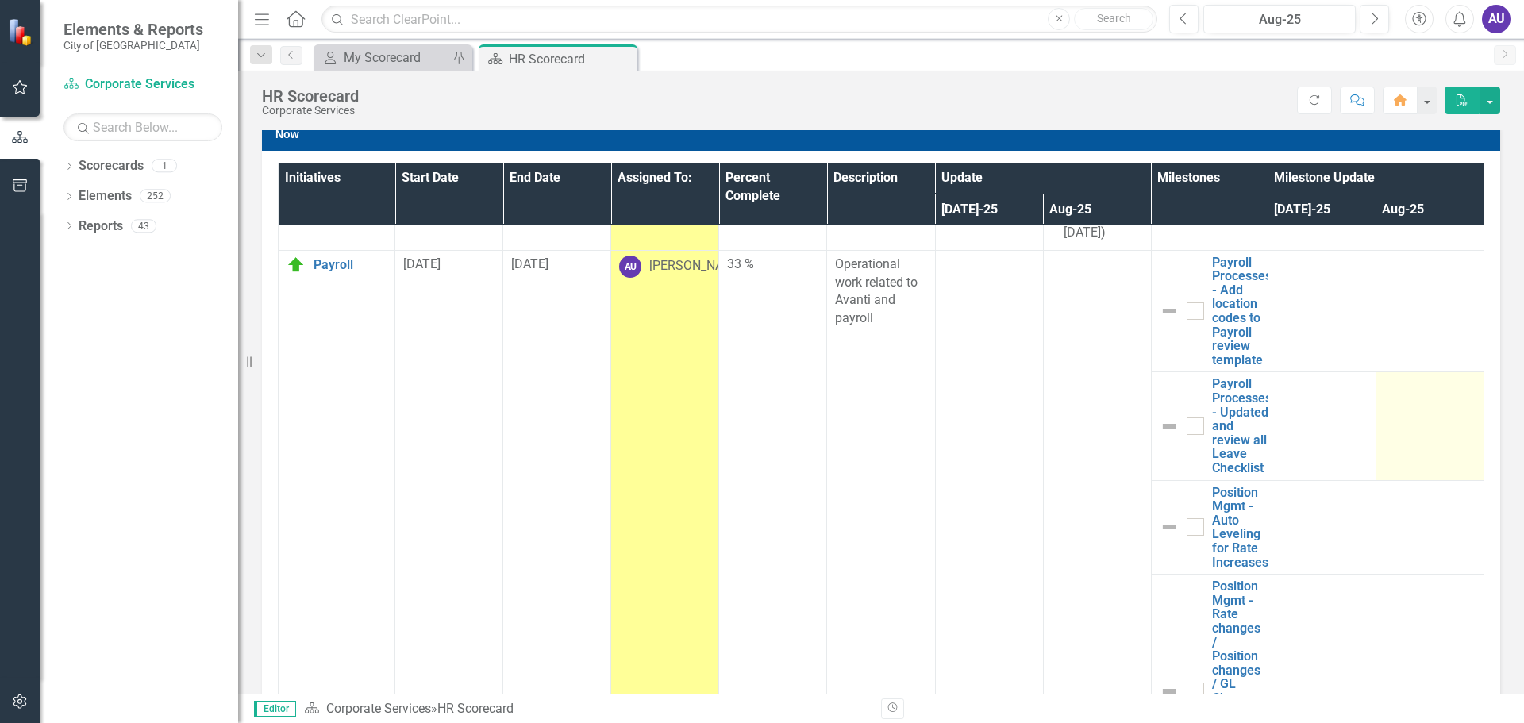
click at [1400, 434] on td at bounding box center [1429, 426] width 108 height 108
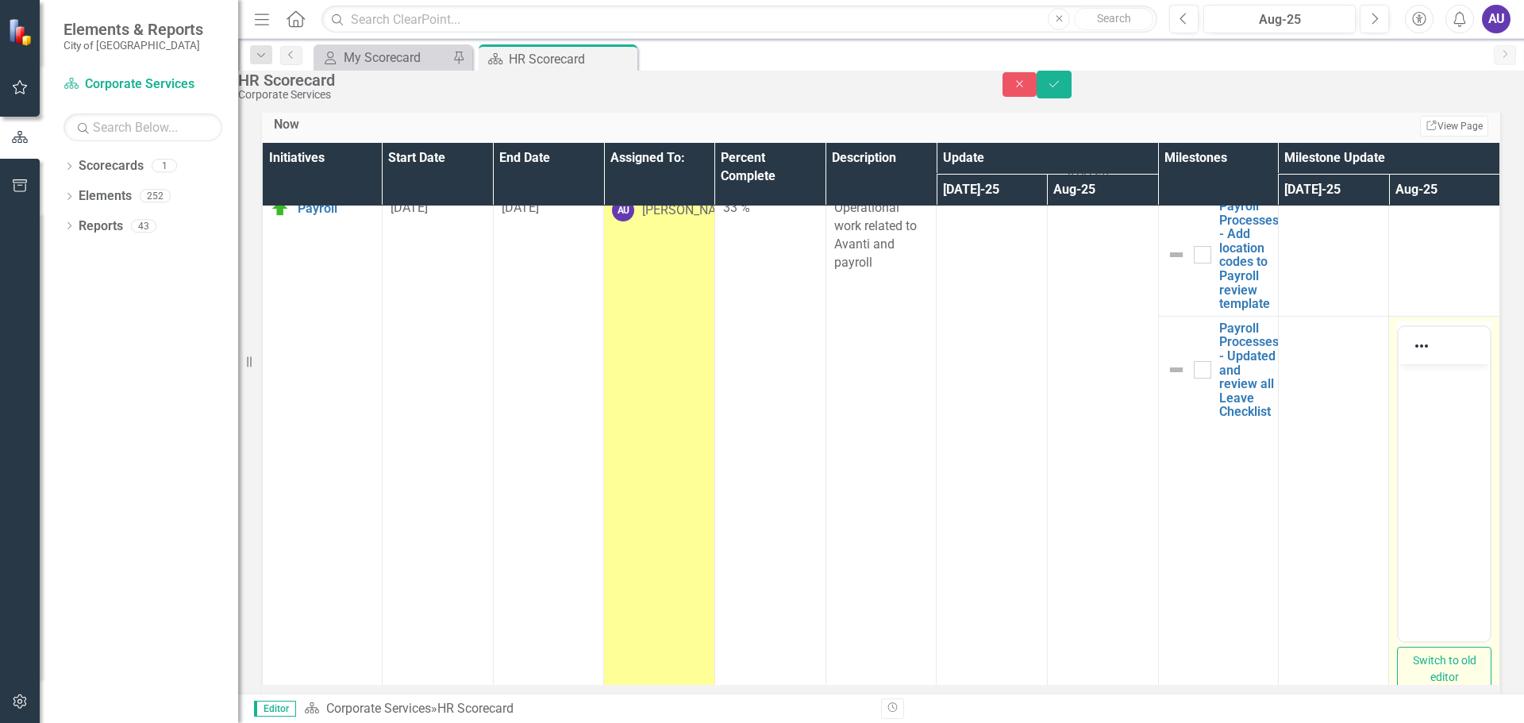
scroll to position [0, 0]
click at [1424, 394] on body "Rich Text Area. Press ALT-0 for help." at bounding box center [1443, 482] width 91 height 238
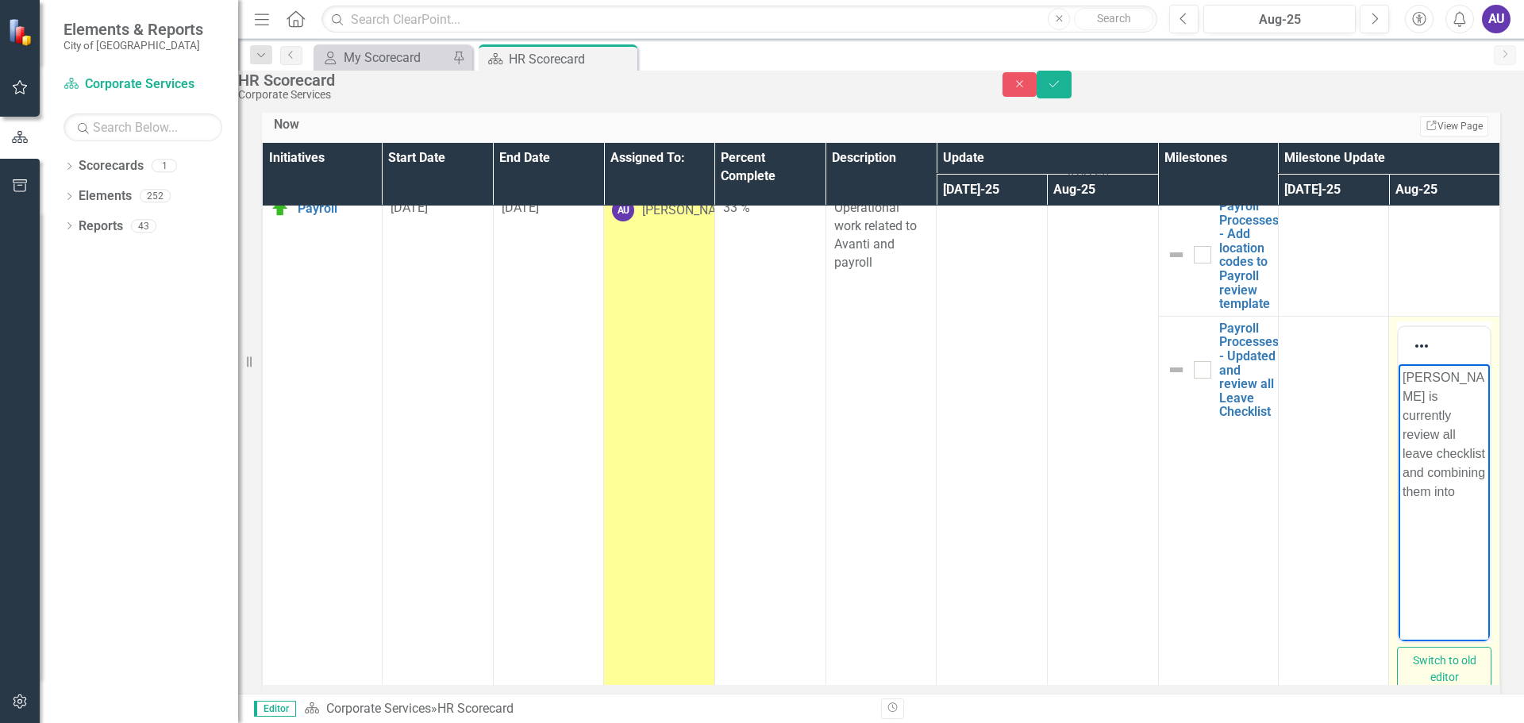
click at [1438, 410] on p "Shanti is currently review all leave checklist and combining them into" at bounding box center [1443, 433] width 83 height 133
click at [1462, 486] on p "Shanti is currently reviewing all leave checklist and combining them into" at bounding box center [1443, 433] width 83 height 133
click at [1467, 550] on p "Shanti is currently reviewing all leave checklist and combining them into eithe…" at bounding box center [1443, 462] width 83 height 190
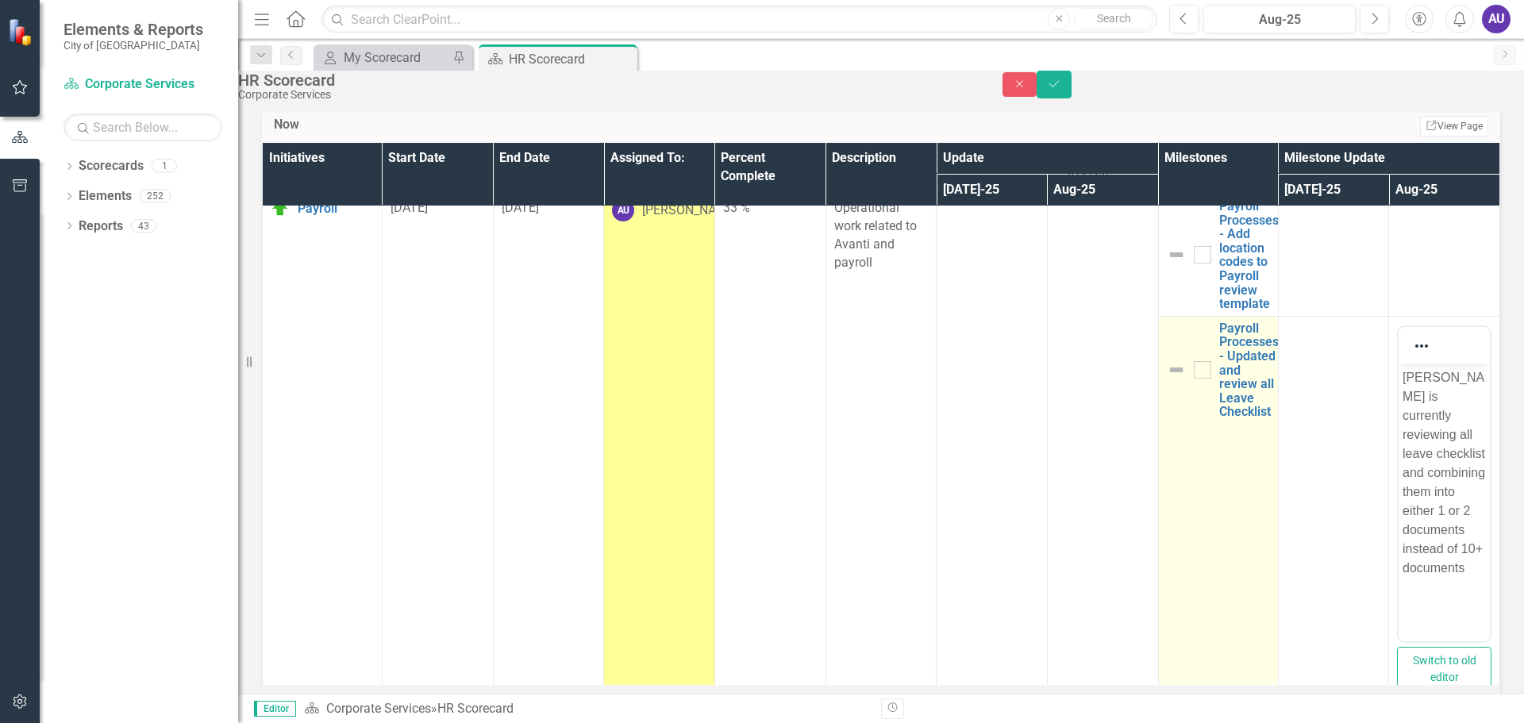
click at [1166, 379] on img at bounding box center [1175, 369] width 19 height 19
click at [1220, 419] on link "Payroll Processes - Updated and review all Leave Checklist" at bounding box center [1249, 370] width 60 height 98
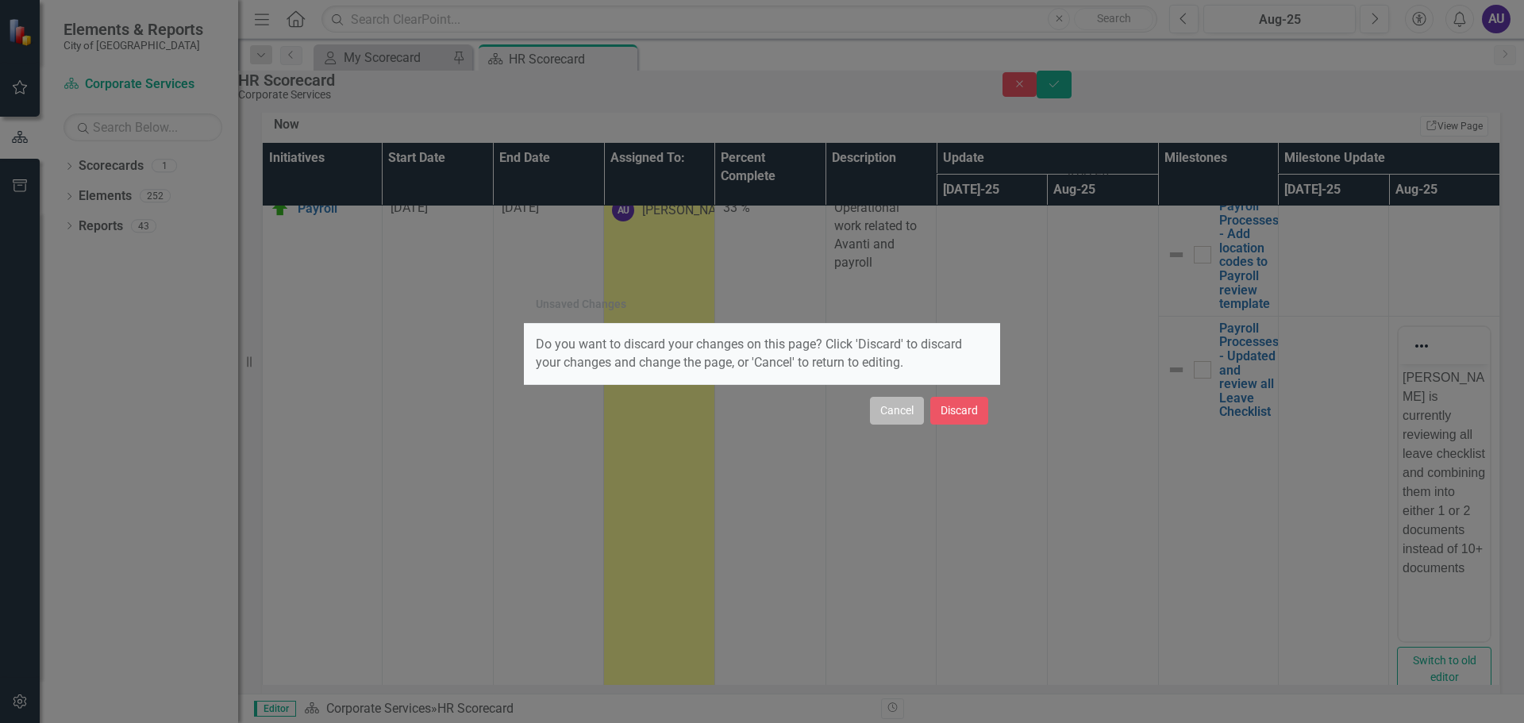
click at [906, 417] on button "Cancel" at bounding box center [897, 411] width 54 height 28
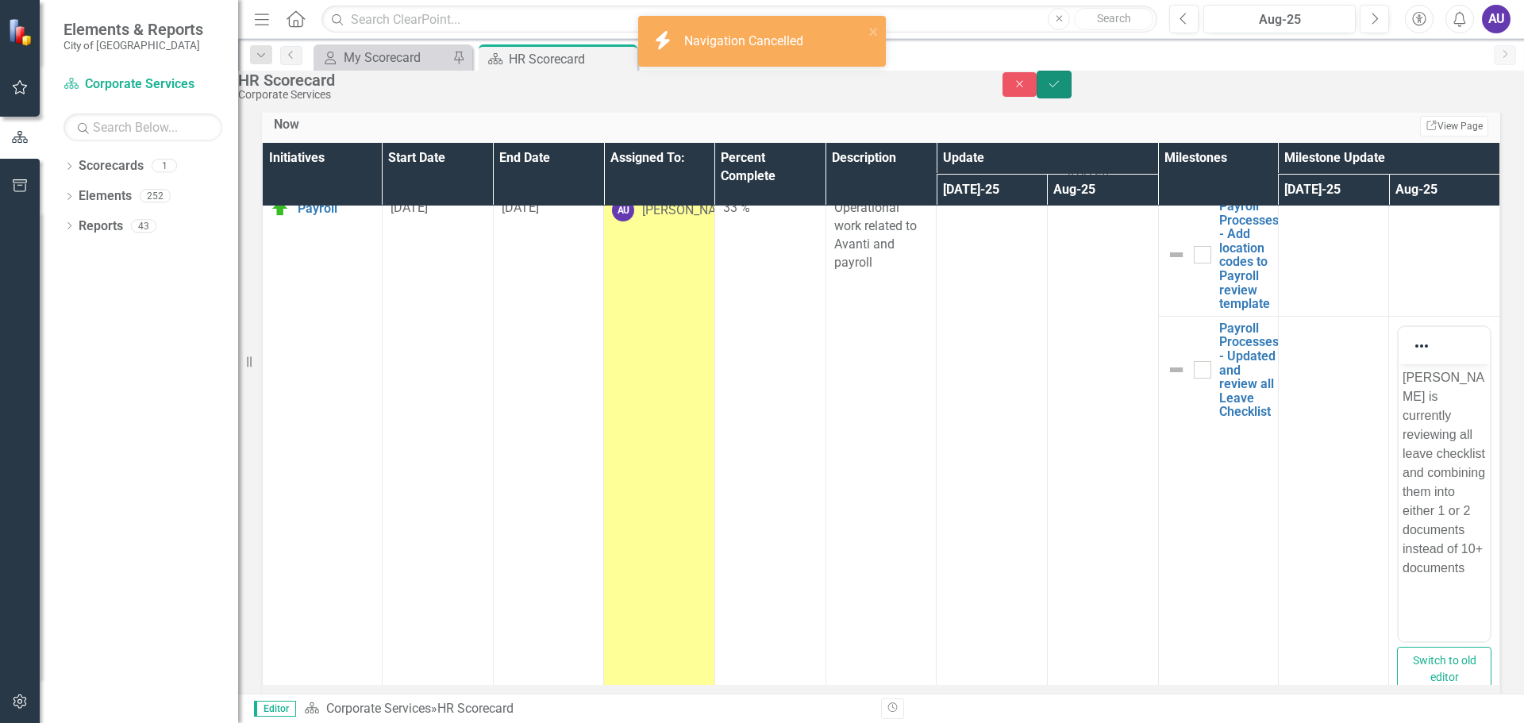
click at [1059, 86] on icon "submit" at bounding box center [1054, 83] width 10 height 6
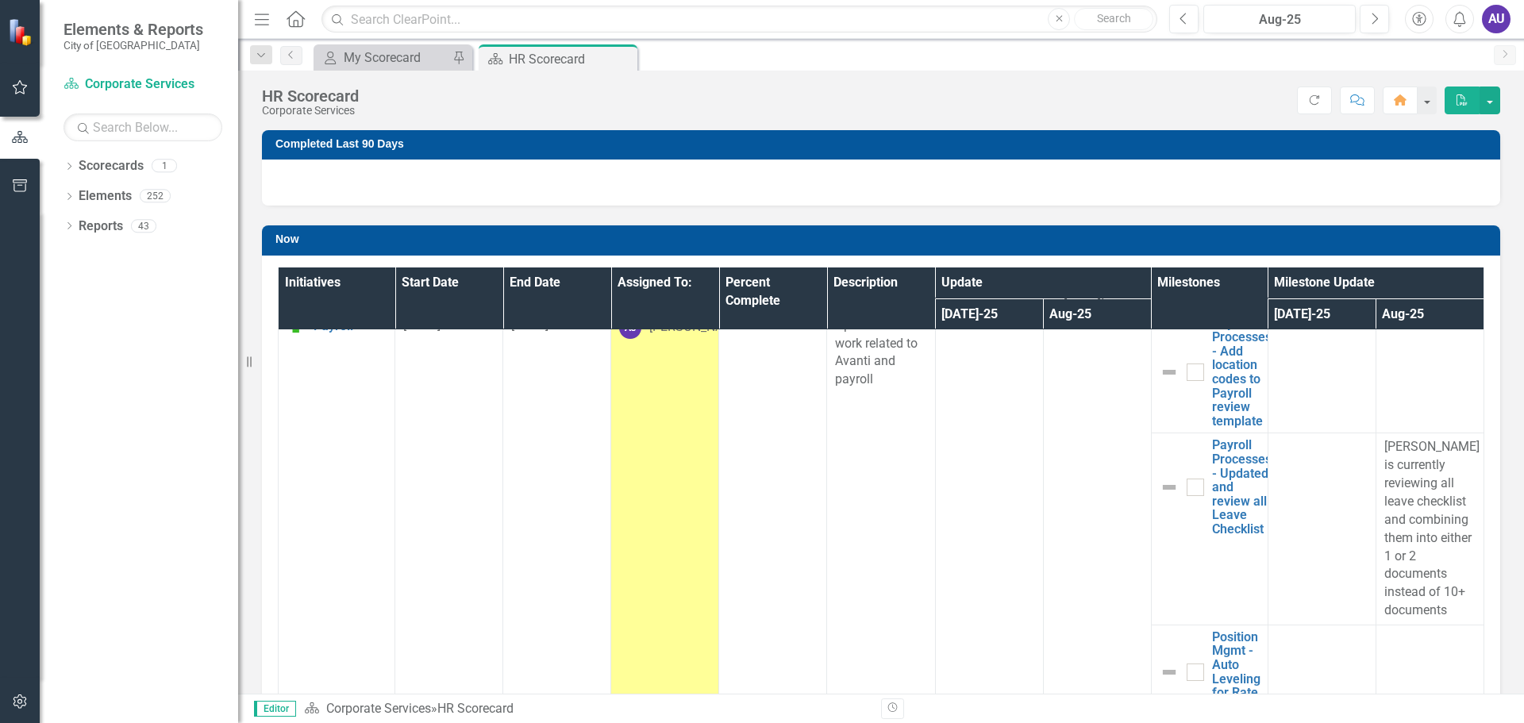
scroll to position [1608, 0]
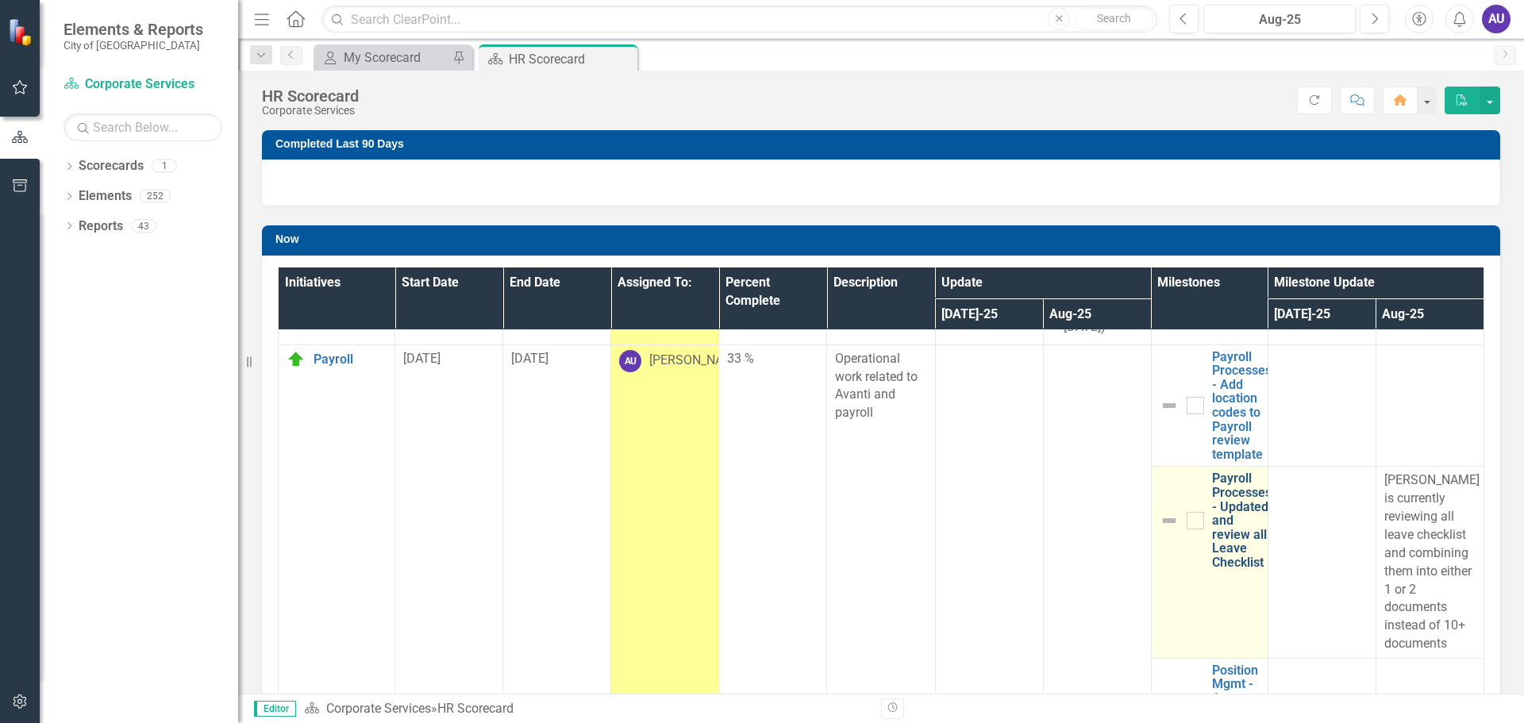
click at [1213, 535] on link "Payroll Processes - Updated and review all Leave Checklist" at bounding box center [1242, 520] width 60 height 98
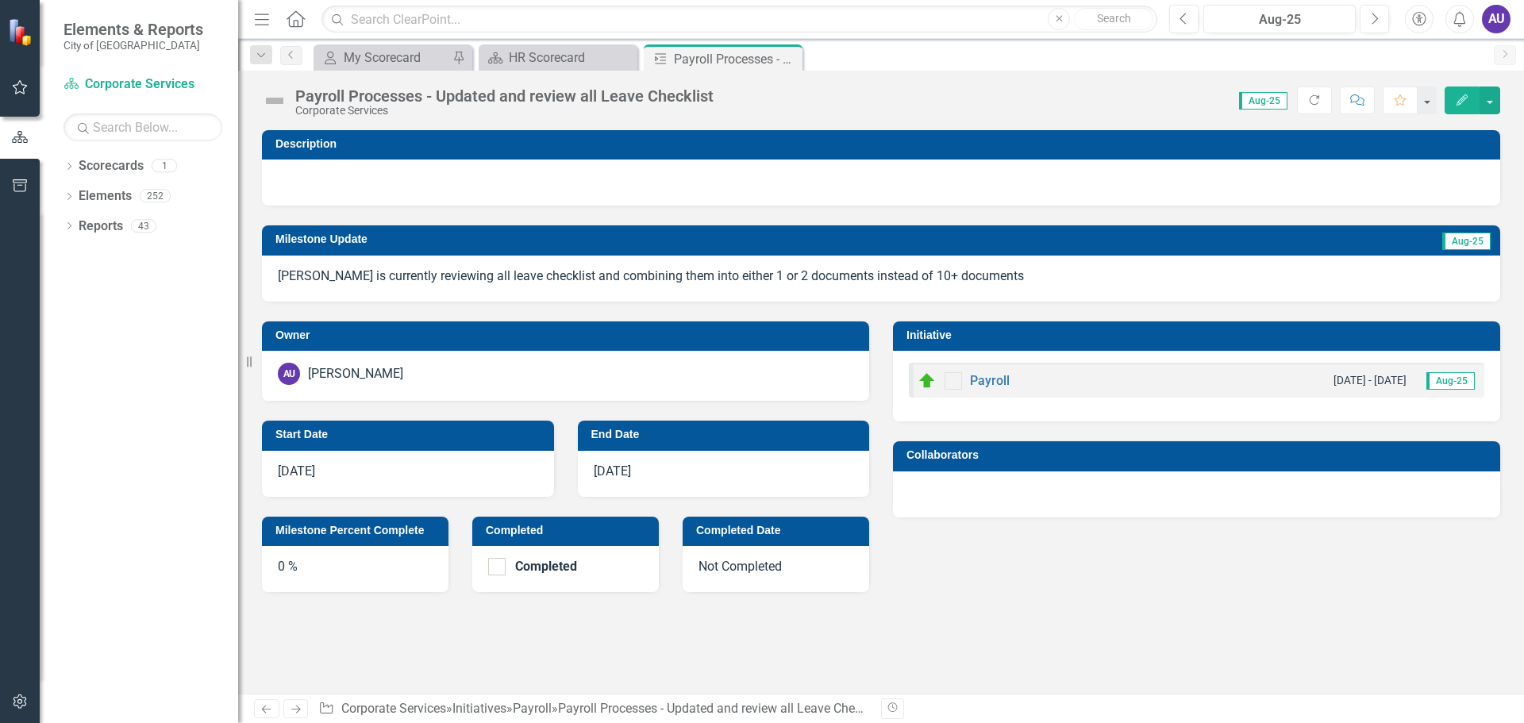
click at [1458, 102] on icon "button" at bounding box center [1461, 99] width 11 height 11
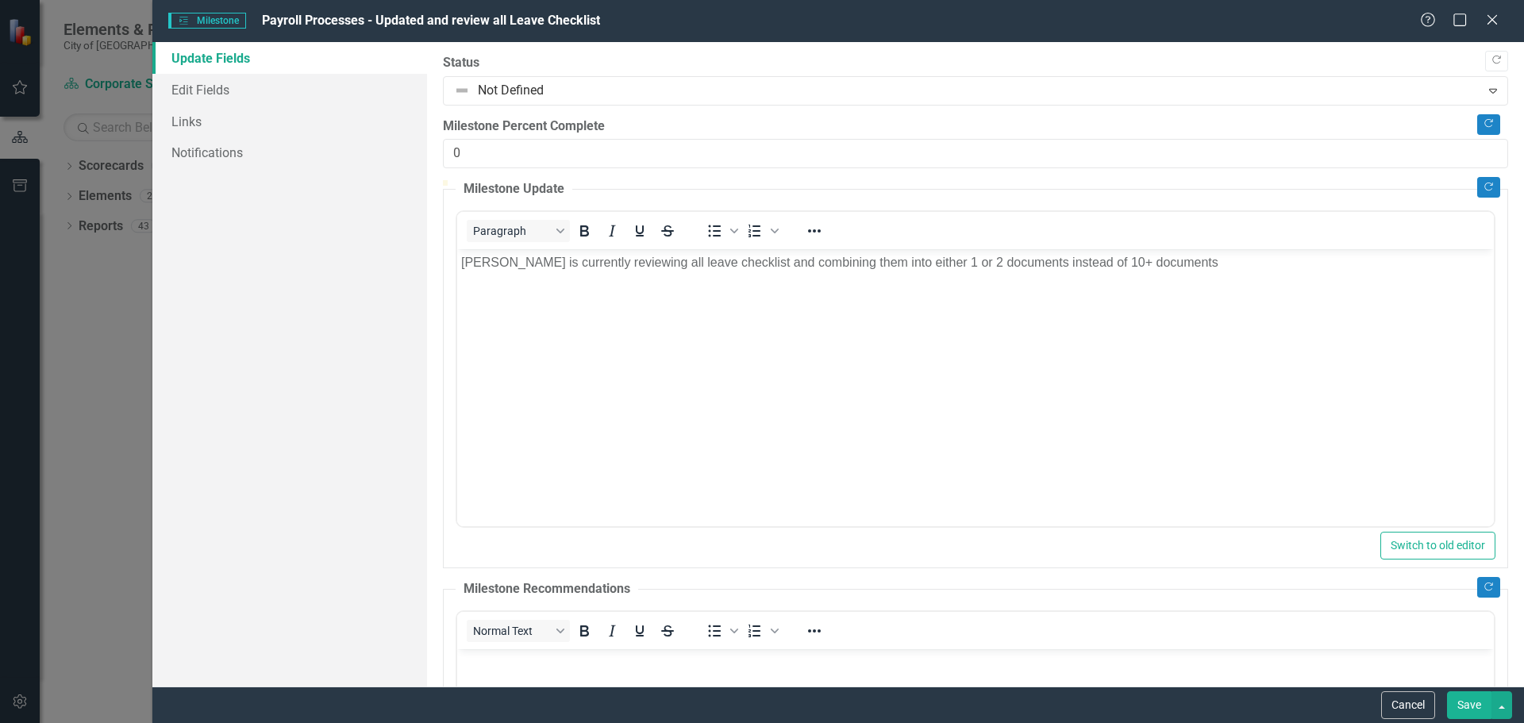
click at [842, 180] on div at bounding box center [975, 180] width 1065 height 0
click at [722, 180] on div at bounding box center [975, 180] width 1065 height 0
type input "25"
click at [702, 180] on div at bounding box center [702, 180] width 0 height 0
click at [1471, 709] on button "Save" at bounding box center [1469, 705] width 44 height 28
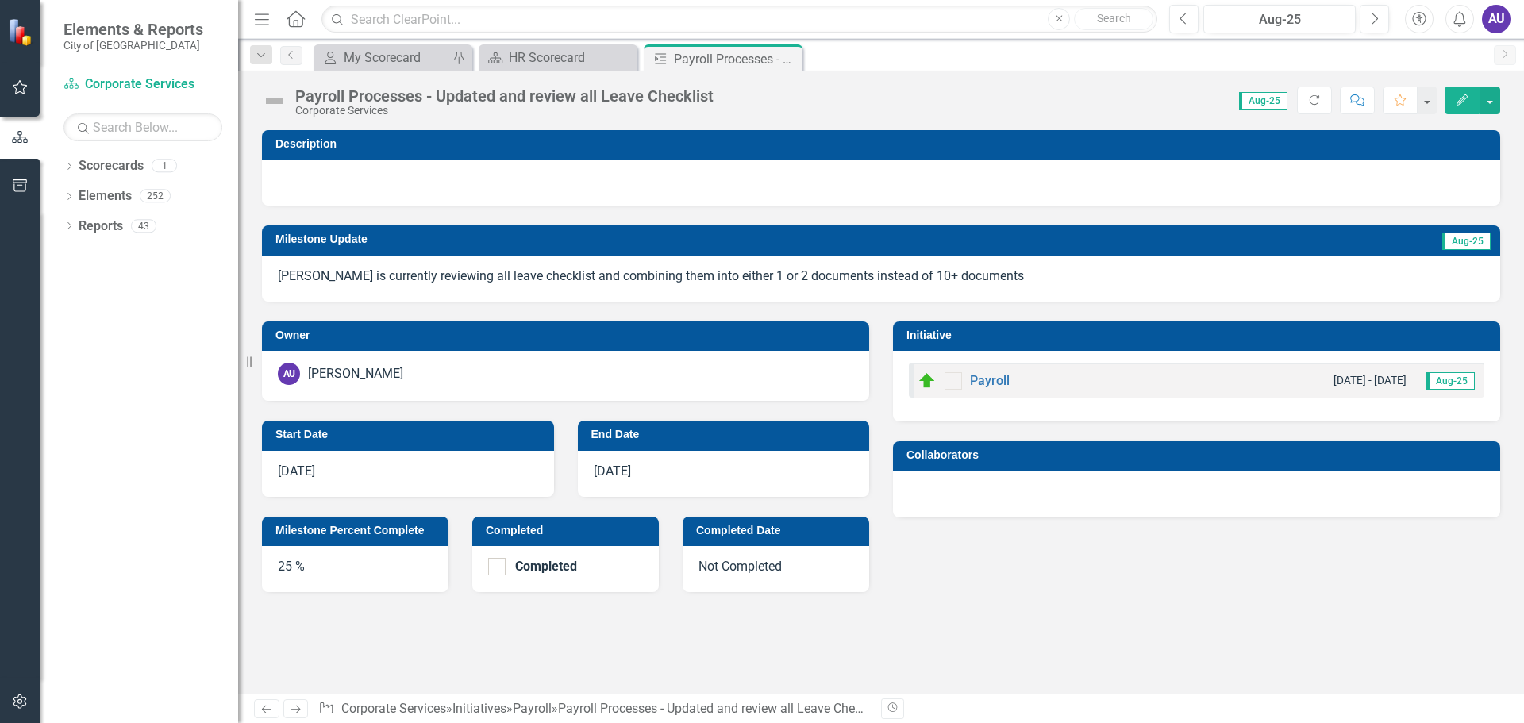
drag, startPoint x: 792, startPoint y: 55, endPoint x: 782, endPoint y: 55, distance: 9.5
click at [0, 0] on icon "Close" at bounding box center [0, 0] width 0 height 0
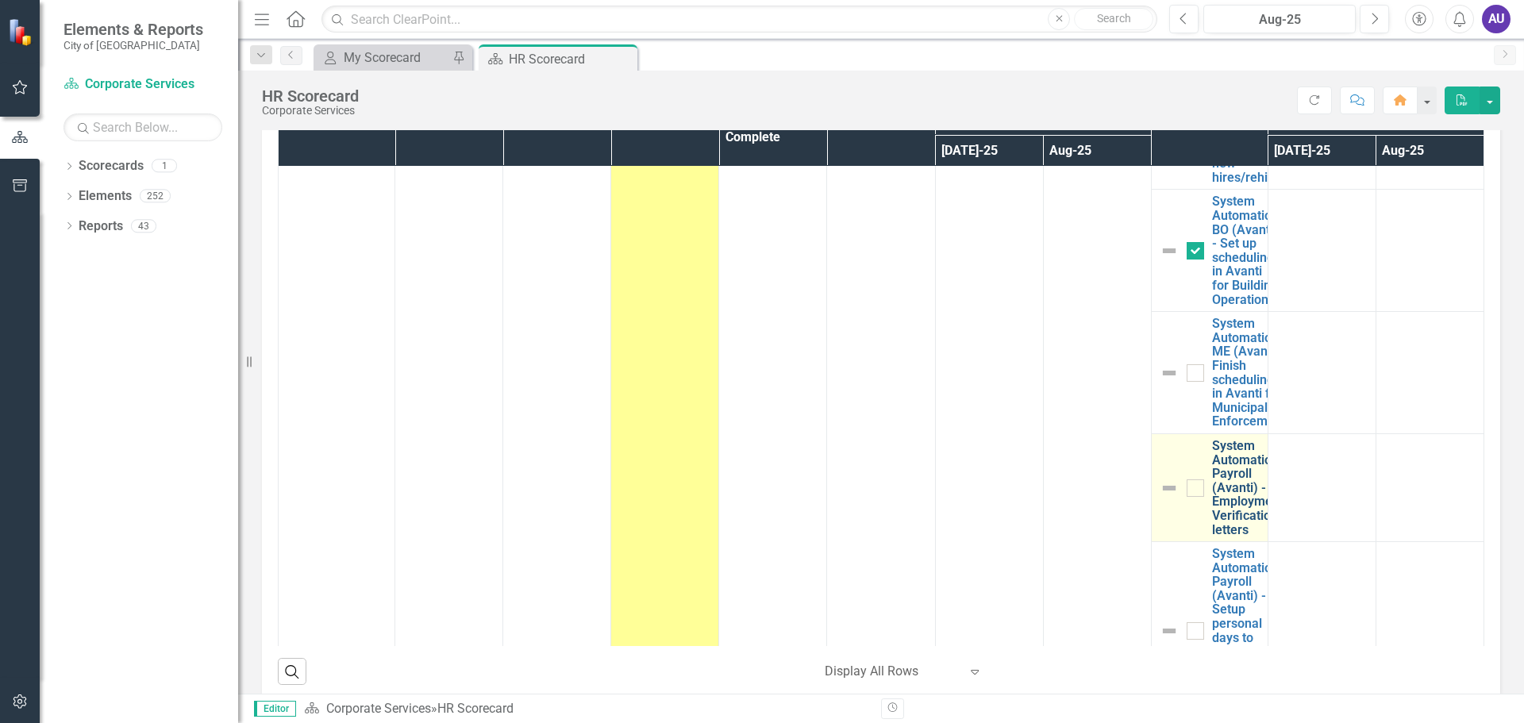
scroll to position [2521, 0]
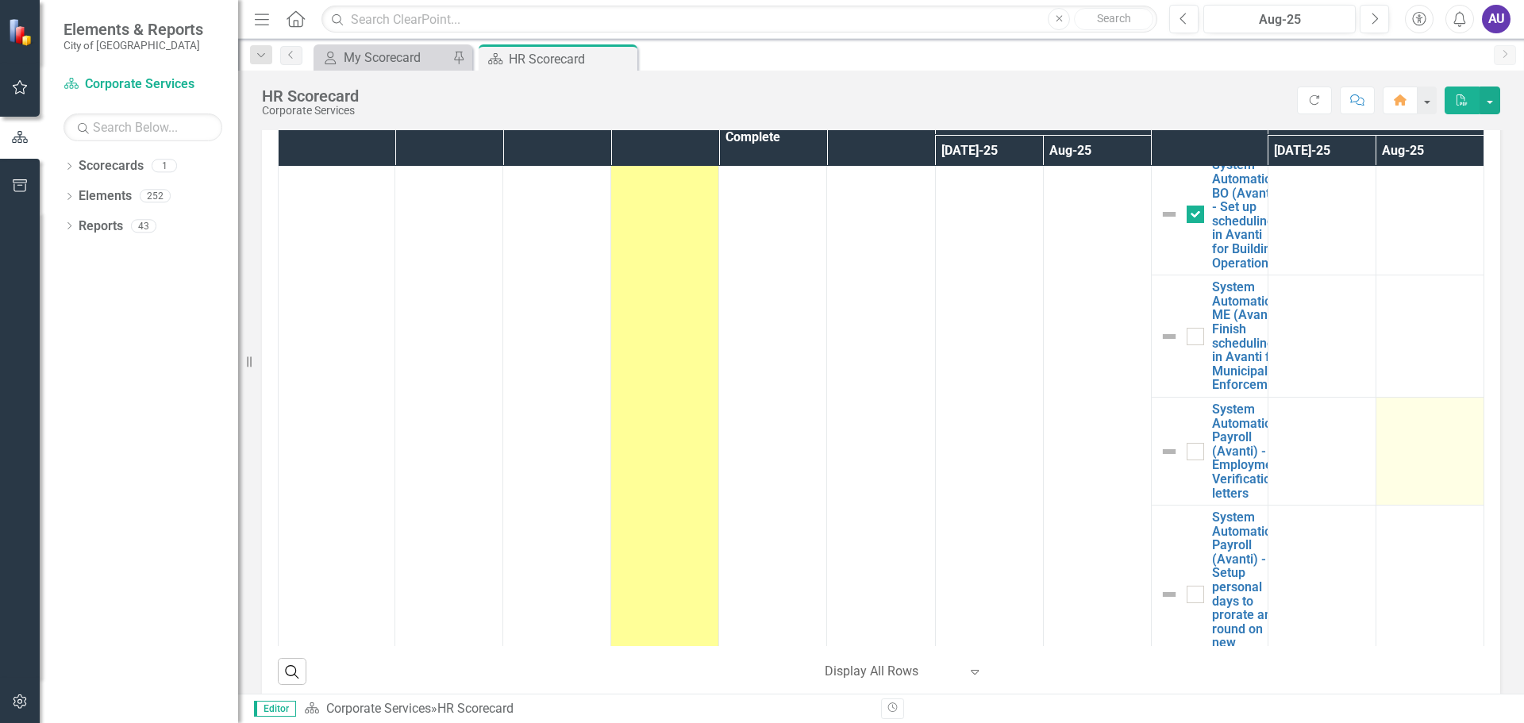
click at [1401, 421] on div at bounding box center [1429, 411] width 91 height 19
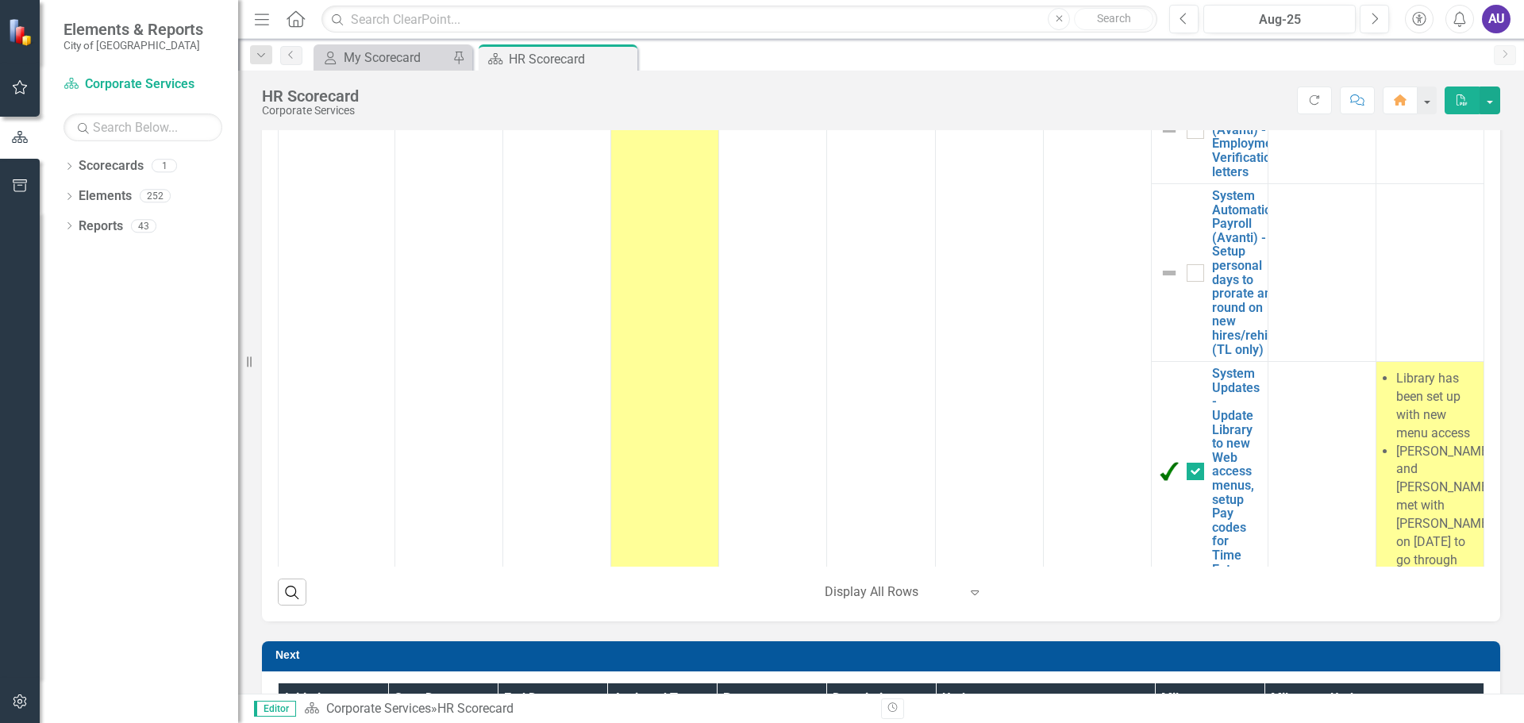
scroll to position [2746, 0]
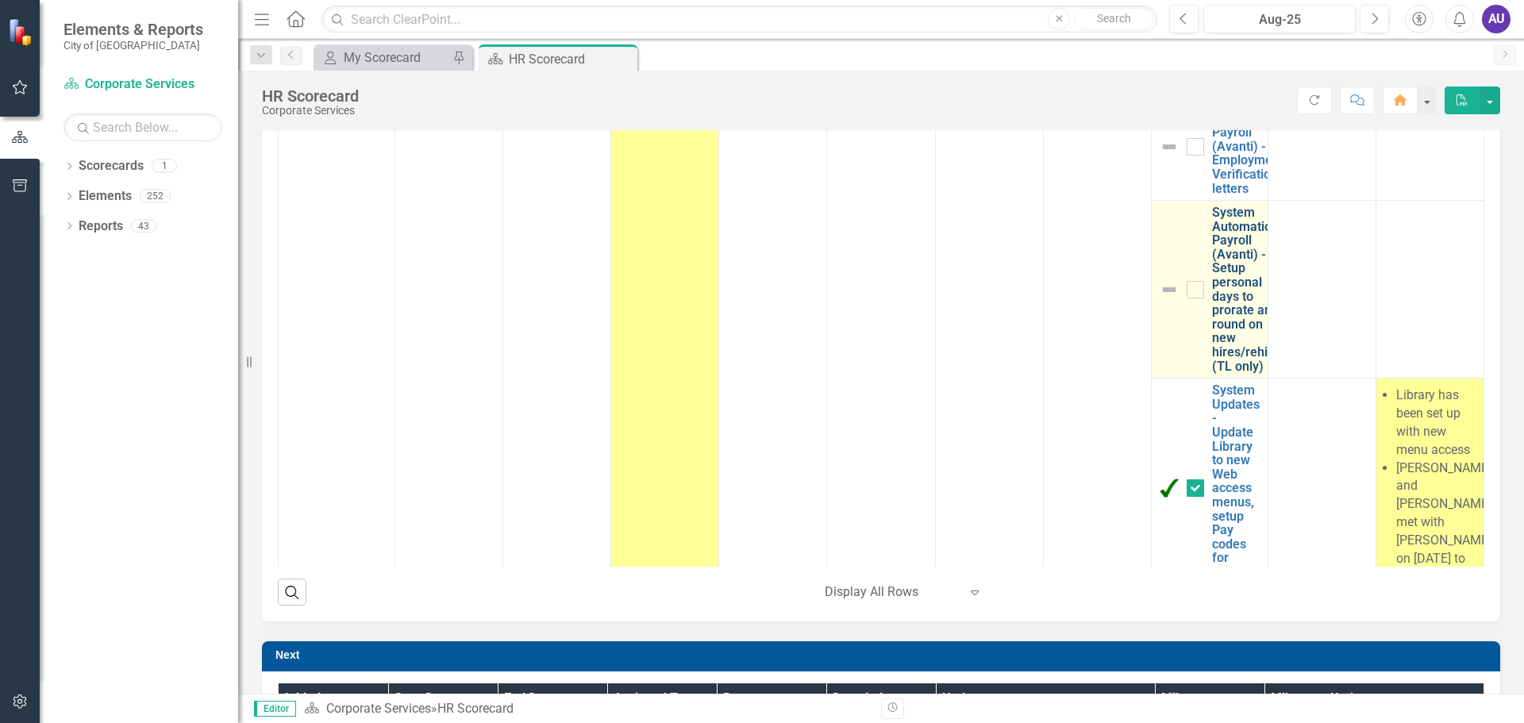
click at [1212, 289] on link "System Automation Payroll (Avanti) - Setup personal days to prorate and round o…" at bounding box center [1249, 289] width 74 height 167
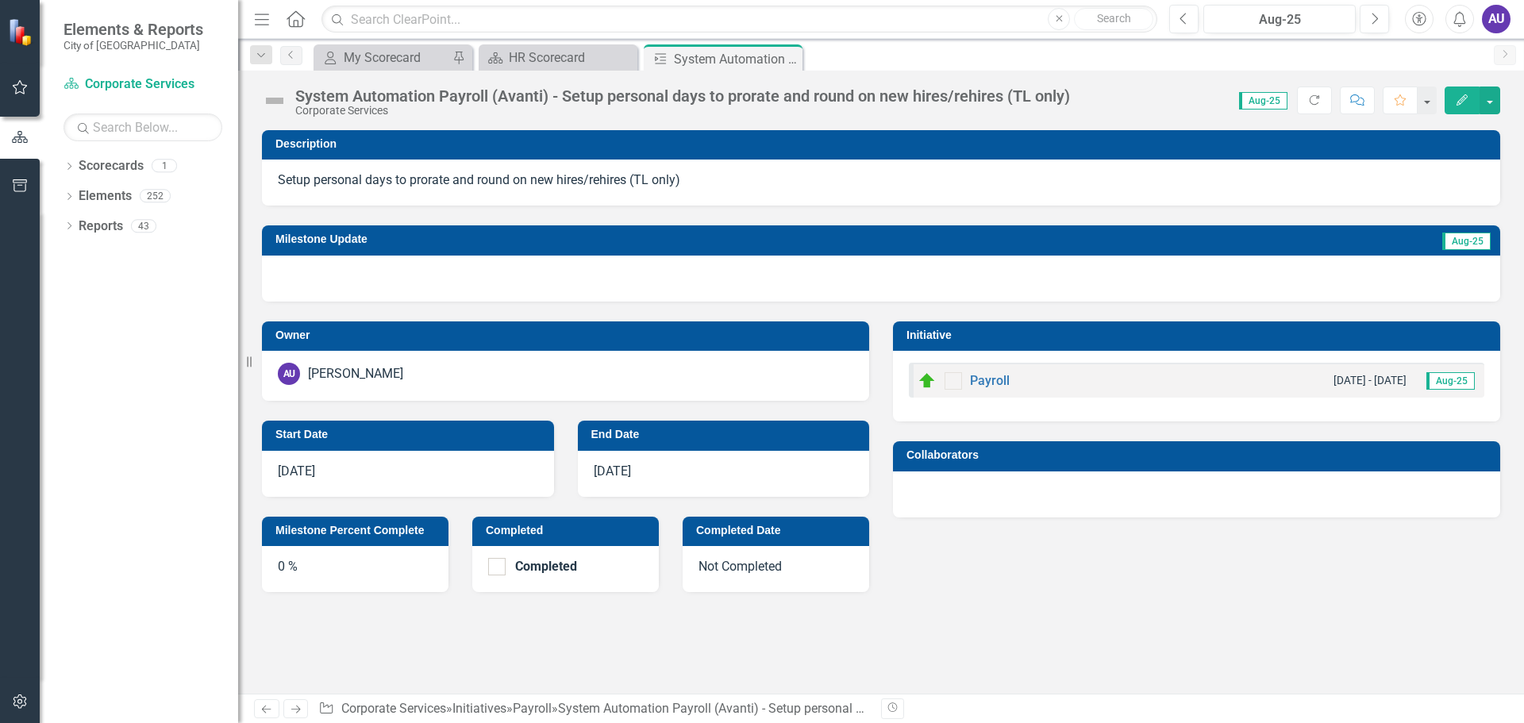
click at [1455, 92] on button "Edit" at bounding box center [1461, 100] width 35 height 28
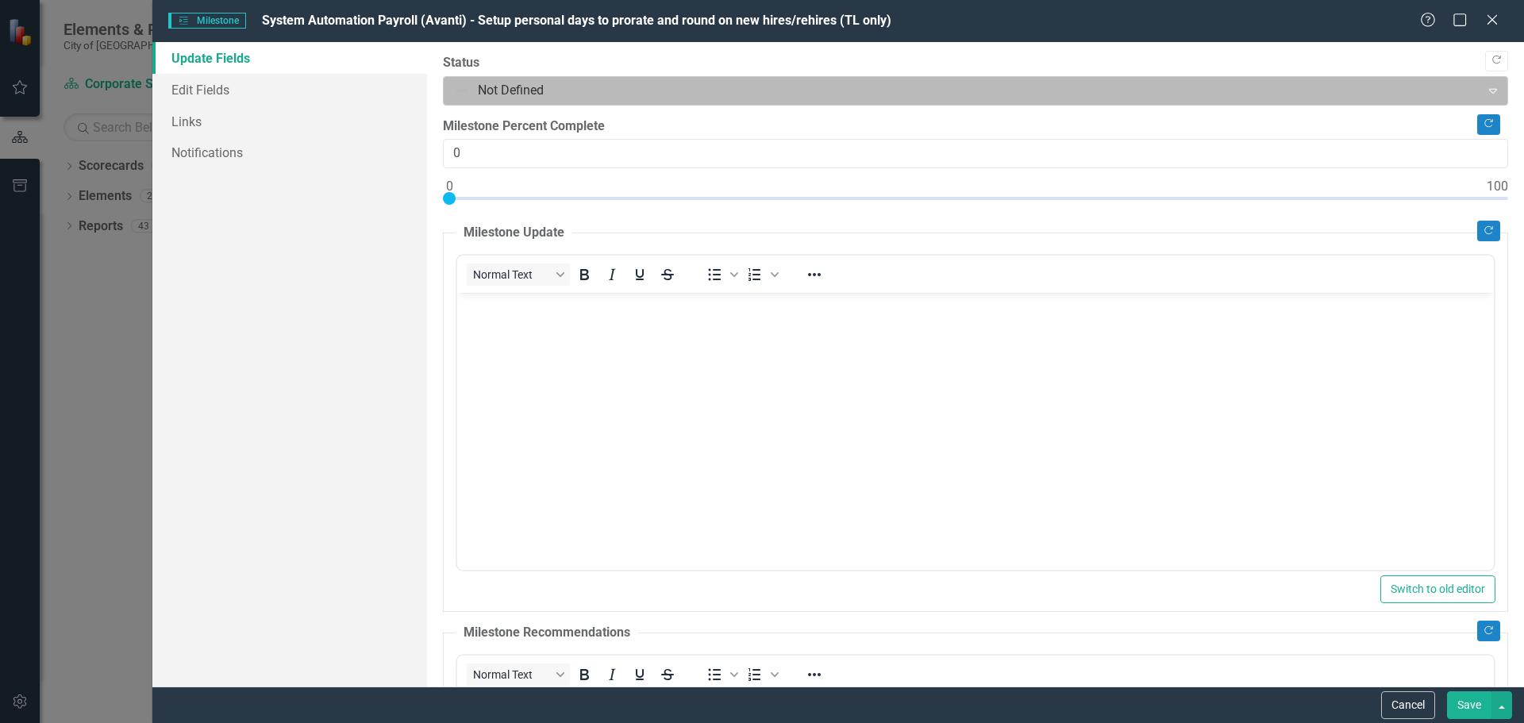
click at [483, 93] on div at bounding box center [962, 90] width 1016 height 21
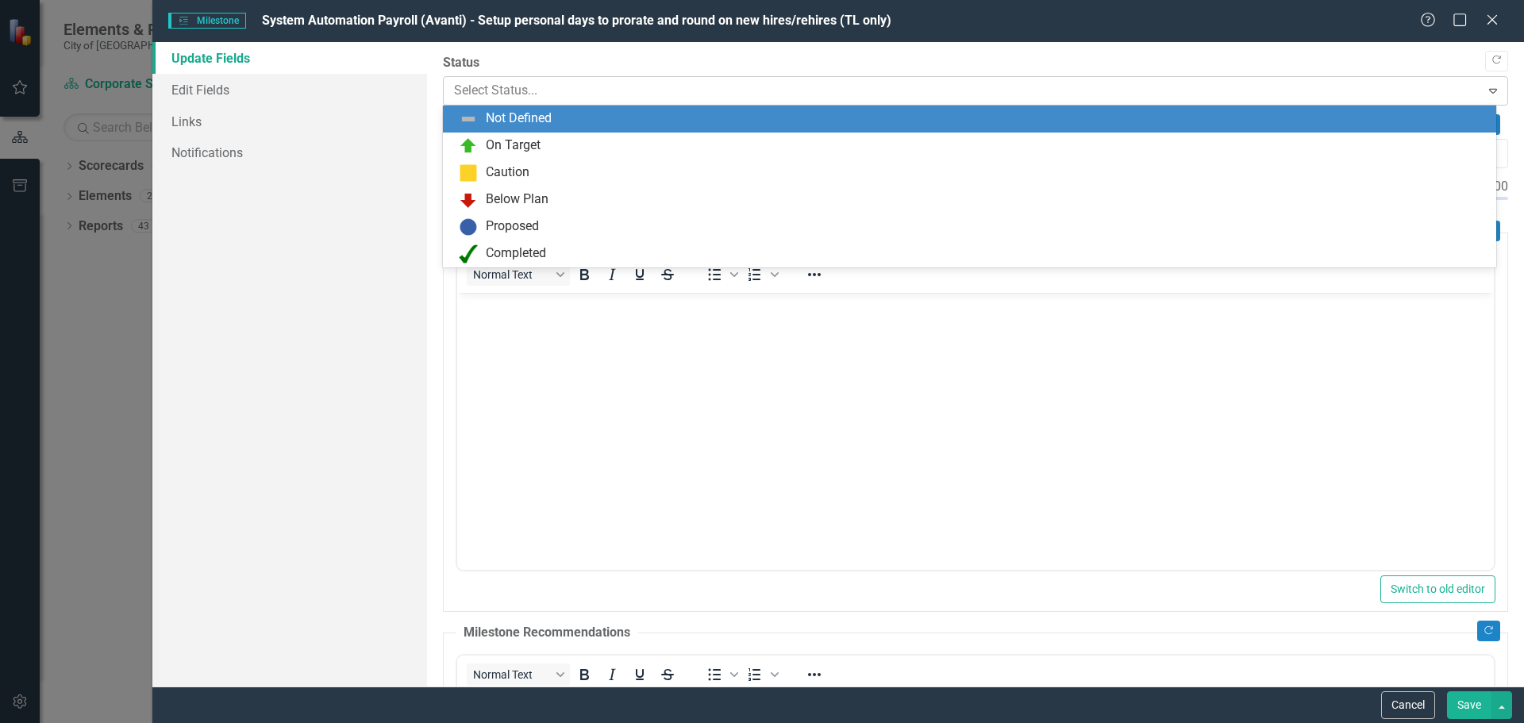
click at [1485, 91] on icon "Expand" at bounding box center [1493, 90] width 16 height 13
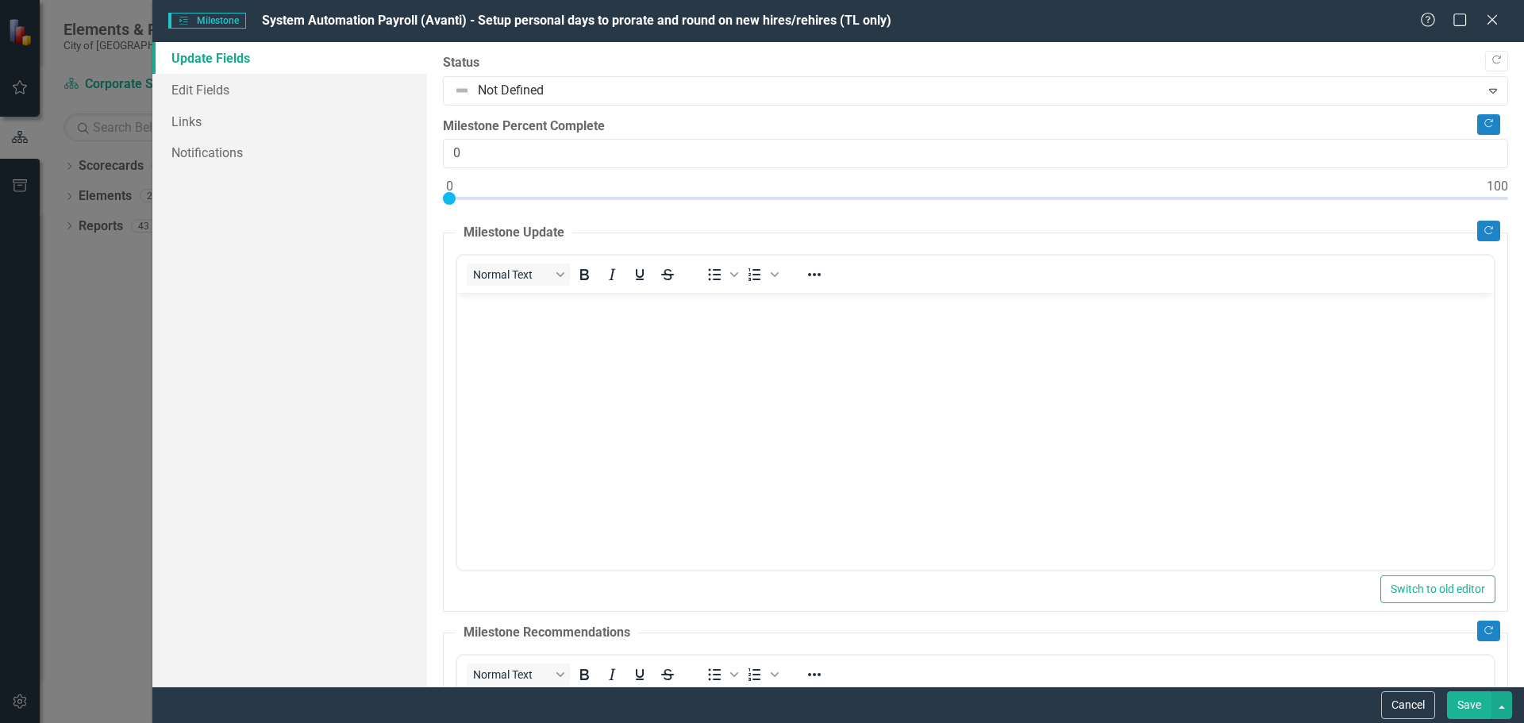
click at [531, 320] on body "Rich Text Area. Press ALT-0 for help." at bounding box center [974, 412] width 1036 height 238
click at [1497, 22] on icon "Close" at bounding box center [1491, 19] width 20 height 15
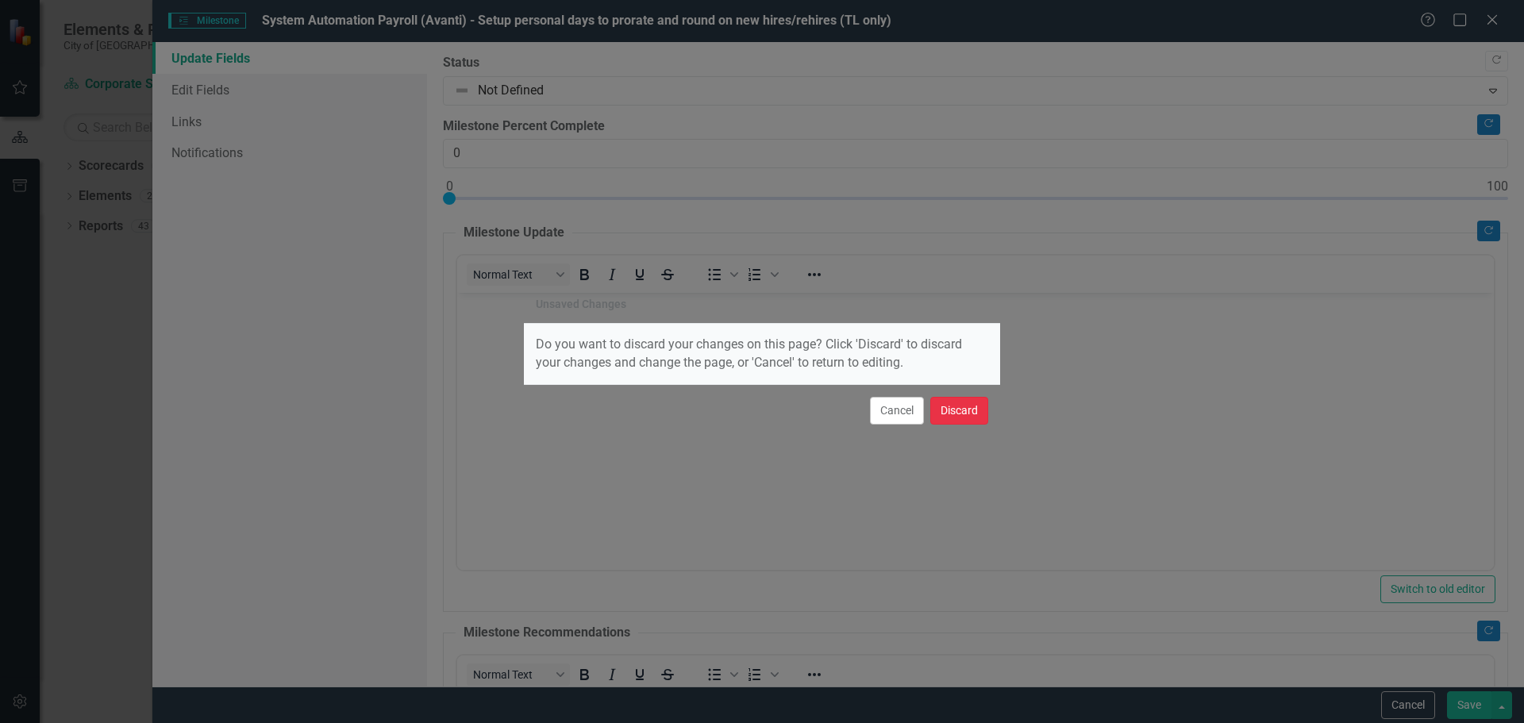
click at [983, 402] on button "Discard" at bounding box center [959, 411] width 58 height 28
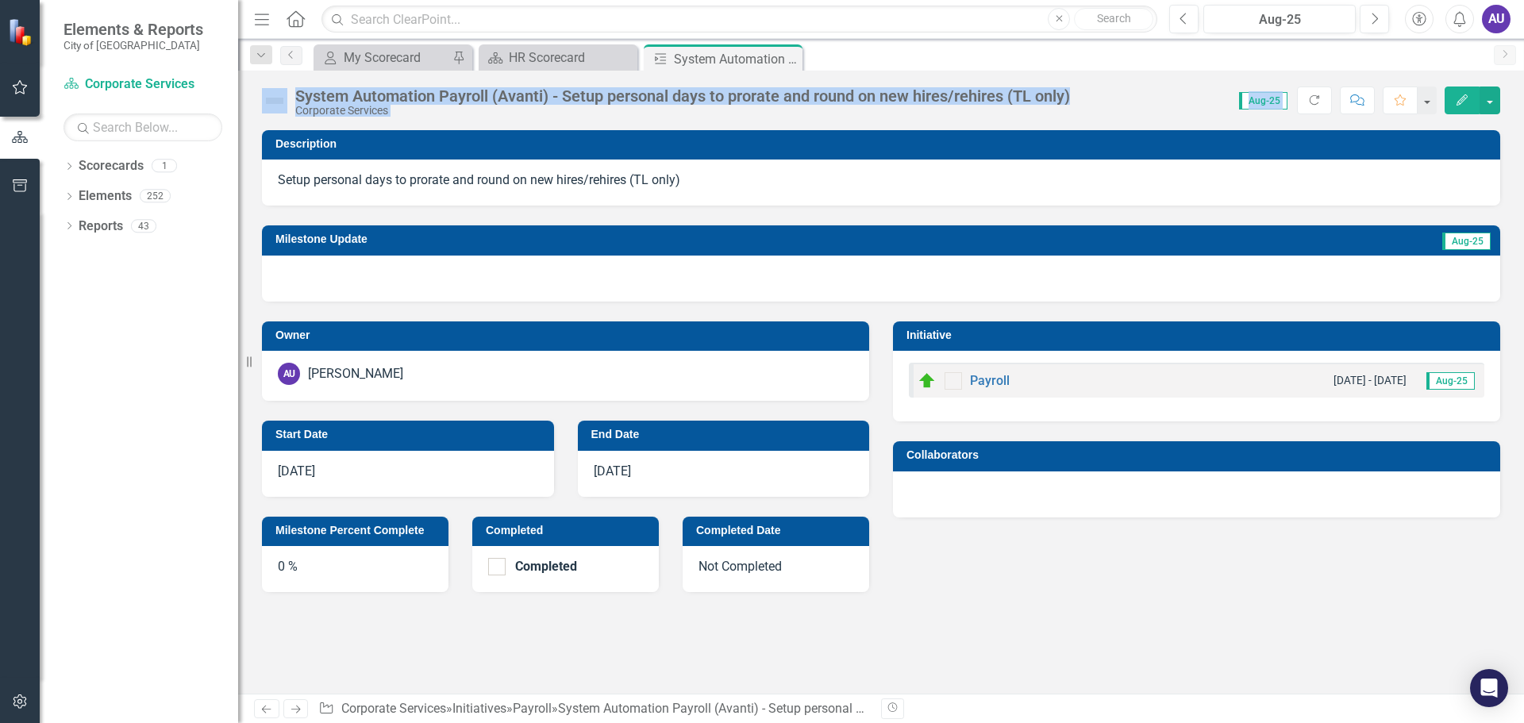
drag, startPoint x: 790, startPoint y: 61, endPoint x: 781, endPoint y: 206, distance: 144.7
click at [781, 206] on div "Menu Home Search Close Search Previous Aug-25 Next Accessibility Alerts AU User…" at bounding box center [880, 361] width 1285 height 723
click at [782, 190] on div "Setup personal days to prorate and round on new hires/rehires (TL only)" at bounding box center [881, 182] width 1238 height 46
click at [661, 234] on h3 "Milestone Update" at bounding box center [669, 239] width 788 height 12
click at [283, 103] on img at bounding box center [274, 100] width 25 height 25
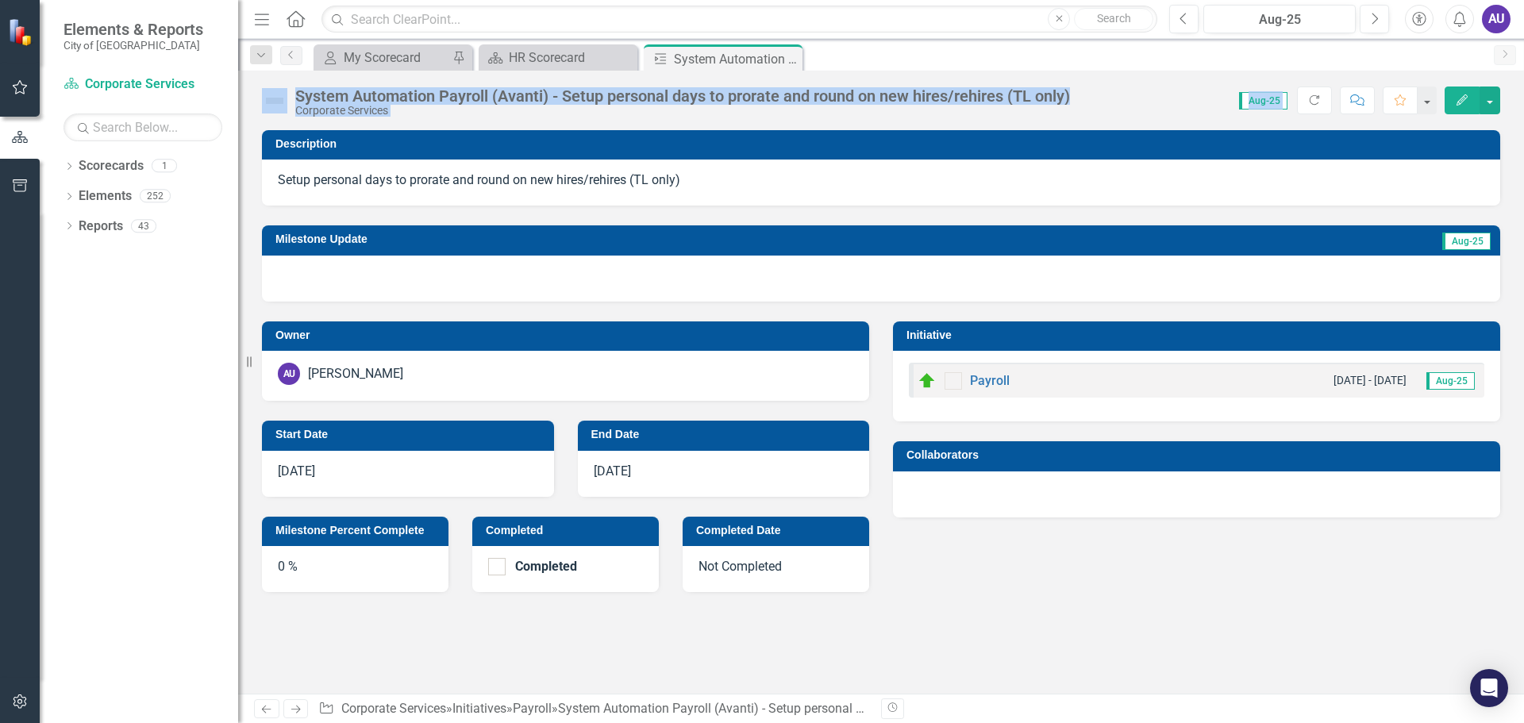
click at [1464, 100] on icon "Edit" at bounding box center [1461, 99] width 14 height 11
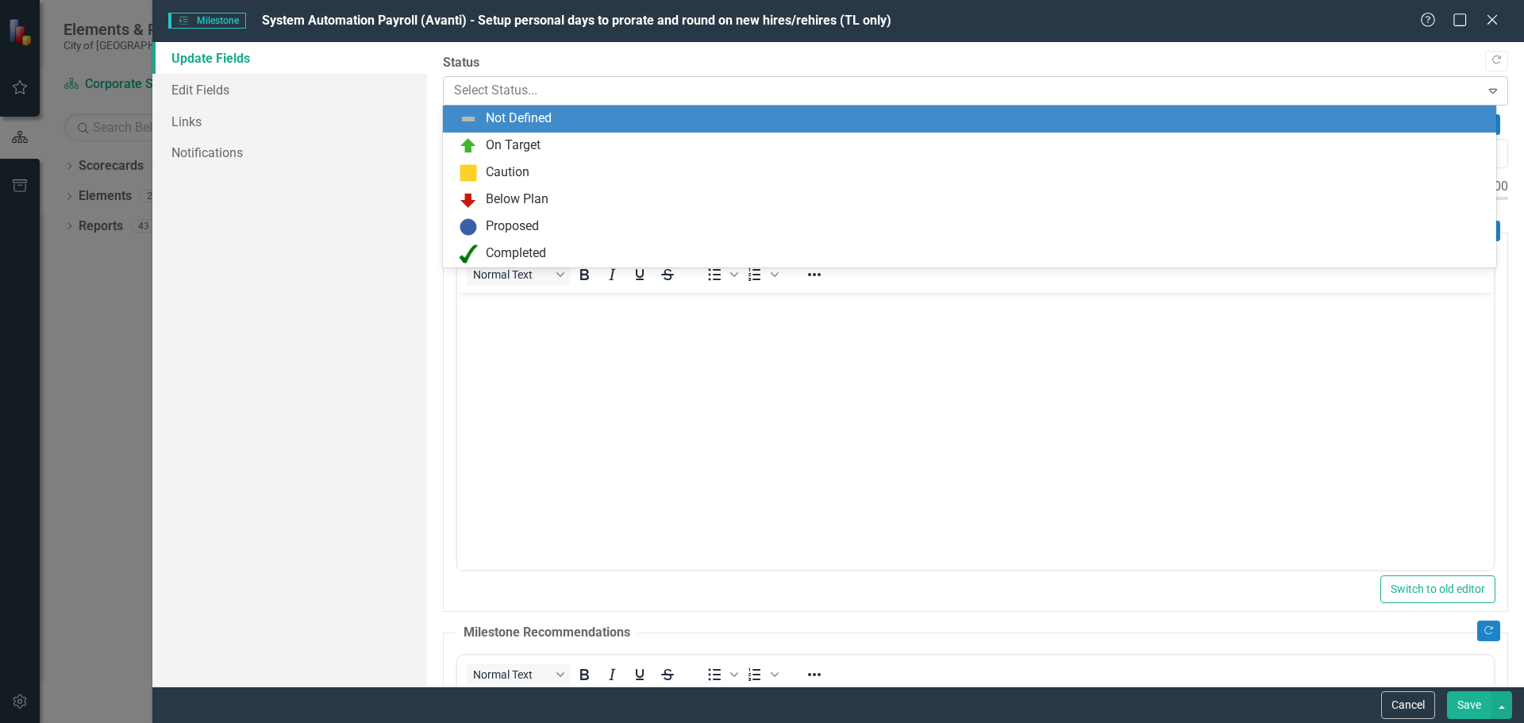
click at [491, 86] on div at bounding box center [962, 90] width 1016 height 21
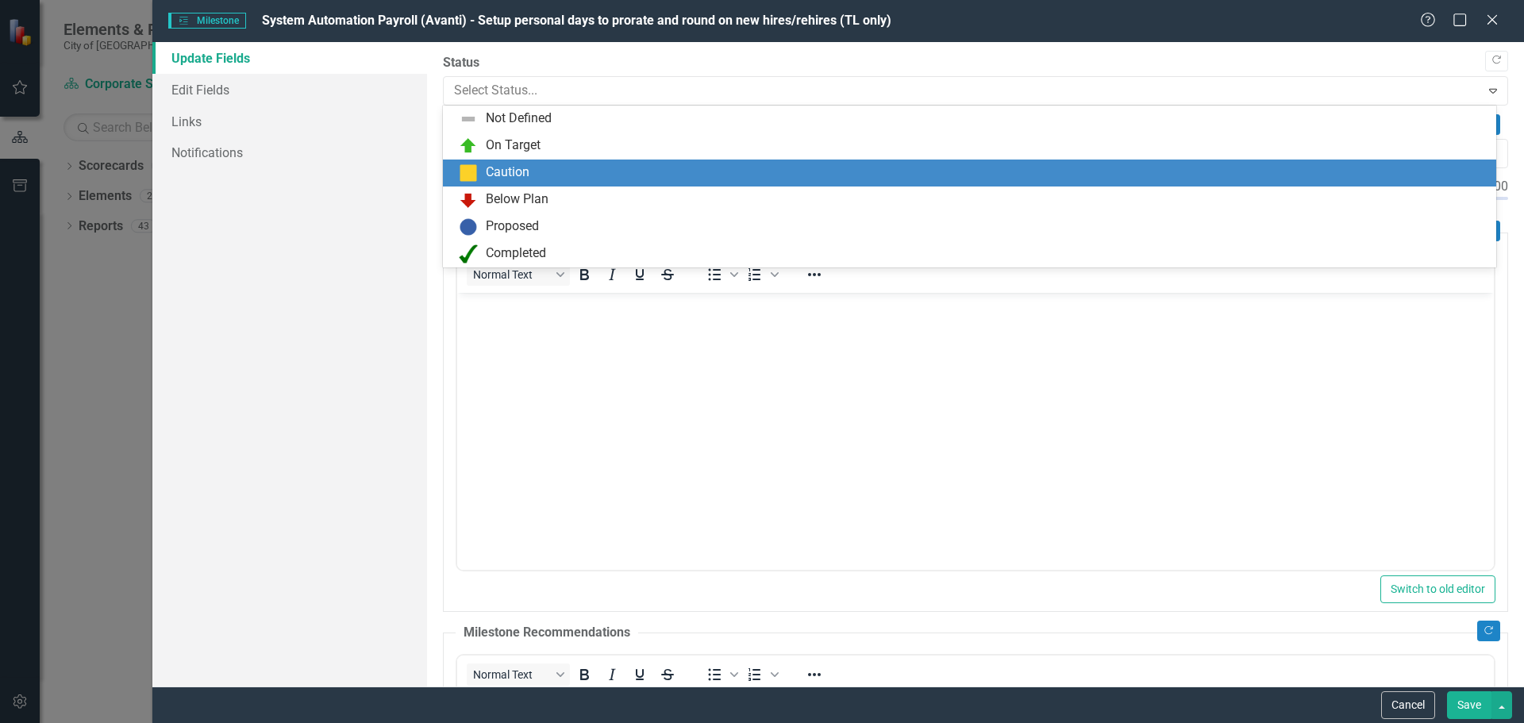
click at [521, 170] on div "Caution" at bounding box center [508, 172] width 44 height 18
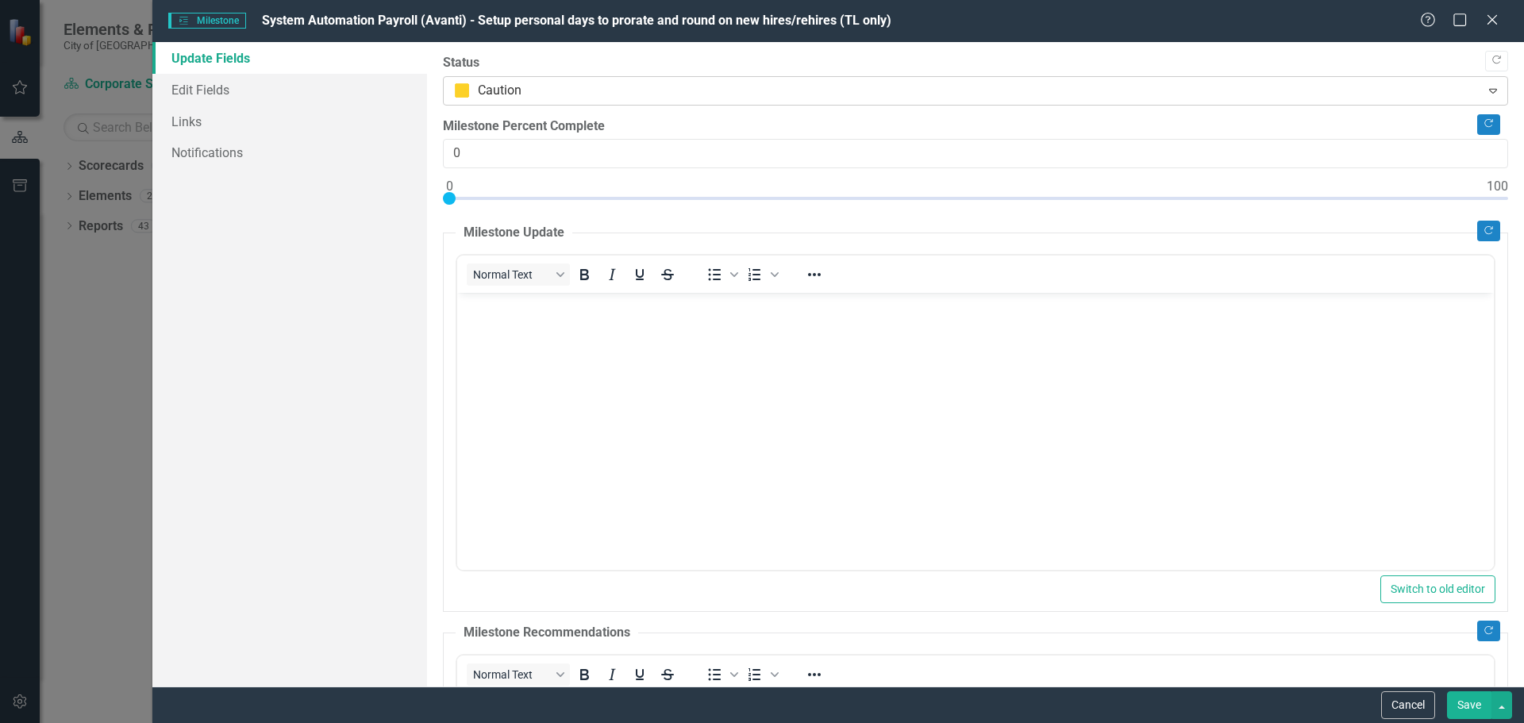
click at [544, 94] on div at bounding box center [962, 90] width 1016 height 21
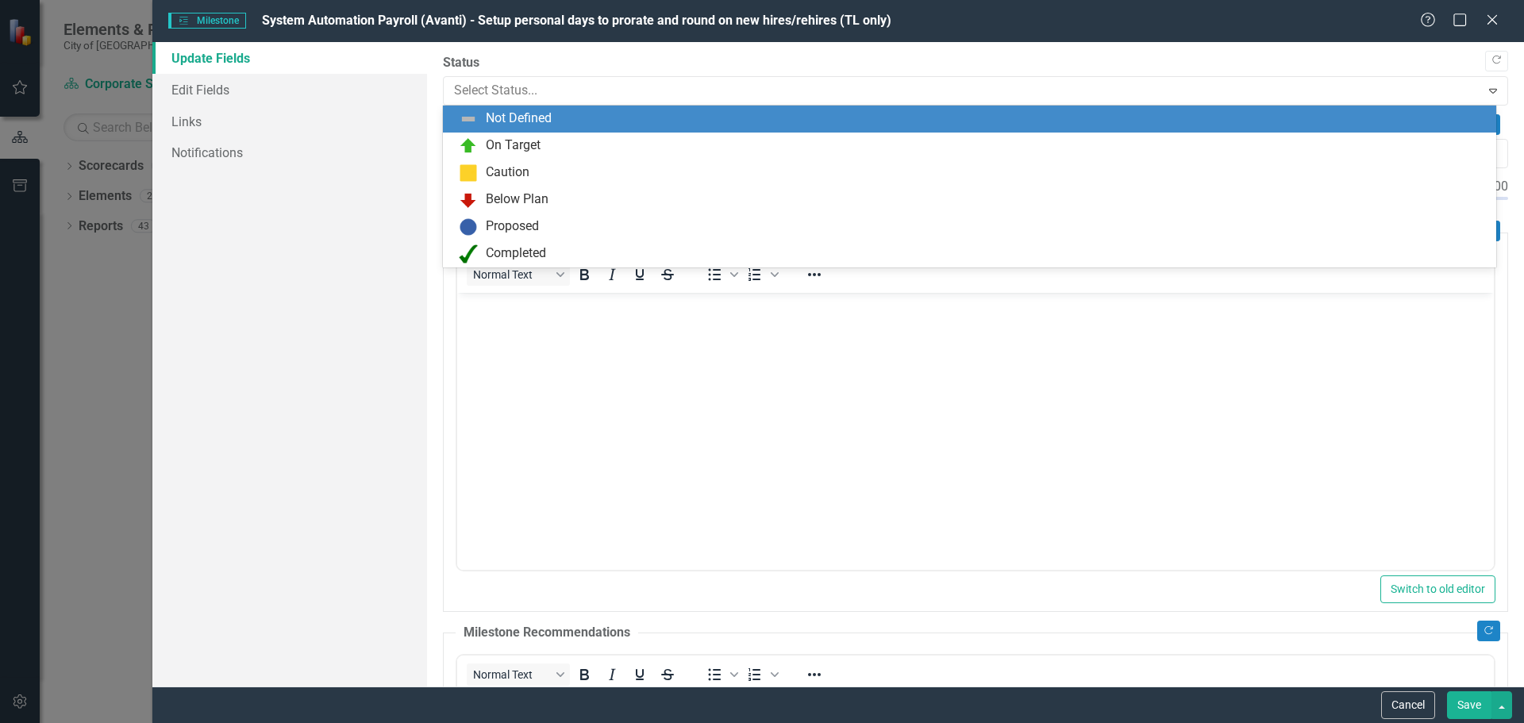
click at [524, 116] on div "Not Defined" at bounding box center [519, 119] width 66 height 18
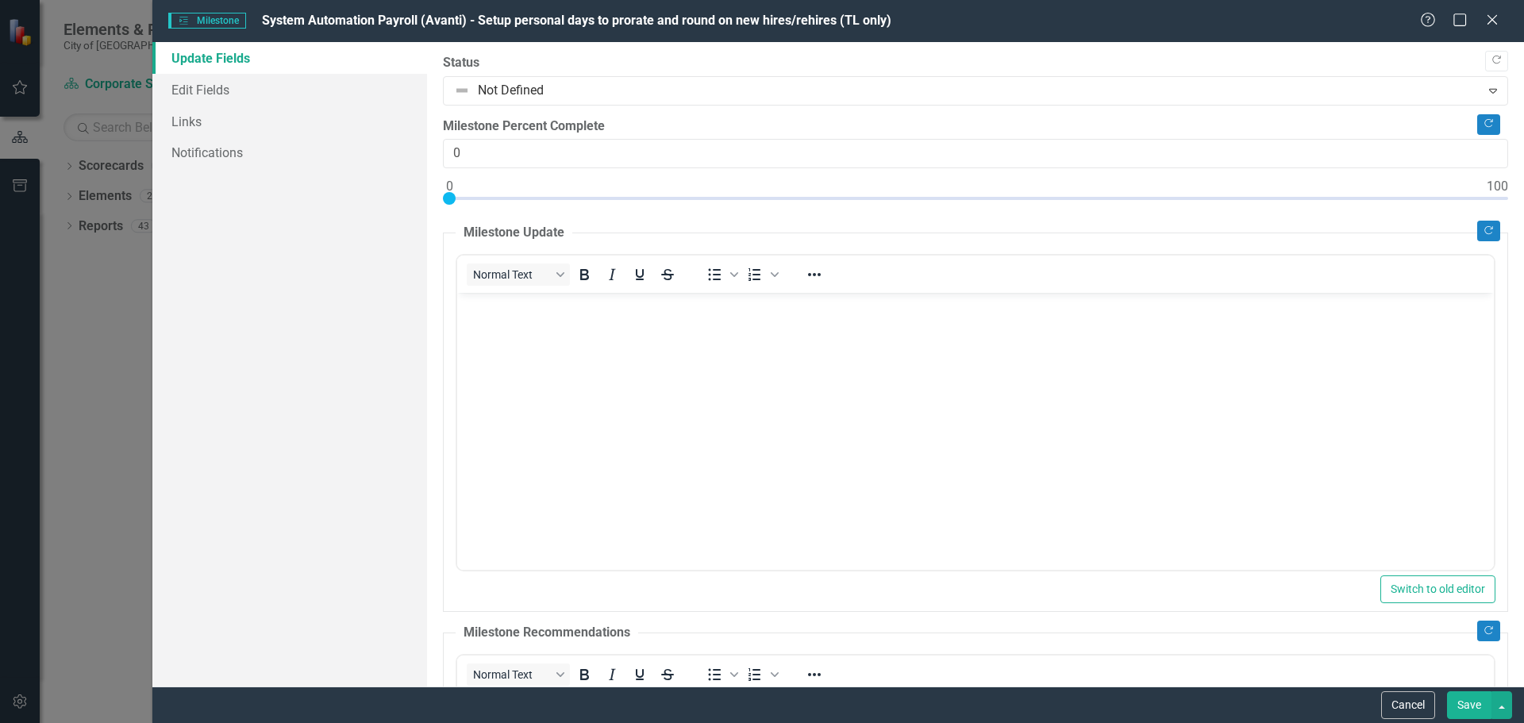
click at [545, 309] on p "Rich Text Area. Press ALT-0 for help." at bounding box center [974, 306] width 1028 height 19
click at [223, 89] on link "Edit Fields" at bounding box center [289, 90] width 275 height 32
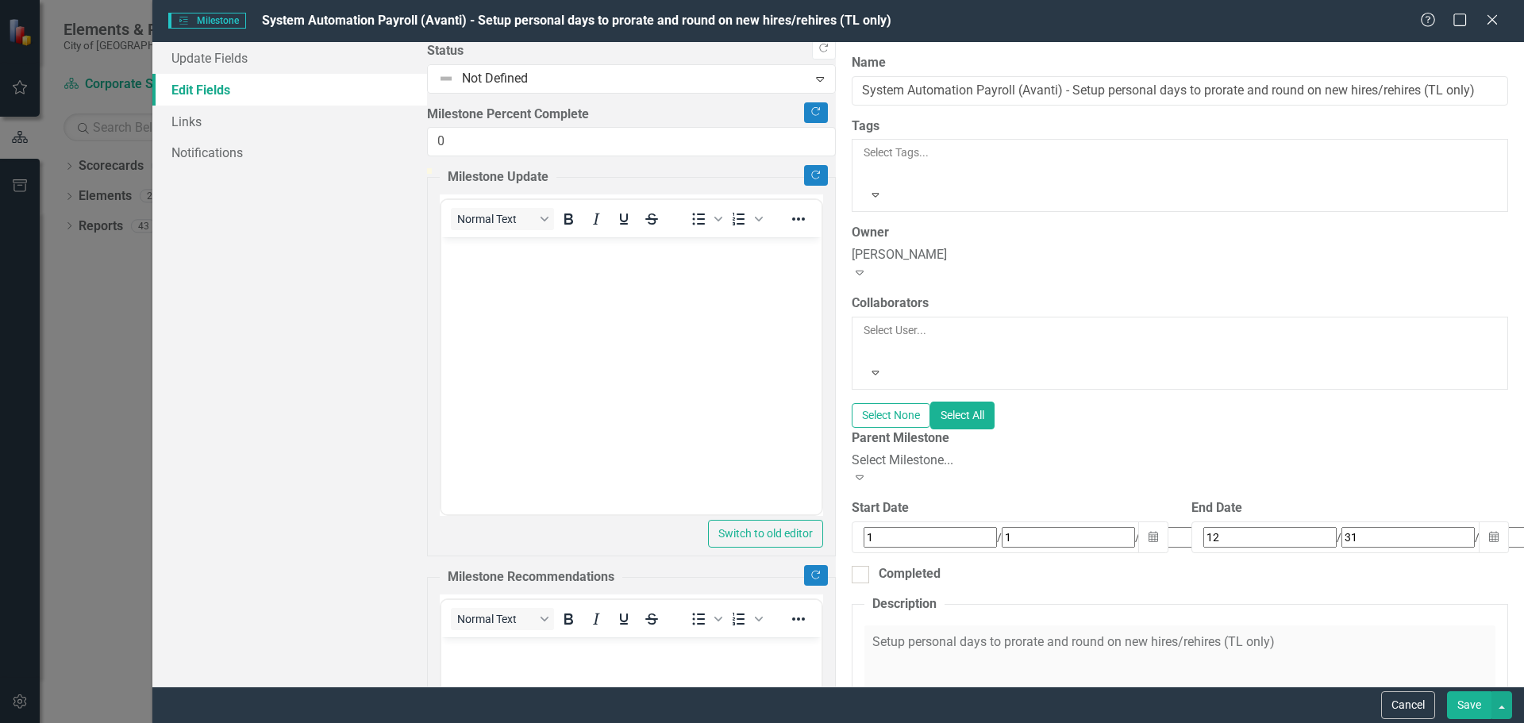
click at [851, 451] on div "Select Milestone..." at bounding box center [1179, 460] width 656 height 18
click at [1493, 17] on icon "Close" at bounding box center [1491, 19] width 20 height 15
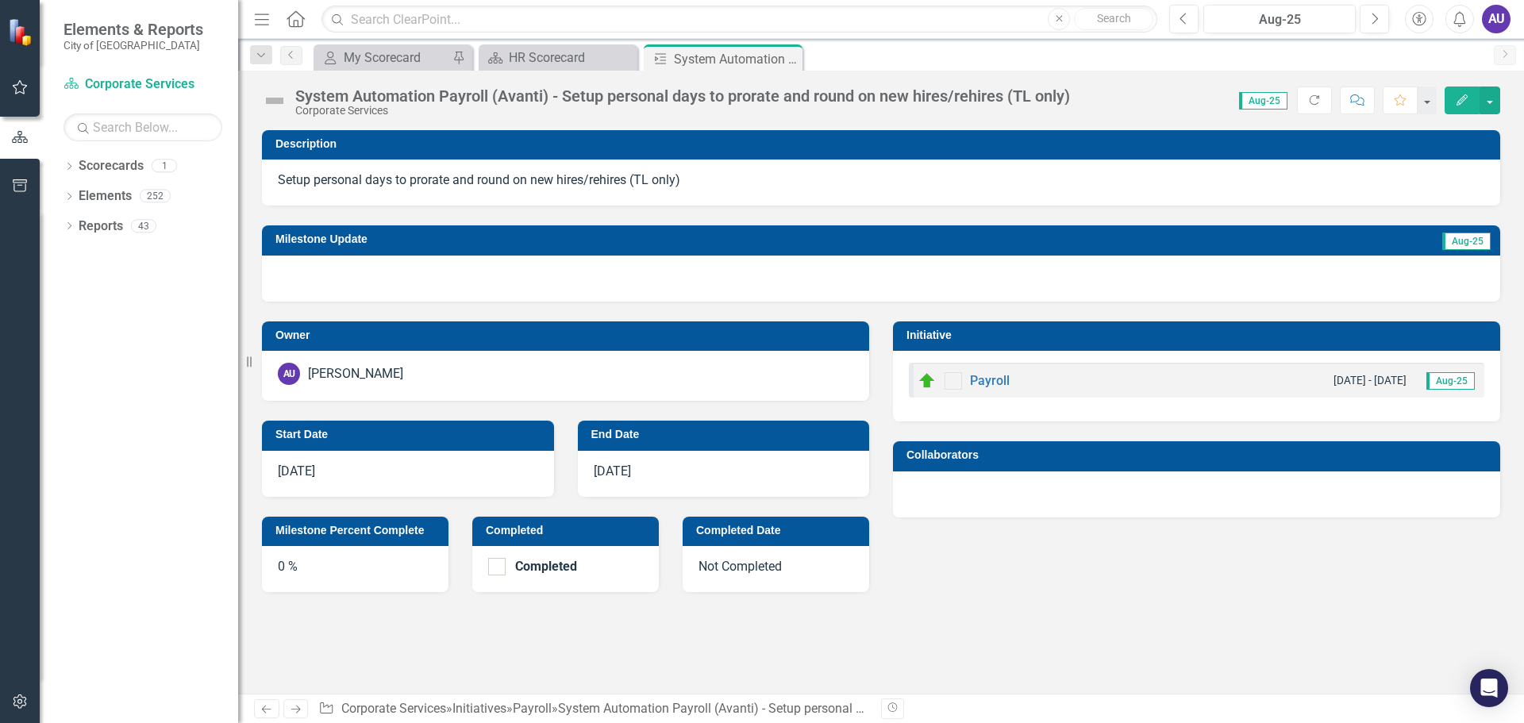
click at [426, 271] on div at bounding box center [881, 279] width 1238 height 46
click at [1432, 100] on button "button" at bounding box center [1426, 100] width 21 height 28
click at [1458, 99] on icon "Edit" at bounding box center [1461, 99] width 14 height 11
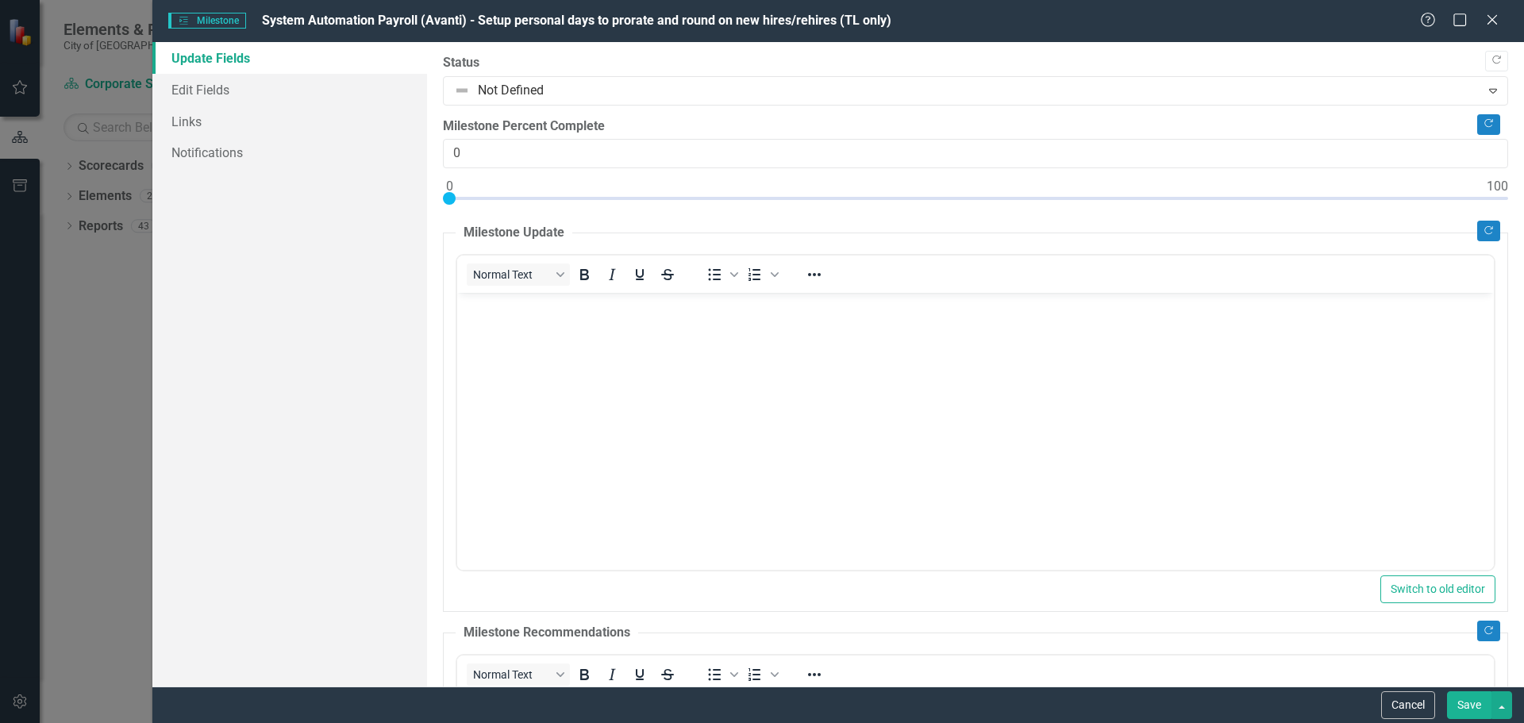
click at [493, 340] on body "Rich Text Area. Press ALT-0 for help." at bounding box center [974, 412] width 1036 height 238
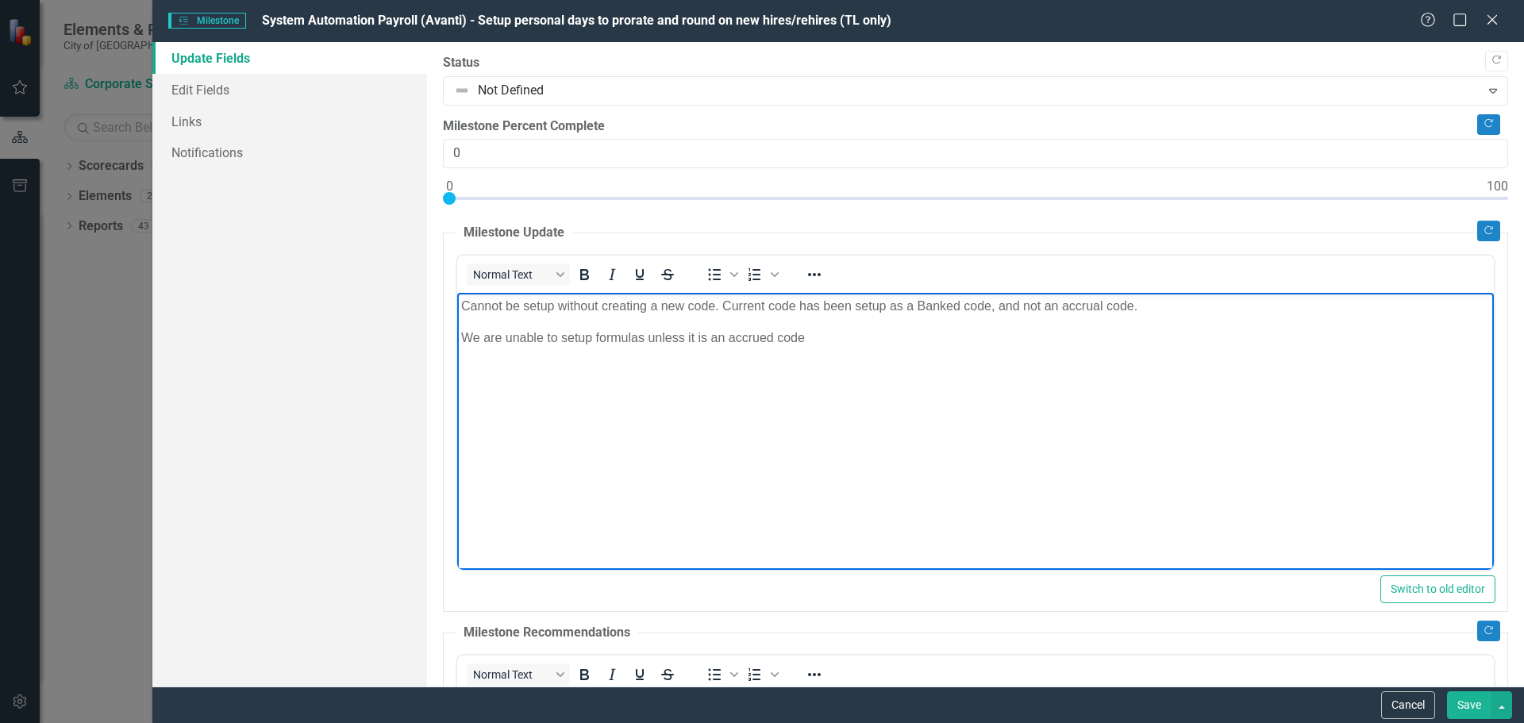
click at [774, 332] on p "We are unable to setup formulas unless it is an accrued code" at bounding box center [974, 338] width 1028 height 19
click at [1462, 702] on button "Save" at bounding box center [1469, 705] width 44 height 28
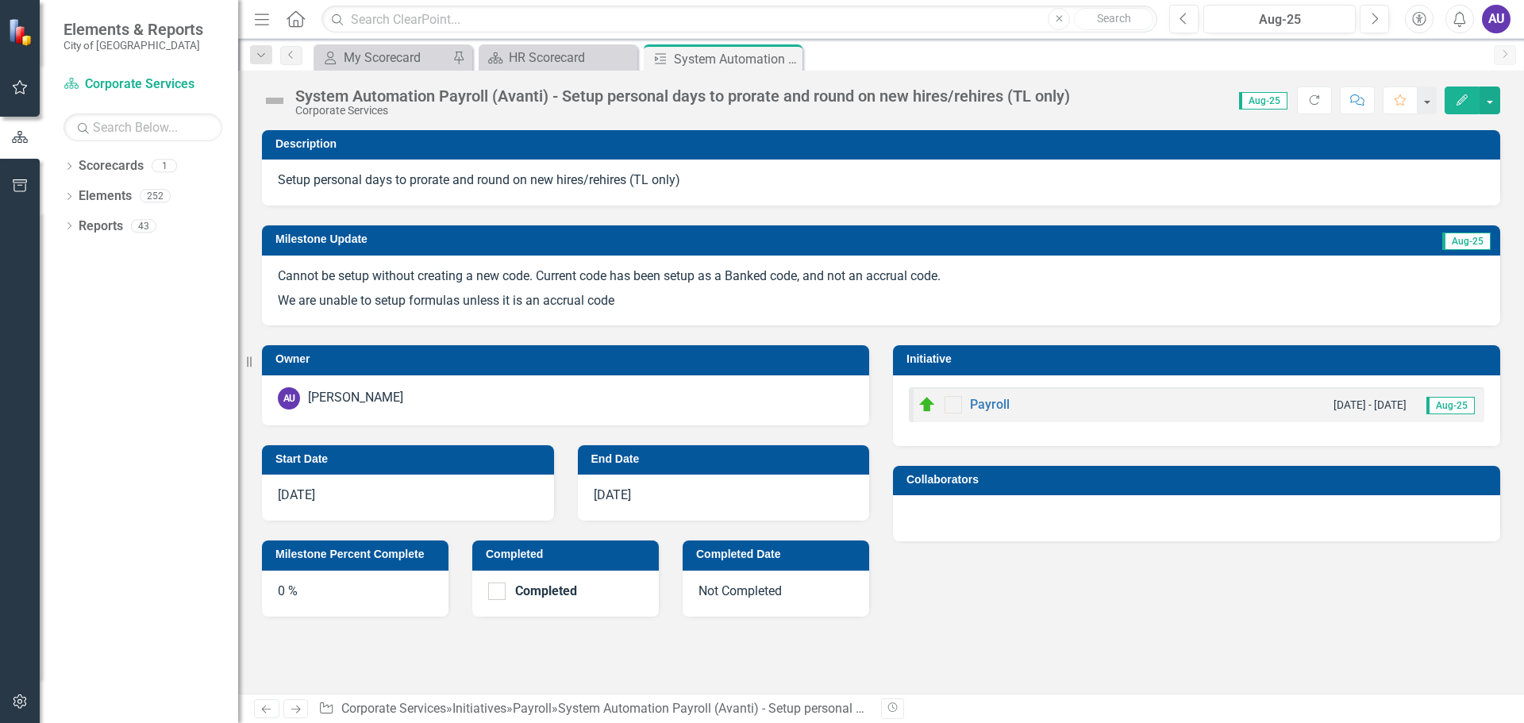
click at [279, 96] on img at bounding box center [274, 100] width 25 height 25
click at [276, 101] on img at bounding box center [274, 100] width 25 height 25
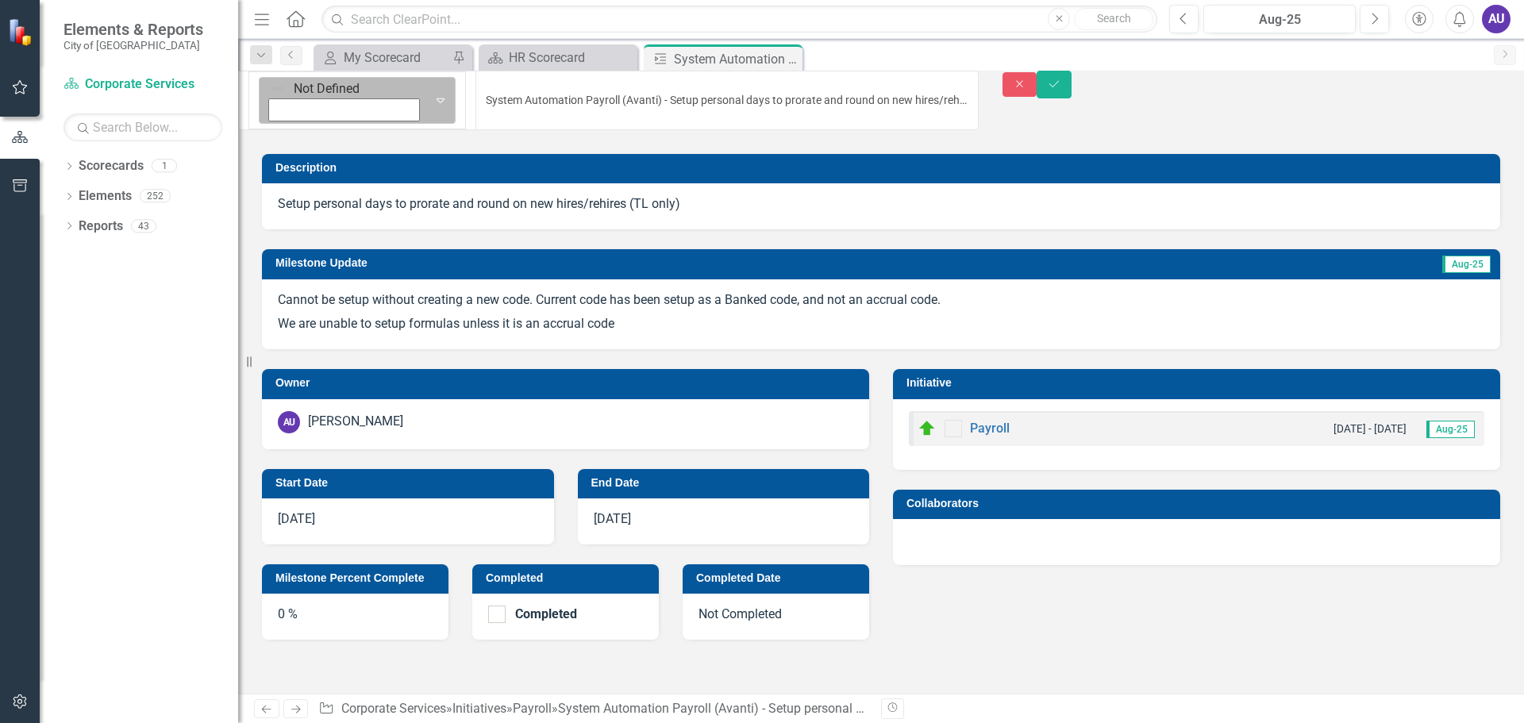
click at [432, 96] on icon "Expand" at bounding box center [440, 100] width 16 height 13
click at [1136, 562] on div "Owner AU Ashley Unger Start Date 1/1/25 End Date 12/31/25 Milestone Percent Com…" at bounding box center [881, 494] width 1262 height 290
click at [1061, 90] on icon "Save" at bounding box center [1054, 84] width 14 height 11
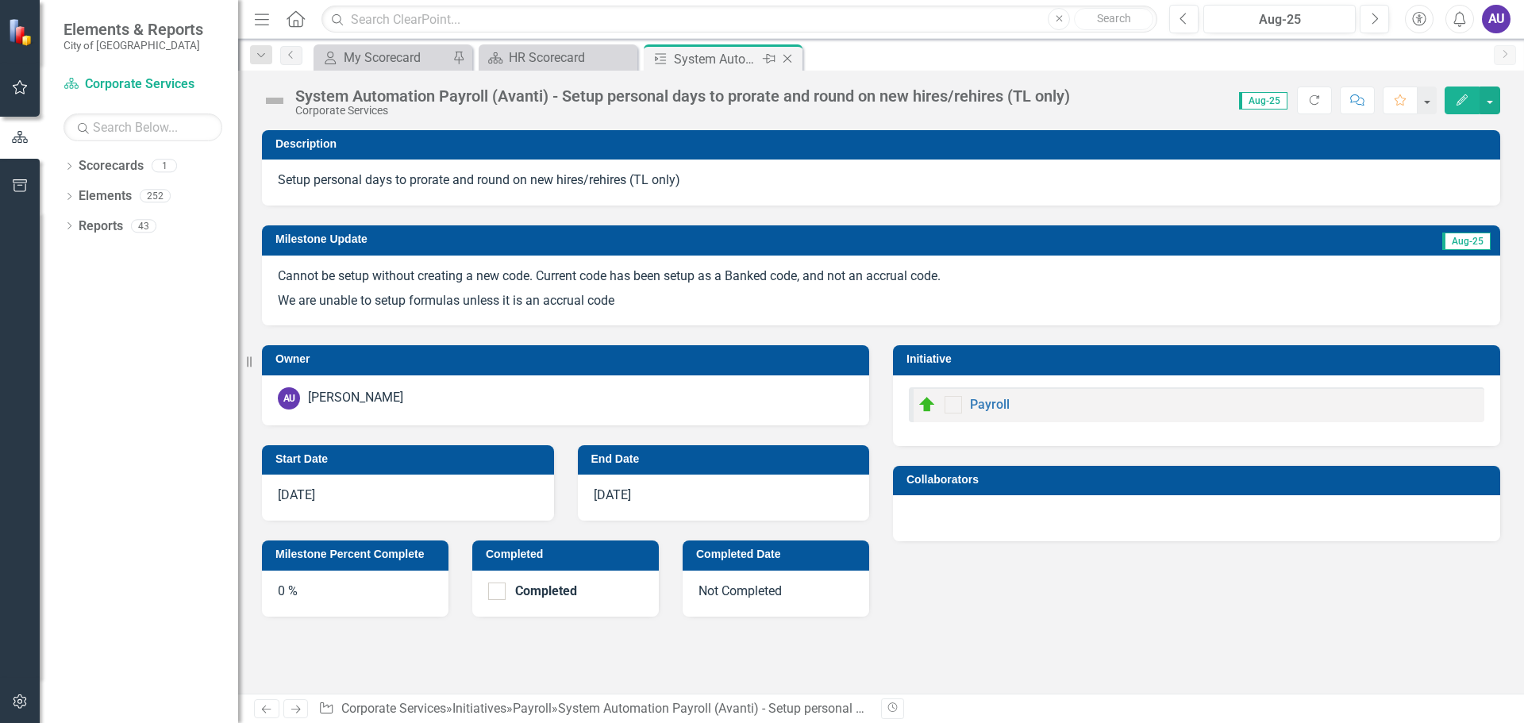
click at [786, 55] on icon "Close" at bounding box center [787, 58] width 16 height 13
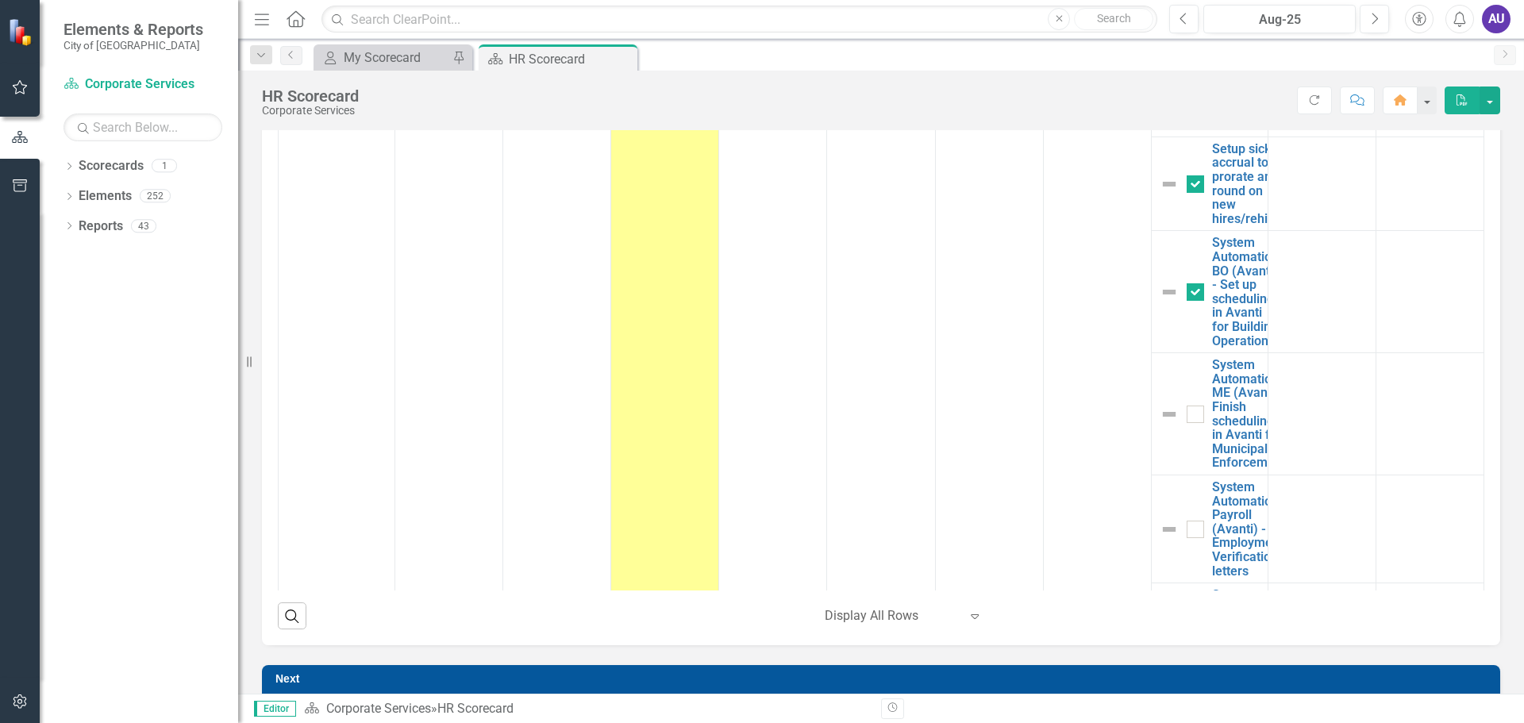
scroll to position [213, 0]
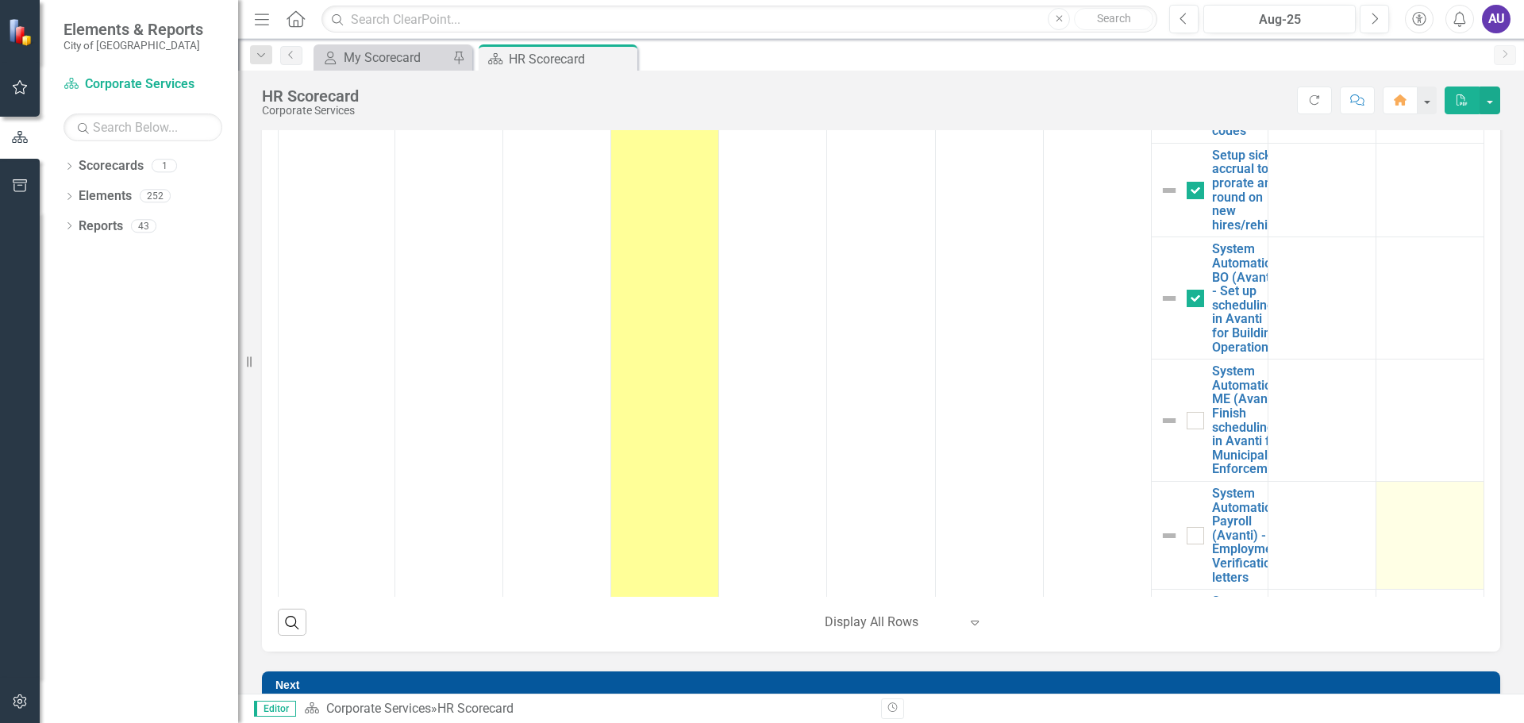
click at [1384, 512] on td at bounding box center [1429, 535] width 108 height 108
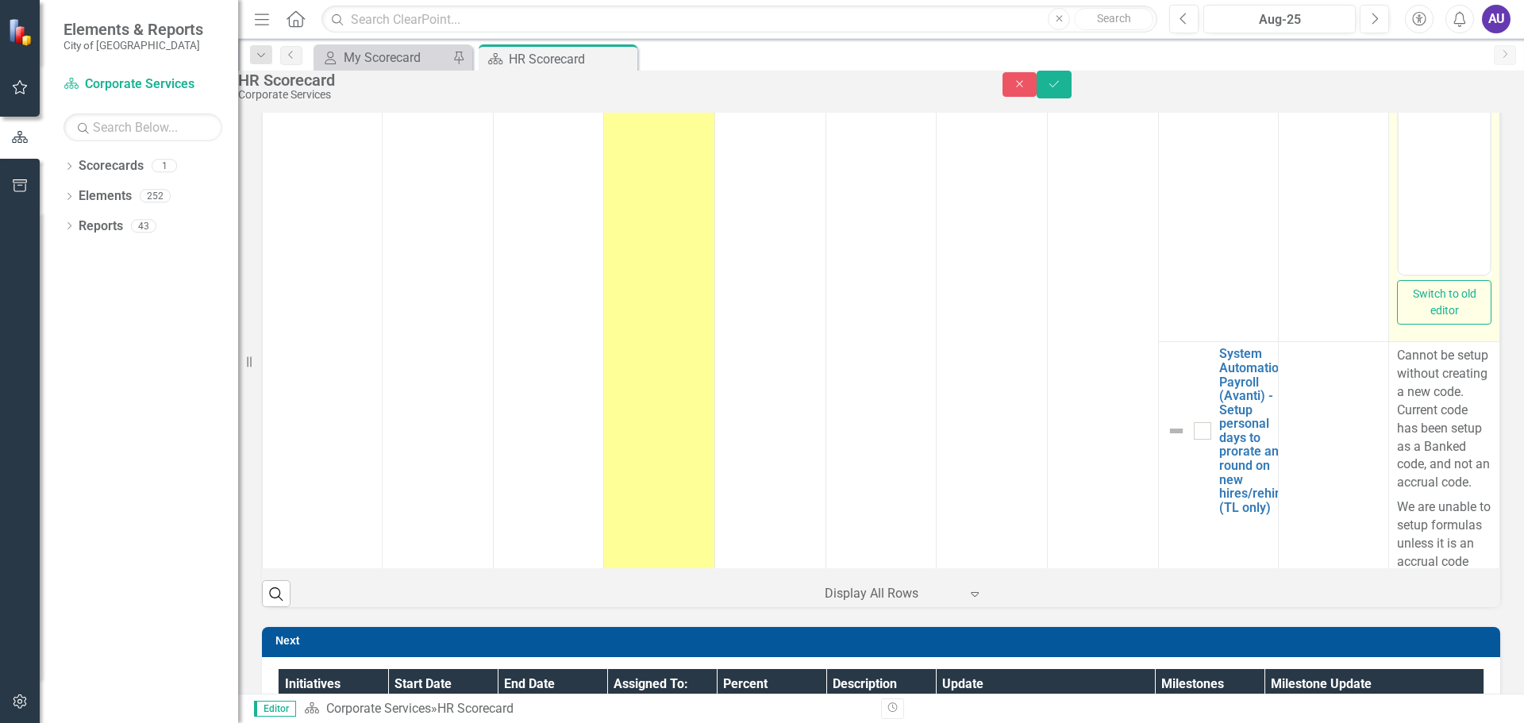
scroll to position [2861, 0]
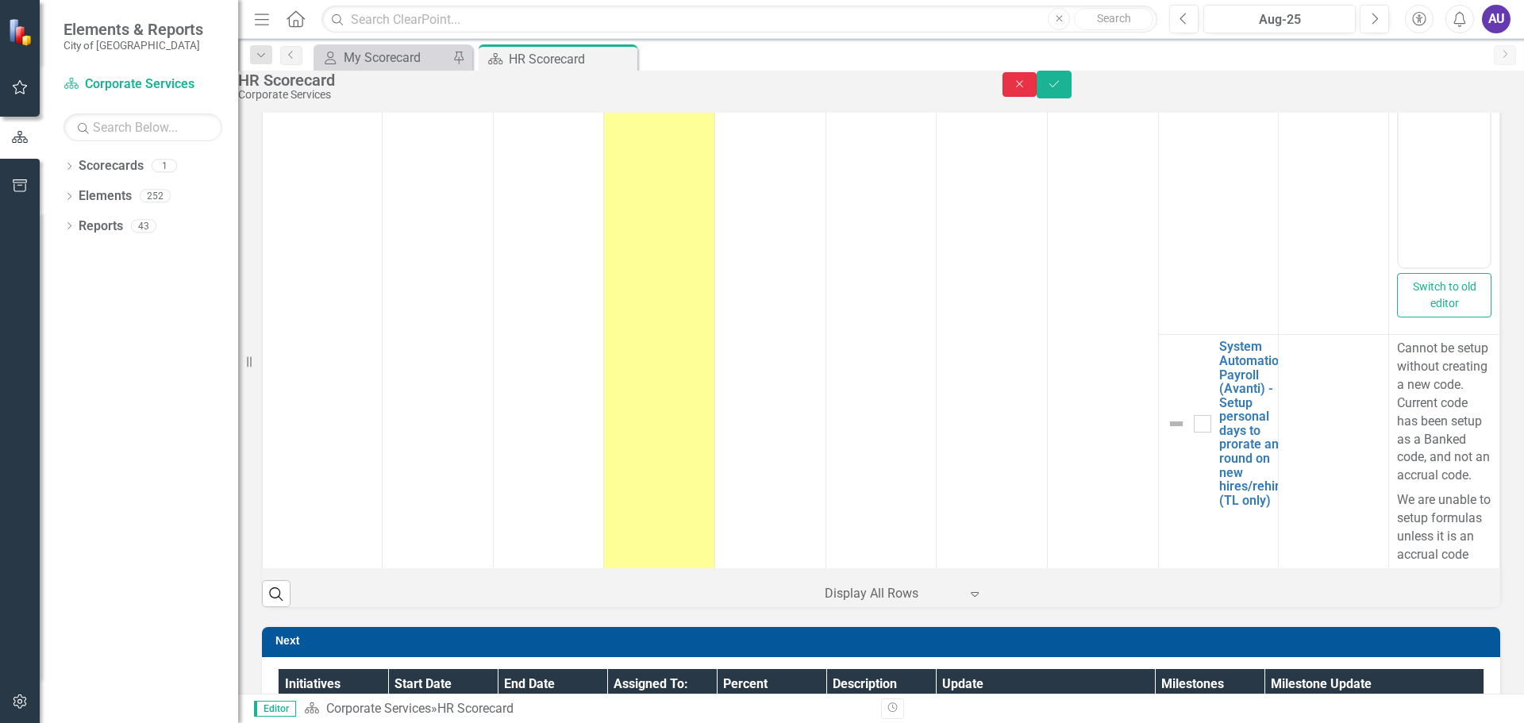
click at [1027, 90] on icon "Close" at bounding box center [1019, 84] width 14 height 11
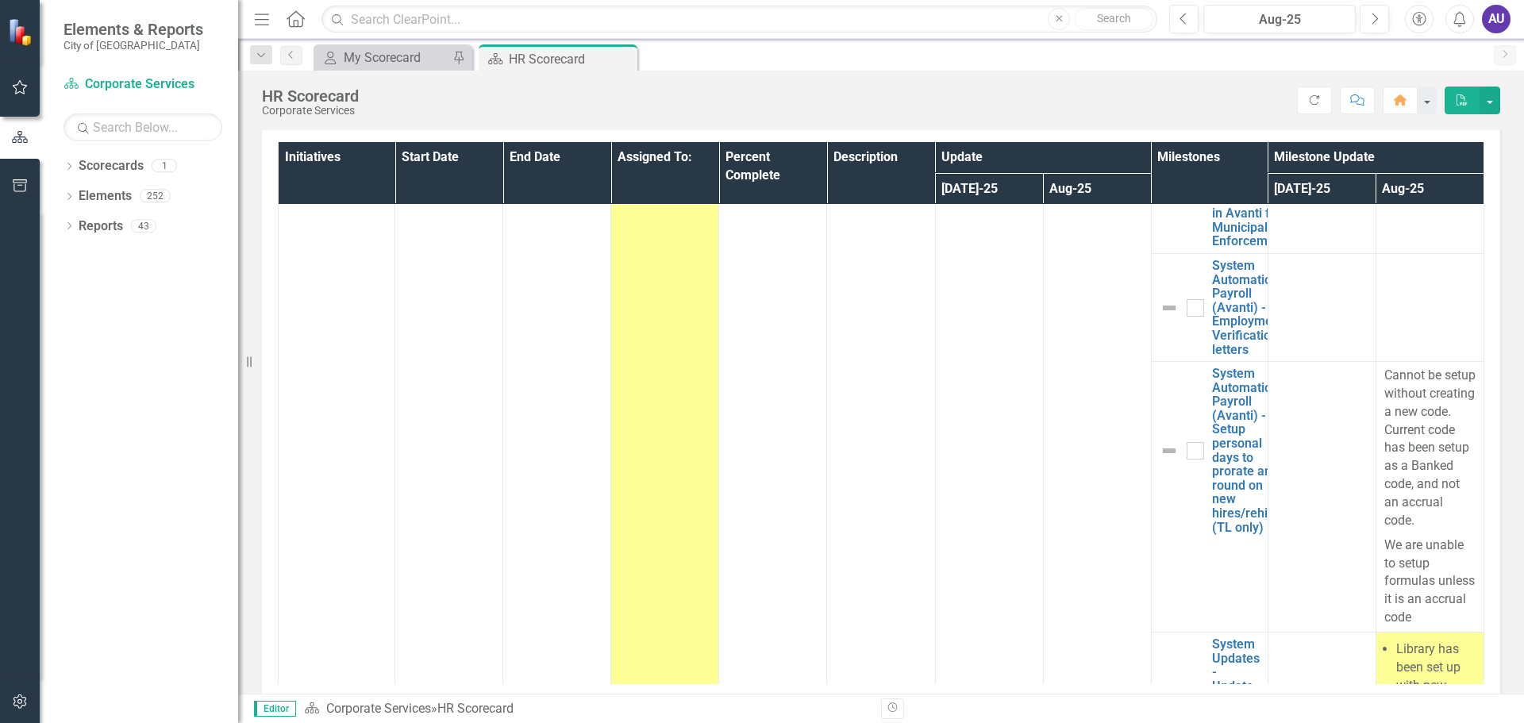
scroll to position [2609, 0]
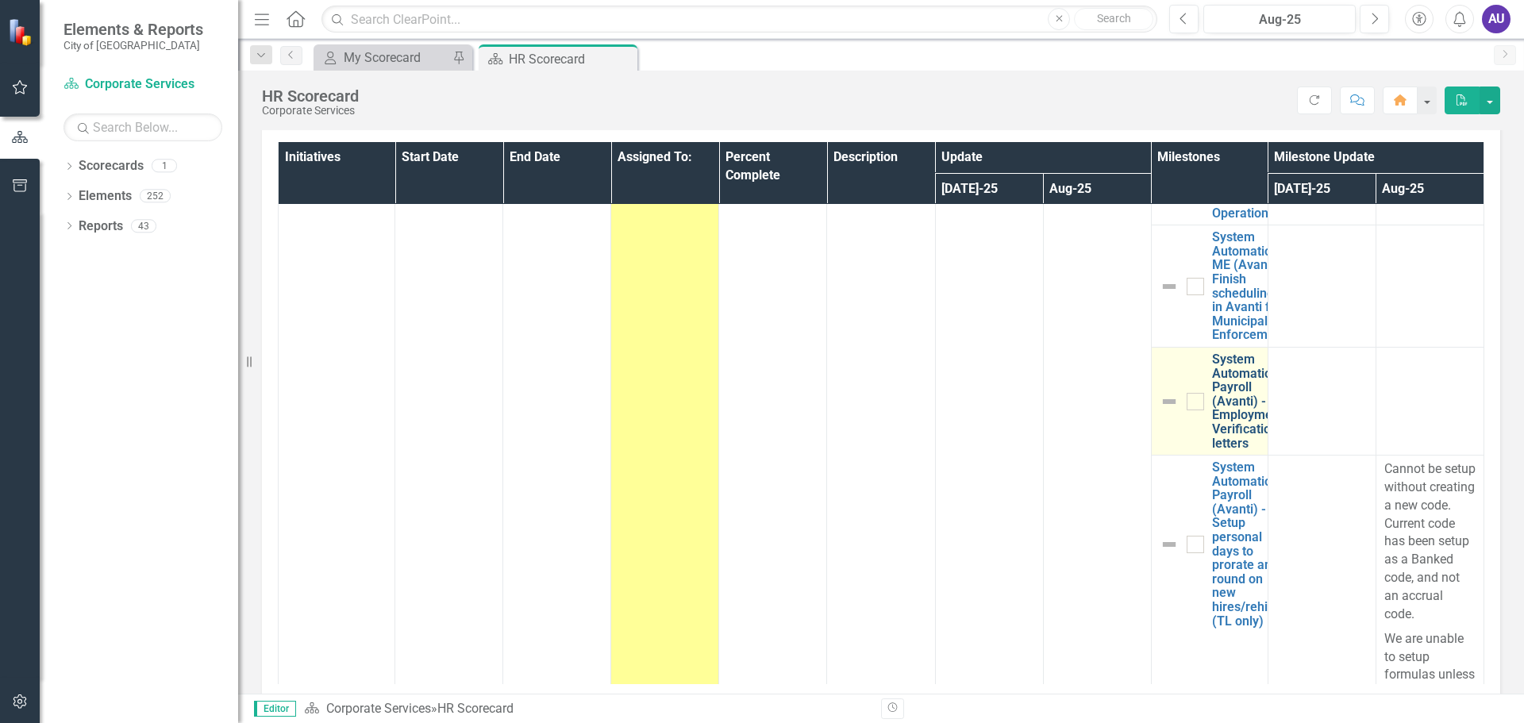
click at [1216, 402] on link "System Automation Payroll (Avanti) - Employment Verification letters" at bounding box center [1247, 401] width 71 height 98
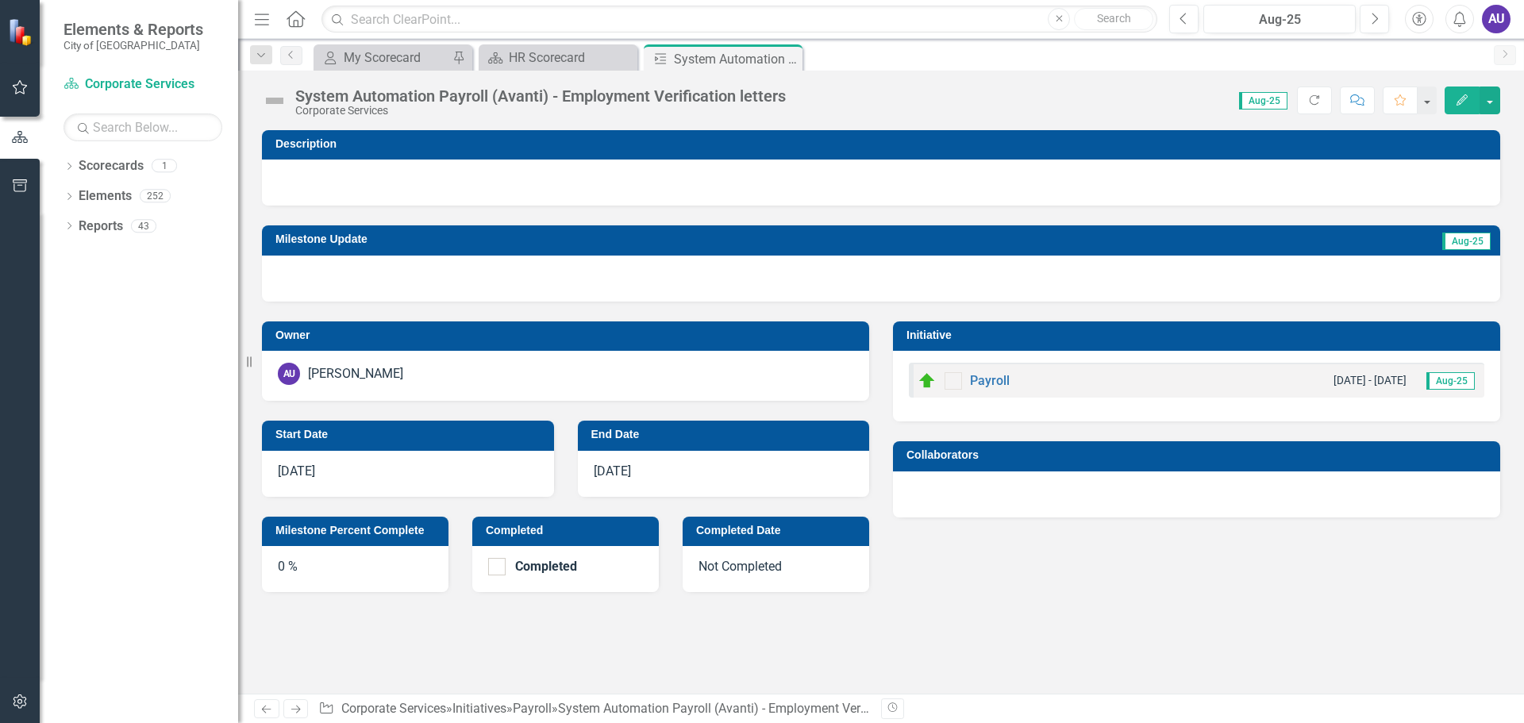
click at [308, 274] on div at bounding box center [881, 279] width 1238 height 46
click at [1454, 98] on icon "Edit" at bounding box center [1461, 99] width 14 height 11
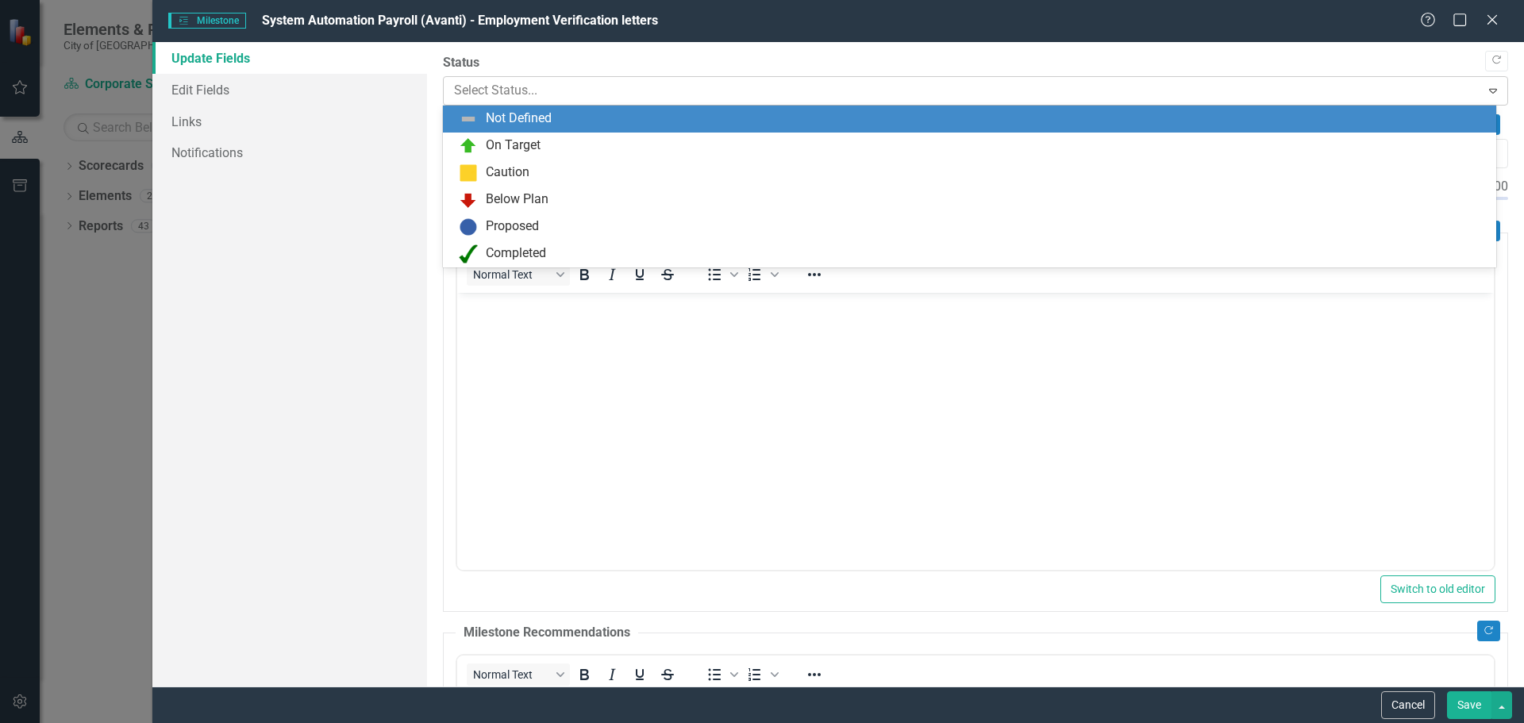
click at [463, 90] on div at bounding box center [962, 90] width 1016 height 21
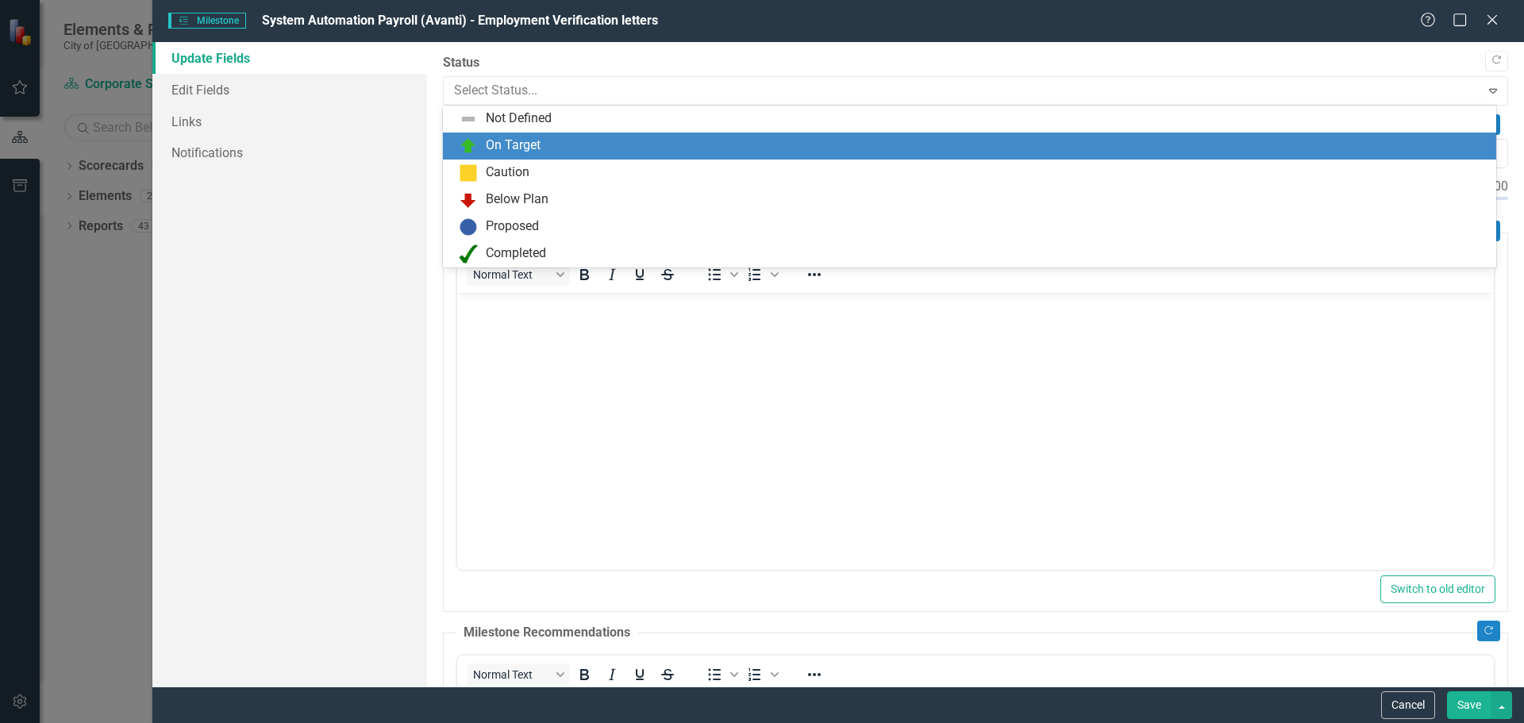
click at [495, 148] on div "On Target" at bounding box center [513, 145] width 55 height 18
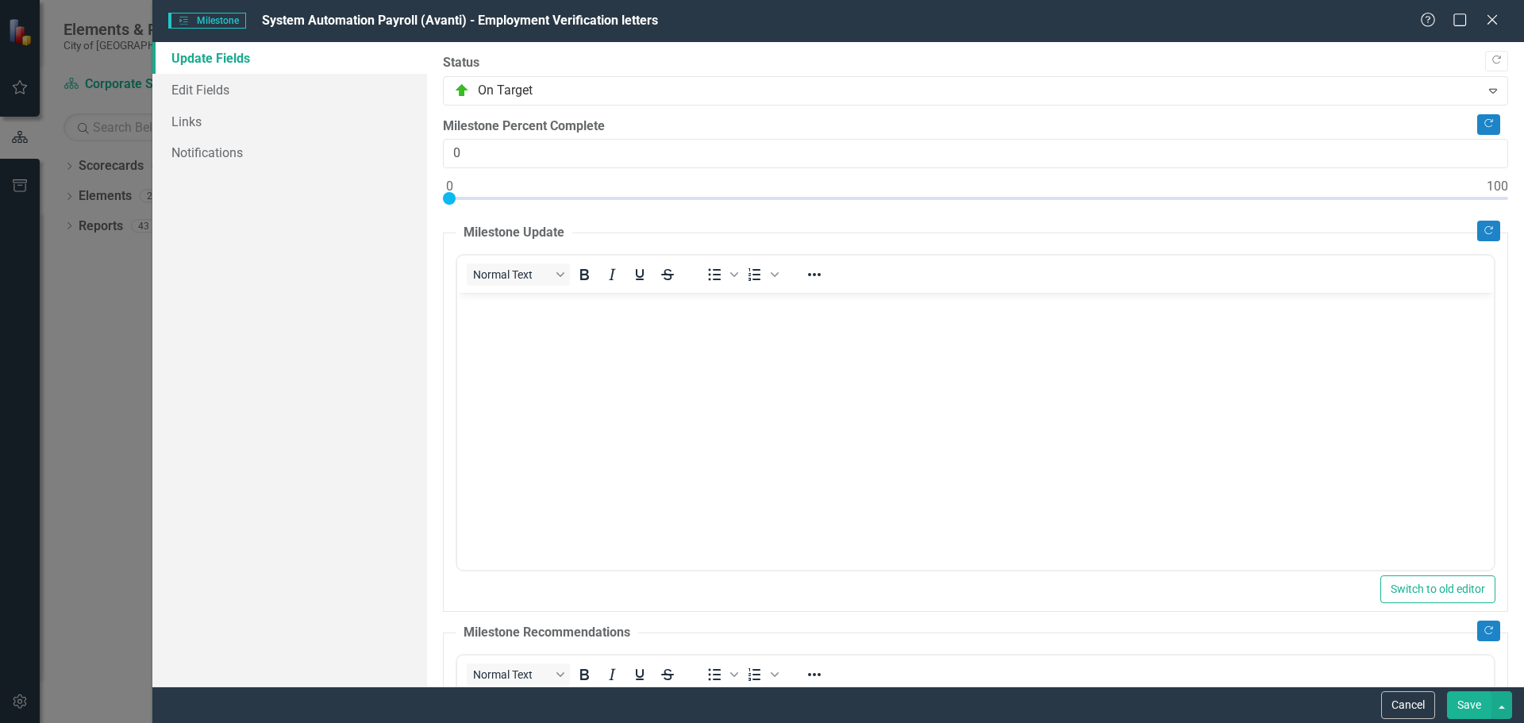
click at [523, 314] on p "Rich Text Area. Press ALT-0 for help." at bounding box center [974, 306] width 1028 height 19
click at [1472, 705] on button "Save" at bounding box center [1469, 705] width 44 height 28
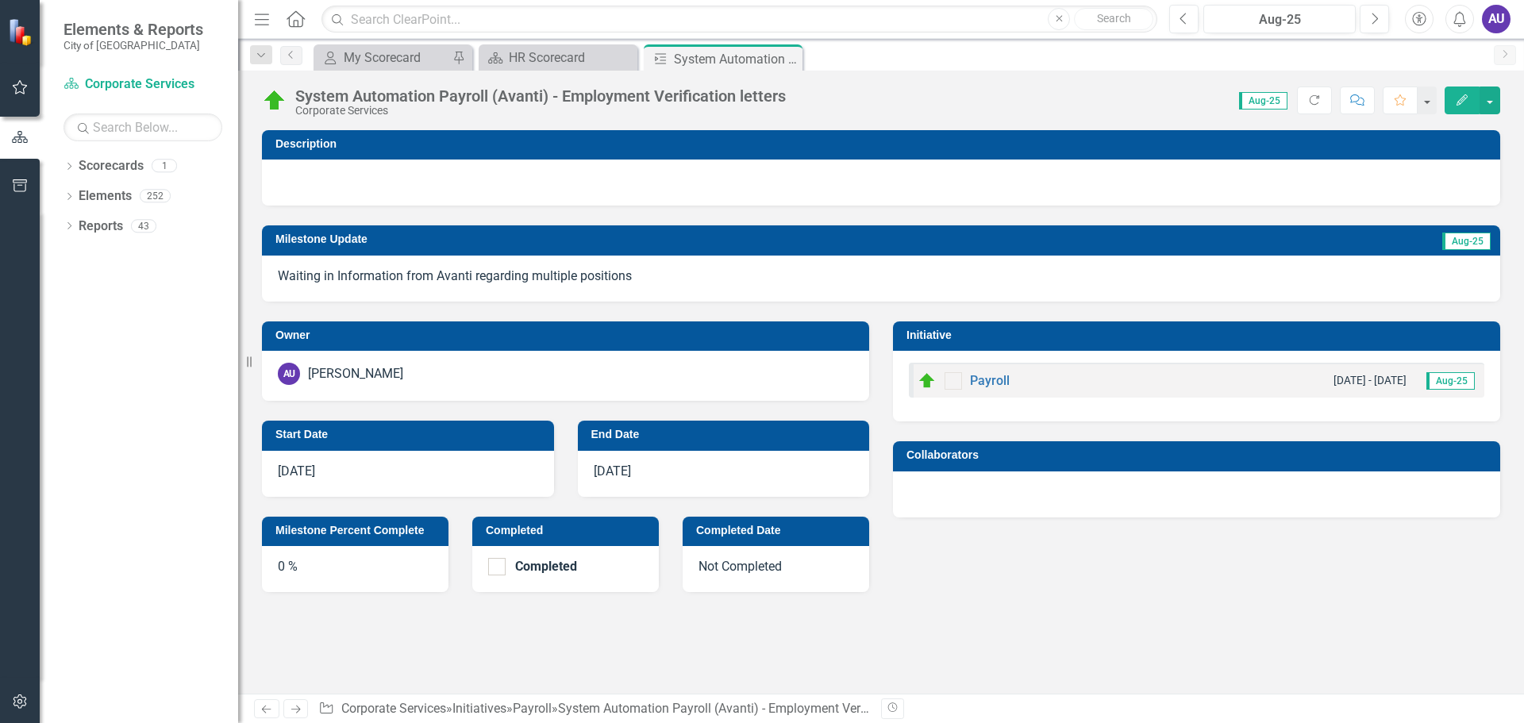
click at [1458, 98] on icon "Edit" at bounding box center [1461, 99] width 14 height 11
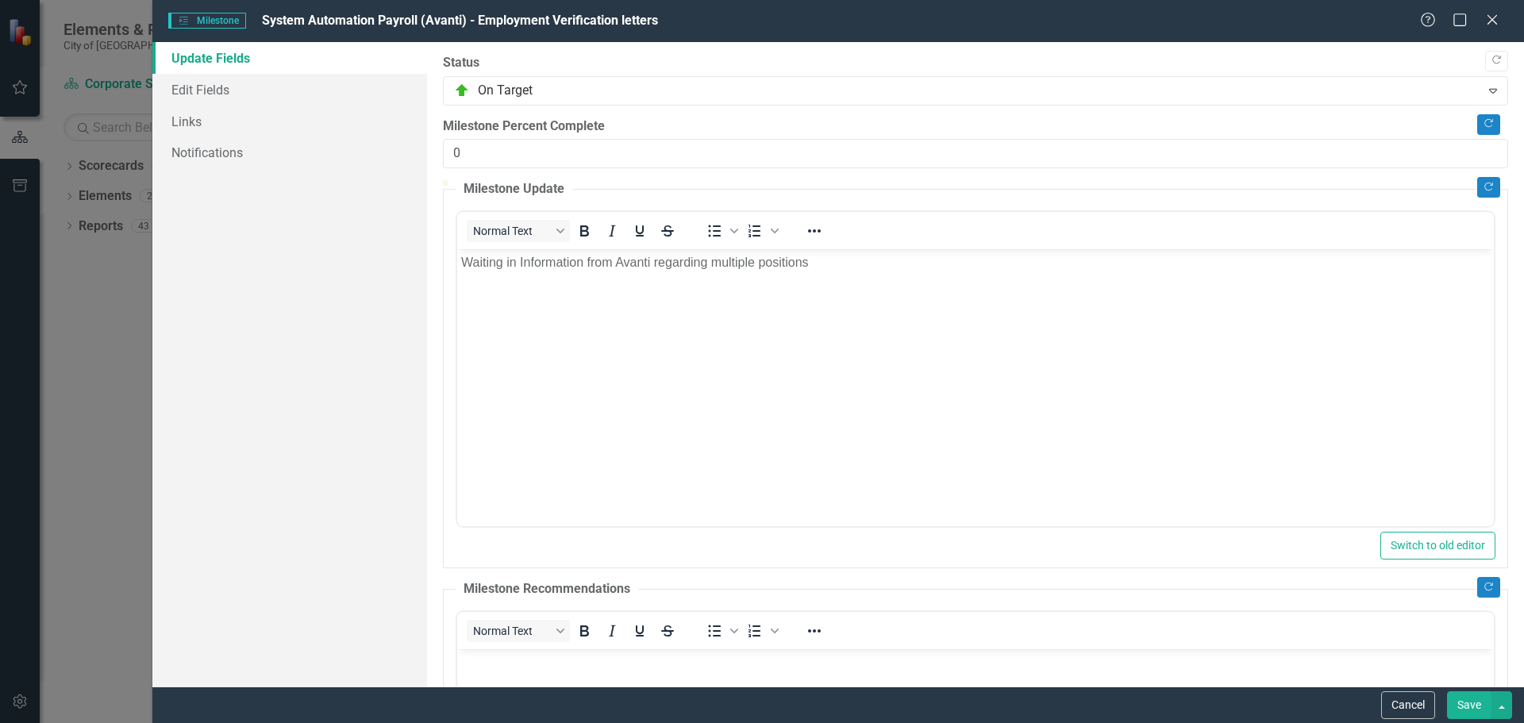
click at [613, 180] on div at bounding box center [975, 180] width 1065 height 0
click at [639, 180] on div at bounding box center [975, 180] width 1065 height 0
type input "50"
drag, startPoint x: 636, startPoint y: 196, endPoint x: 965, endPoint y: 199, distance: 328.5
click at [963, 180] on div at bounding box center [963, 180] width 0 height 0
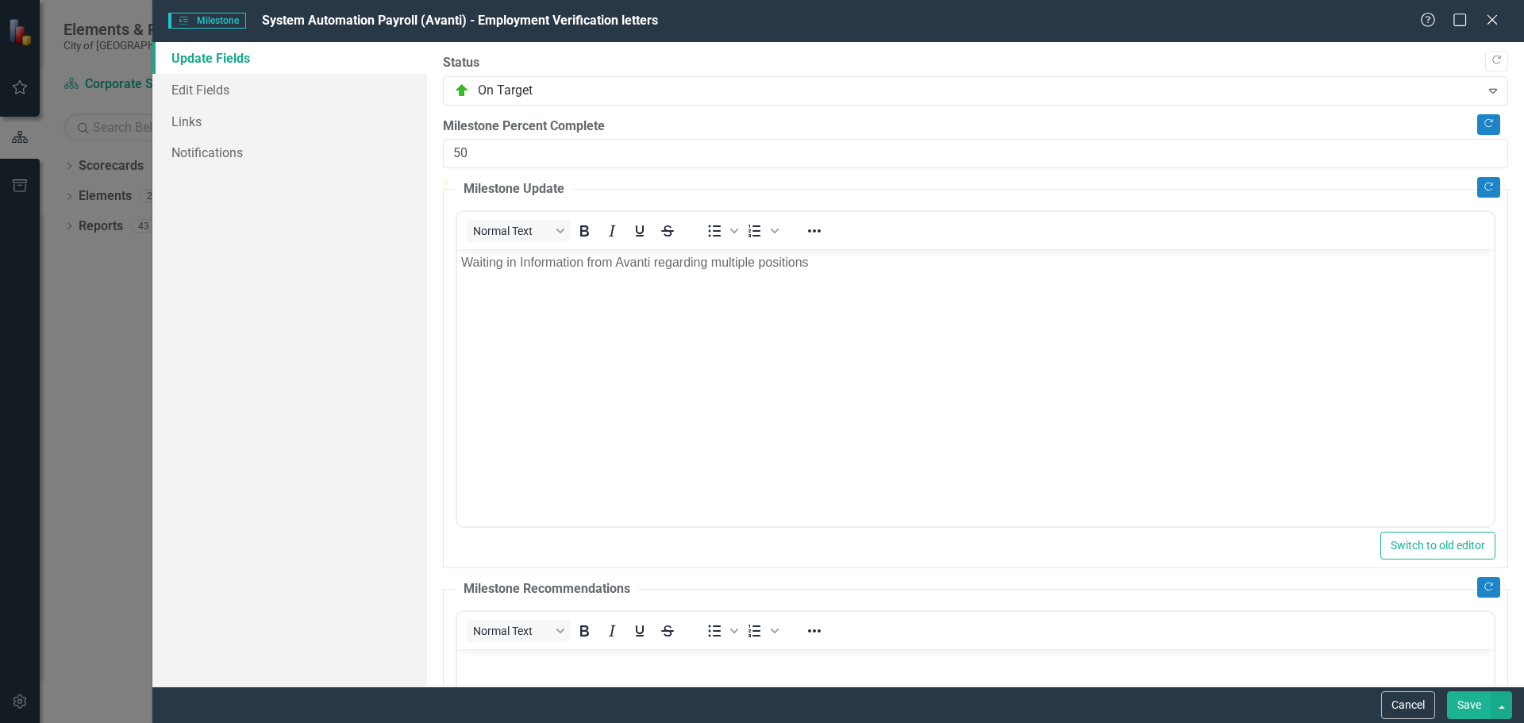
click at [859, 267] on p "Waiting in Information from Avanti regarding multiple positions" at bounding box center [974, 262] width 1028 height 19
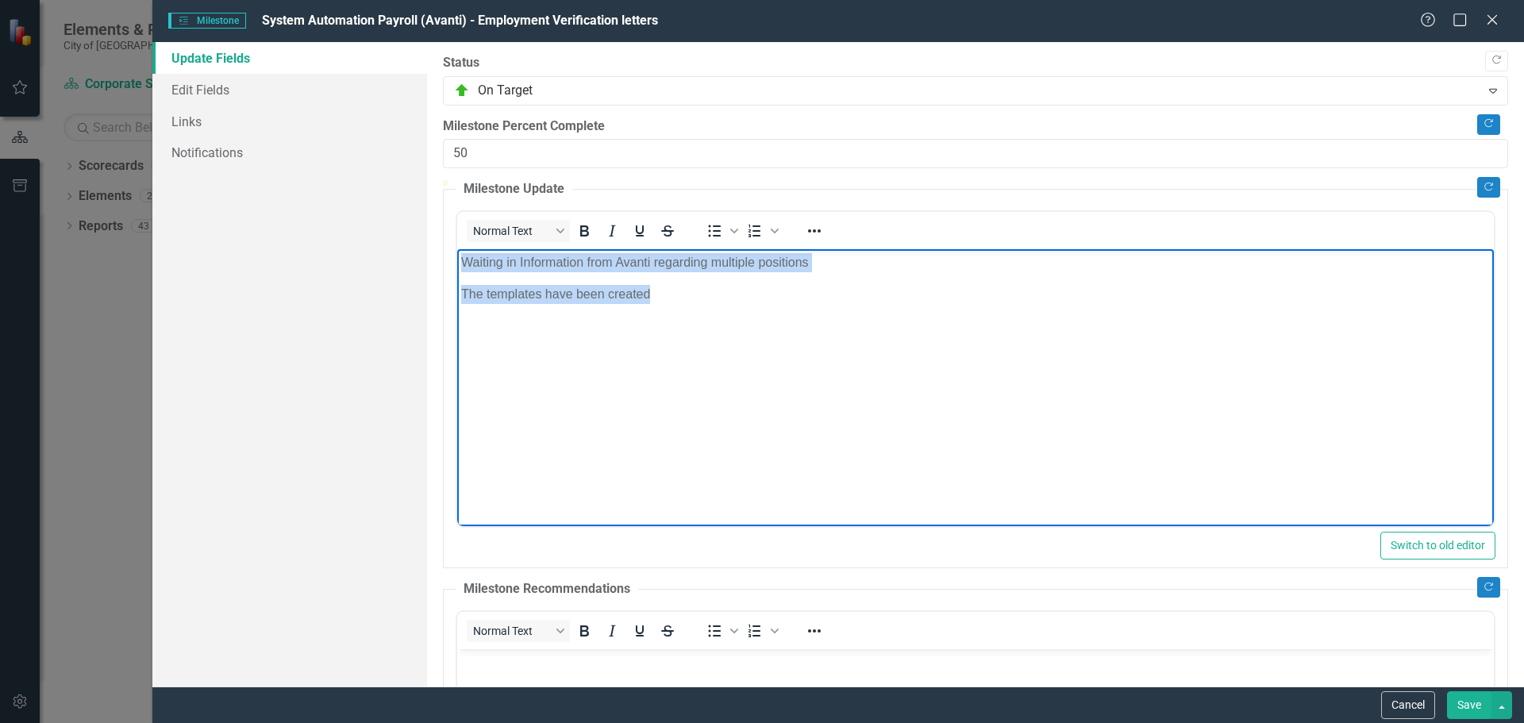
drag, startPoint x: 822, startPoint y: 271, endPoint x: 461, endPoint y: 253, distance: 361.5
click at [461, 253] on p "Waiting in Information from Avanti regarding multiple positions" at bounding box center [974, 262] width 1028 height 19
click at [463, 257] on p "Waiting in Information from Avanti regarding multiple positions" at bounding box center [974, 262] width 1028 height 19
drag, startPoint x: 463, startPoint y: 260, endPoint x: 909, endPoint y: 255, distance: 446.8
click at [909, 255] on p "Waiting in Information from Avanti regarding multiple positions" at bounding box center [974, 262] width 1028 height 19
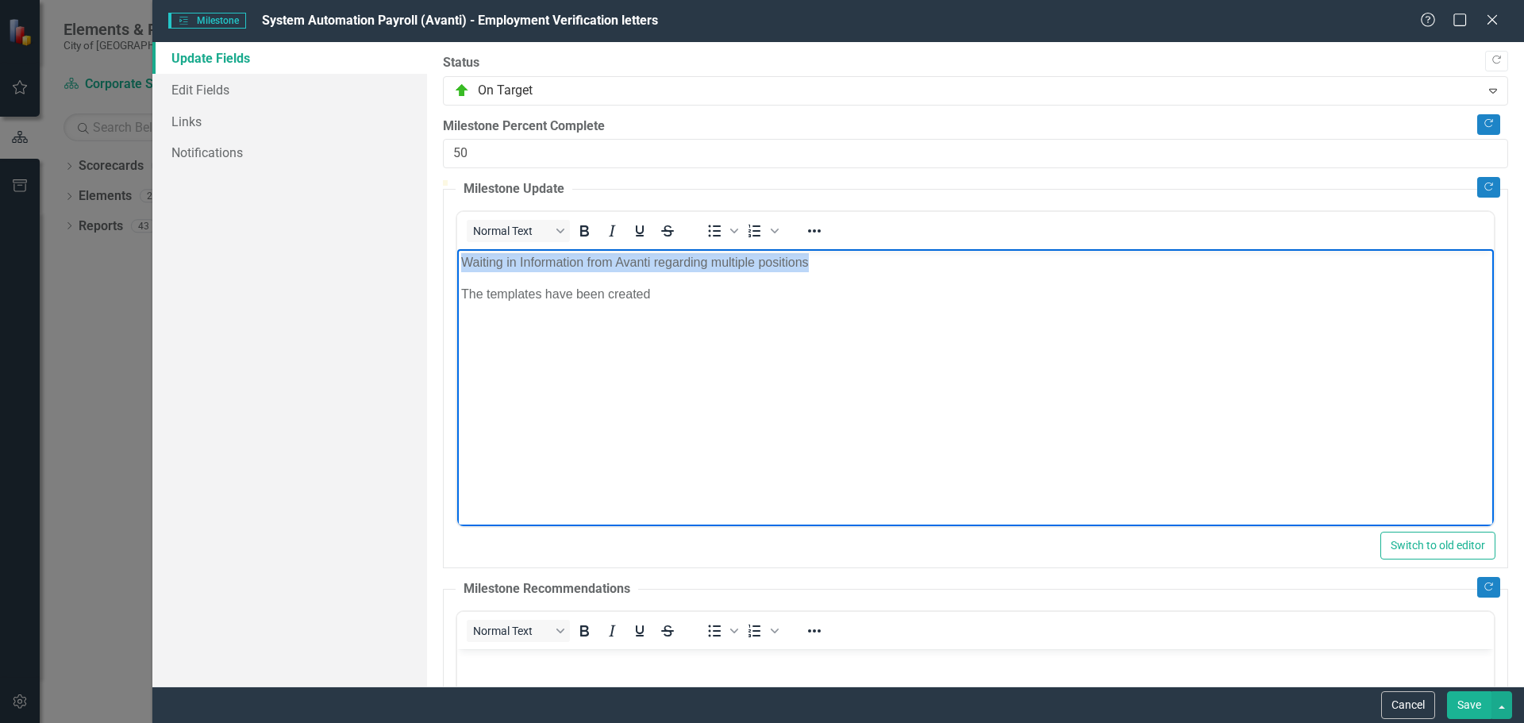
copy p "Waiting in Information from Avanti regarding multiple positions"
click at [467, 327] on body "Waiting in Information from Avanti regarding multiple positions The templates h…" at bounding box center [974, 368] width 1036 height 238
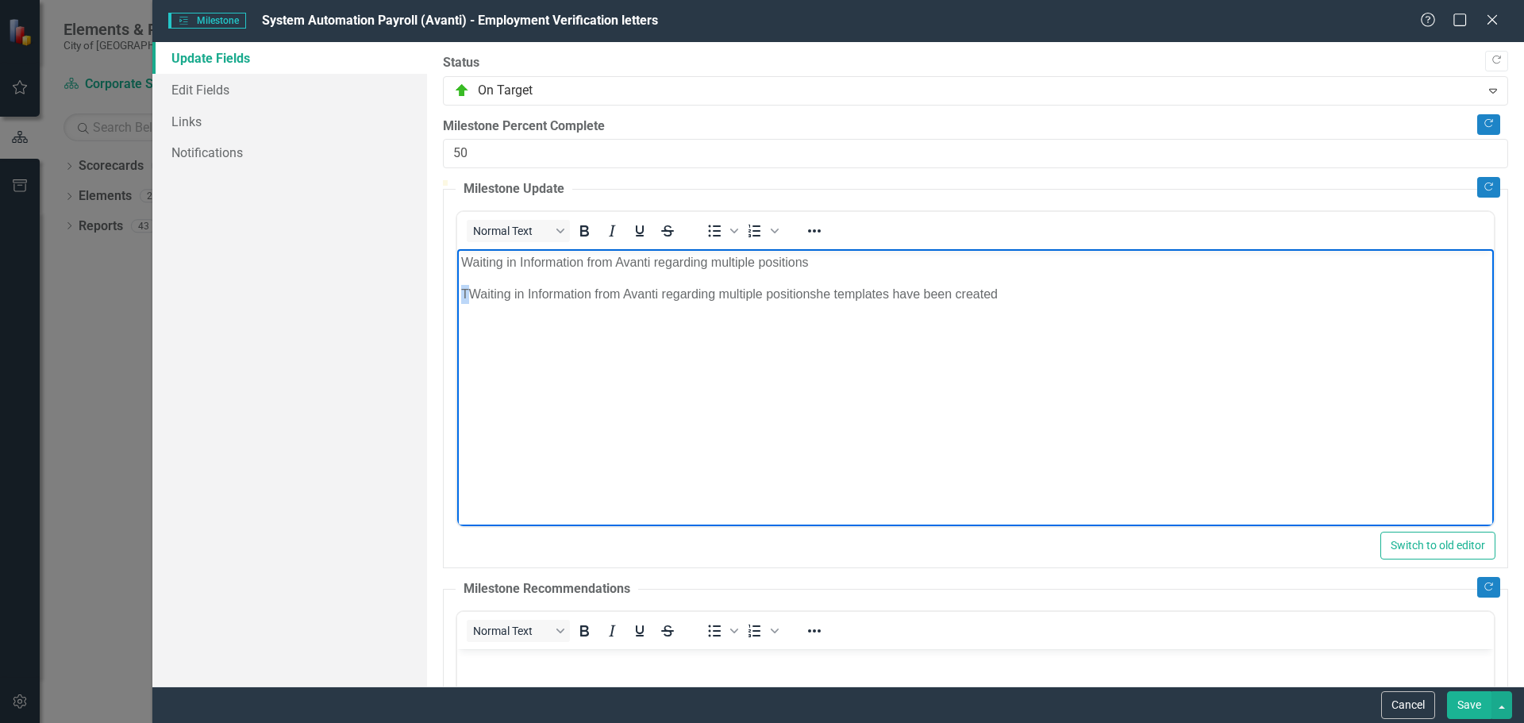
drag, startPoint x: 469, startPoint y: 294, endPoint x: 886, endPoint y: 584, distance: 508.5
click at [456, 290] on html "Waiting in Information from Avanti regarding multiple positions TWaiting in Inf…" at bounding box center [974, 368] width 1036 height 238
drag, startPoint x: 816, startPoint y: 293, endPoint x: 443, endPoint y: 288, distance: 373.0
click at [456, 288] on html "Waiting in Information from Avanti regarding multiple positions TWaiting in Inf…" at bounding box center [974, 368] width 1036 height 238
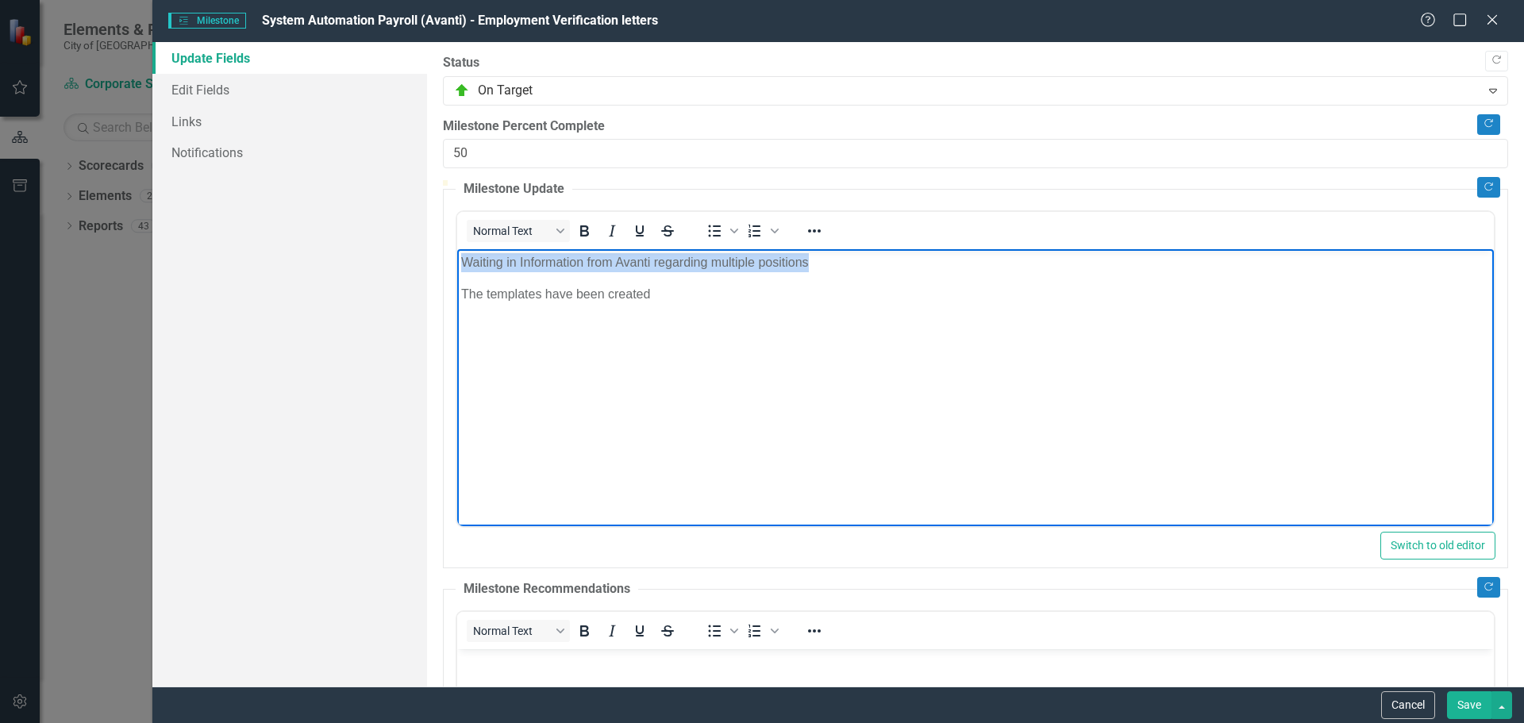
drag, startPoint x: 812, startPoint y: 260, endPoint x: 436, endPoint y: 255, distance: 376.2
click at [456, 255] on html "Waiting in Information from Avanti regarding multiple positions The templates h…" at bounding box center [974, 368] width 1036 height 238
copy p "Waiting in Information from Avanti regarding multiple positions"
click at [499, 351] on body "Waiting in Information from Avanti regarding multiple positions The templates h…" at bounding box center [974, 368] width 1036 height 238
click at [674, 289] on p "The templates have been created" at bounding box center [974, 294] width 1028 height 19
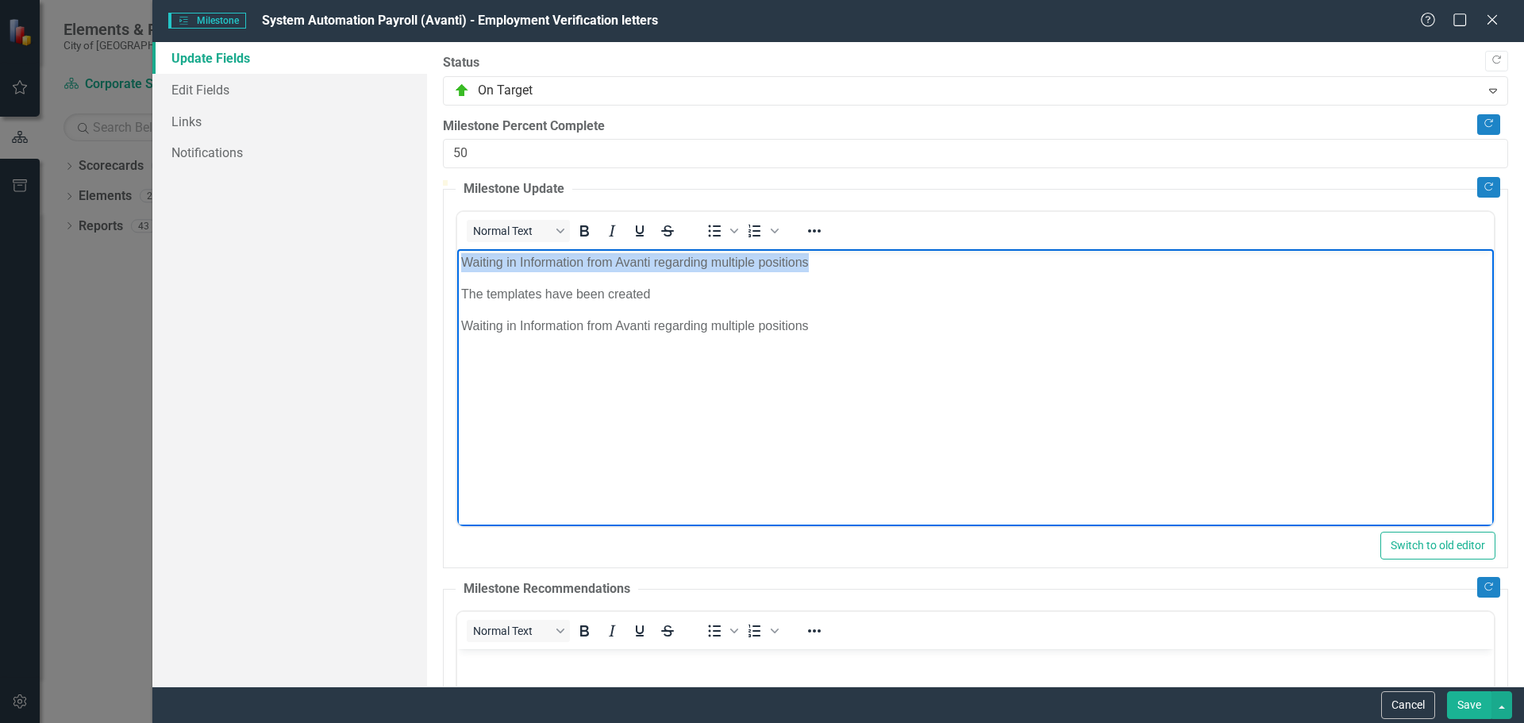
drag, startPoint x: 841, startPoint y: 269, endPoint x: 386, endPoint y: 260, distance: 455.5
click at [456, 260] on html "Waiting in Information from Avanti regarding multiple positions The templates h…" at bounding box center [974, 368] width 1036 height 238
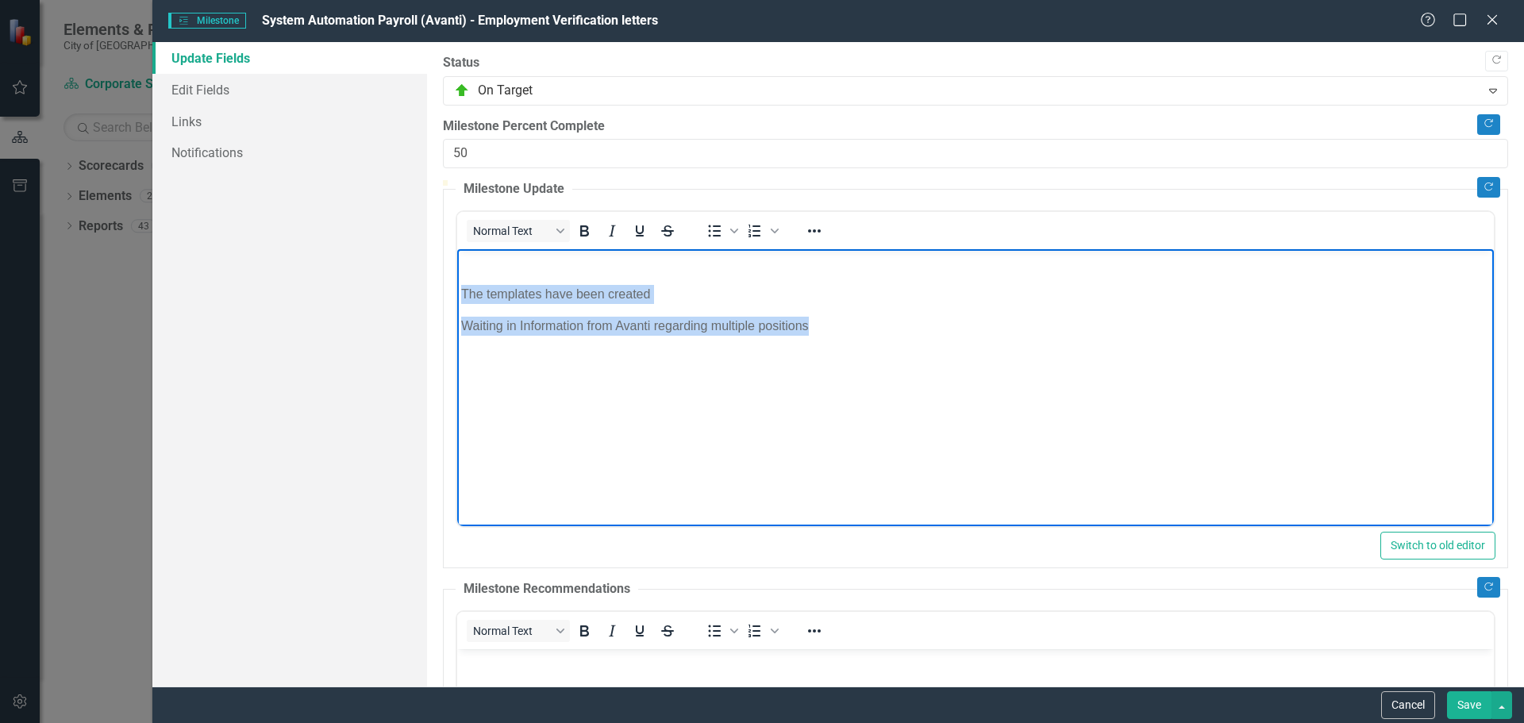
drag, startPoint x: 809, startPoint y: 325, endPoint x: 441, endPoint y: 284, distance: 370.5
click at [456, 284] on html "The templates have been created Waiting in Information from Avanti regarding mu…" at bounding box center [974, 368] width 1036 height 238
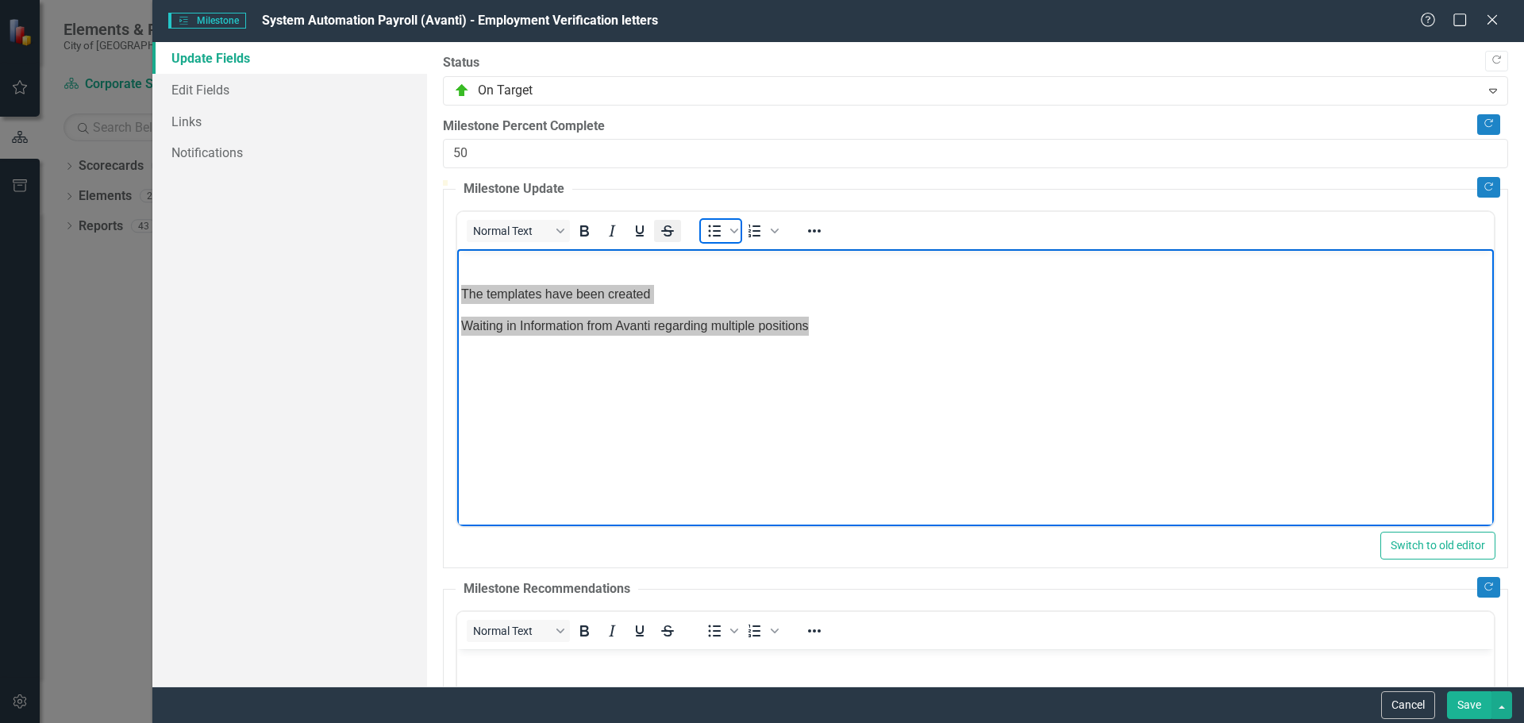
drag, startPoint x: 714, startPoint y: 271, endPoint x: 667, endPoint y: 279, distance: 47.4
click at [713, 240] on icon "Bullet list" at bounding box center [714, 230] width 19 height 19
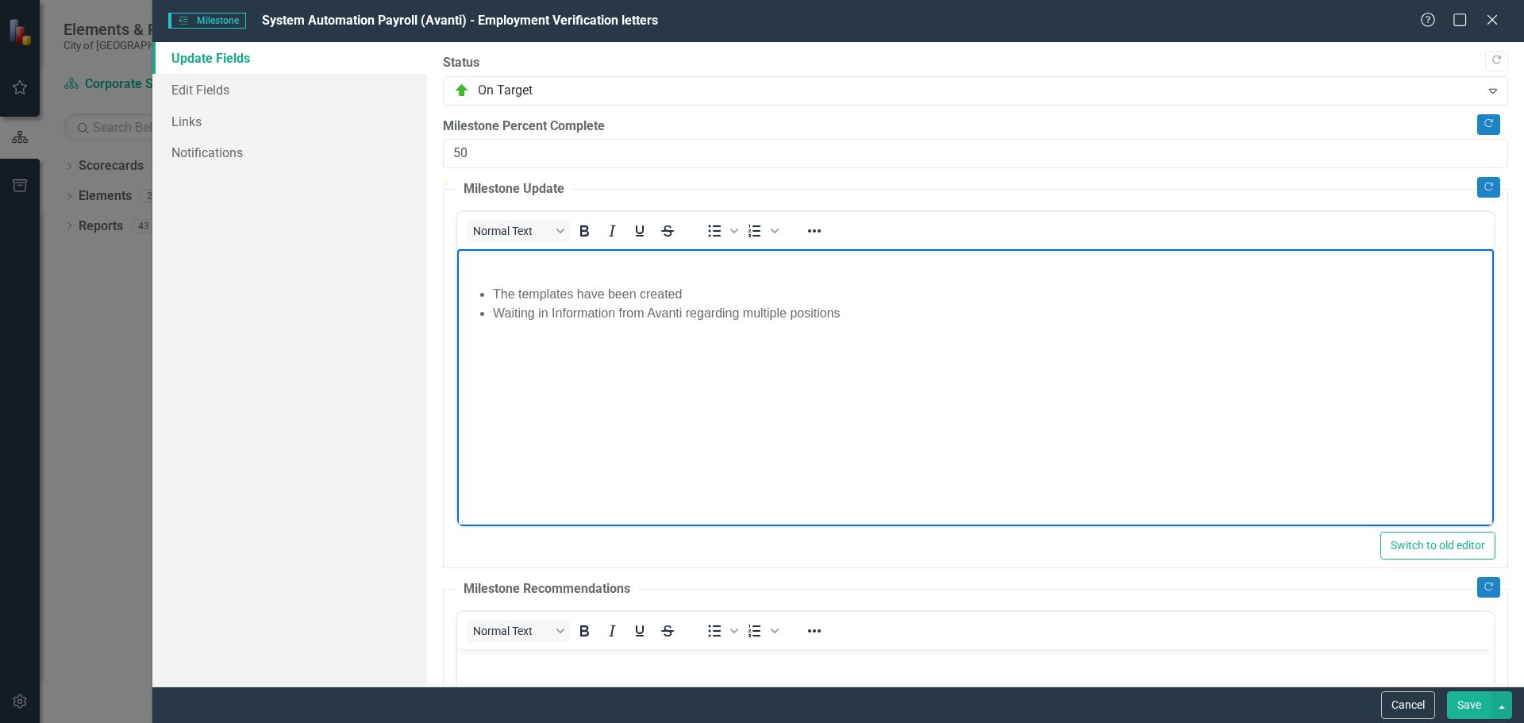
click at [472, 267] on p "Rich Text Area. Press ALT-0 for help." at bounding box center [974, 262] width 1028 height 19
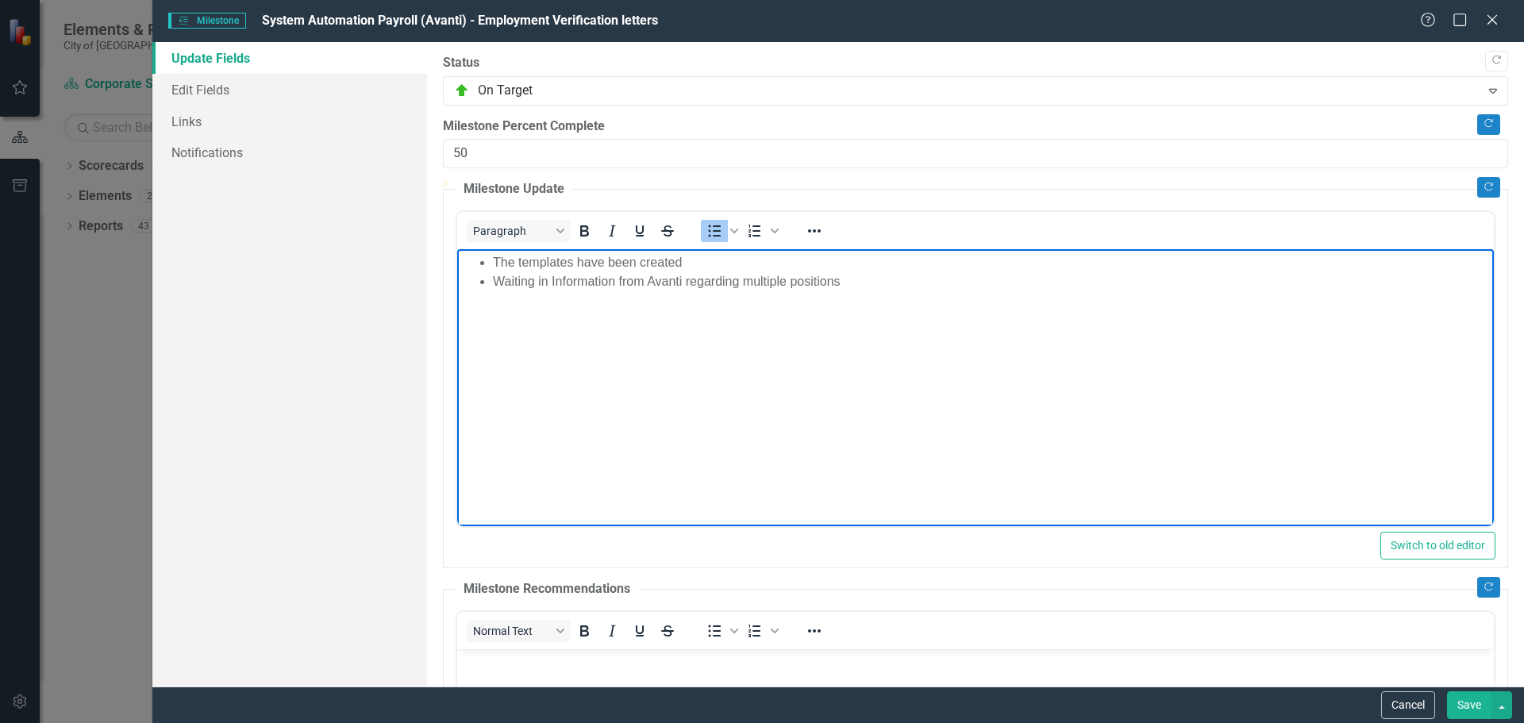
click at [691, 258] on li "The templates have been created" at bounding box center [990, 262] width 997 height 19
click at [847, 283] on li "Waiting in Information from Avanti regarding multiple positions" at bounding box center [990, 281] width 997 height 19
drag, startPoint x: 877, startPoint y: 278, endPoint x: 984, endPoint y: 318, distance: 114.5
click at [1173, 344] on body "The templates have been created and are setup in Avanti Waiting in Information …" at bounding box center [974, 368] width 1036 height 238
click at [878, 282] on li "Waiting in Information from Avanti regarding multiple positions - currltly only…" at bounding box center [990, 281] width 997 height 19
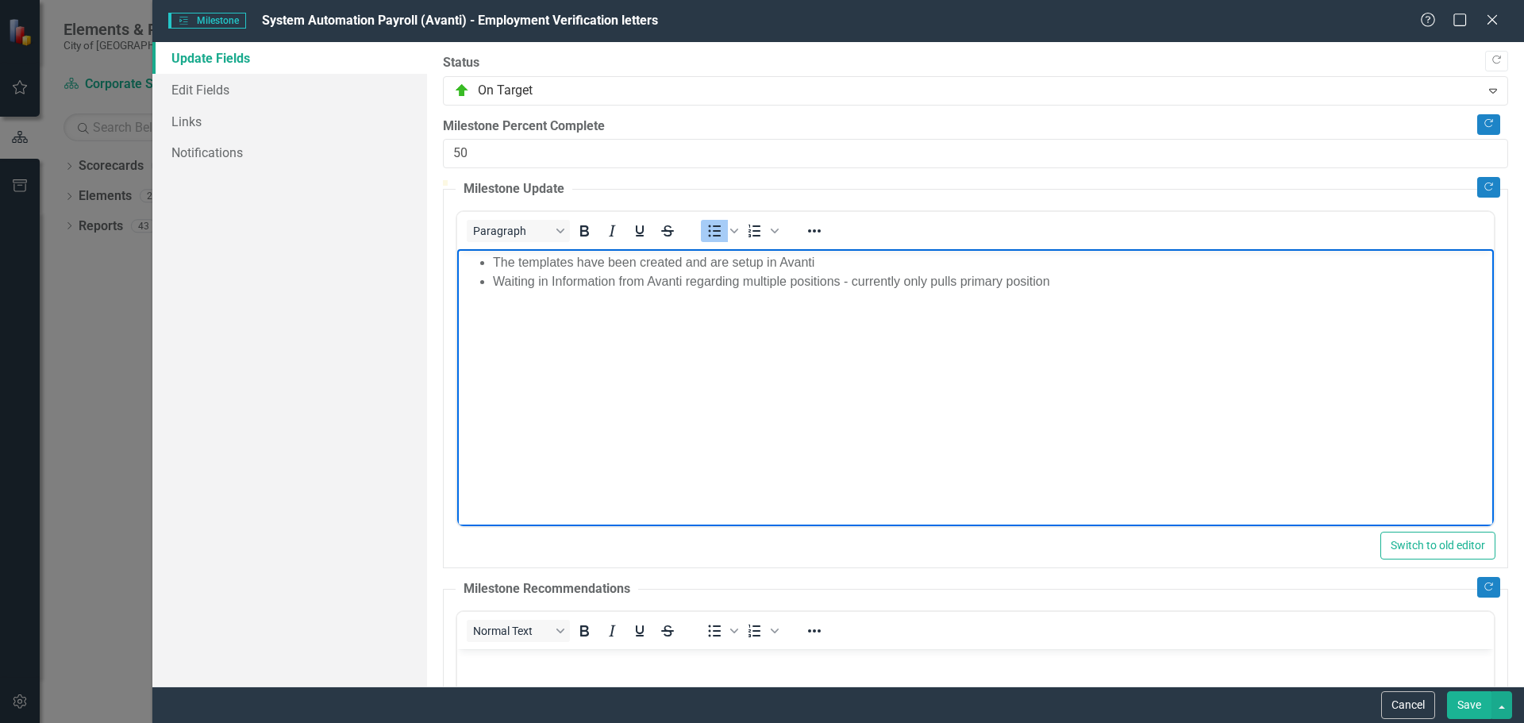
click at [955, 301] on body "The templates have been created and are setup in Avanti Waiting in Information …" at bounding box center [974, 368] width 1036 height 238
click at [1065, 276] on li "Waiting in Information from Avanti regarding multiple positions - currently onl…" at bounding box center [990, 281] width 997 height 19
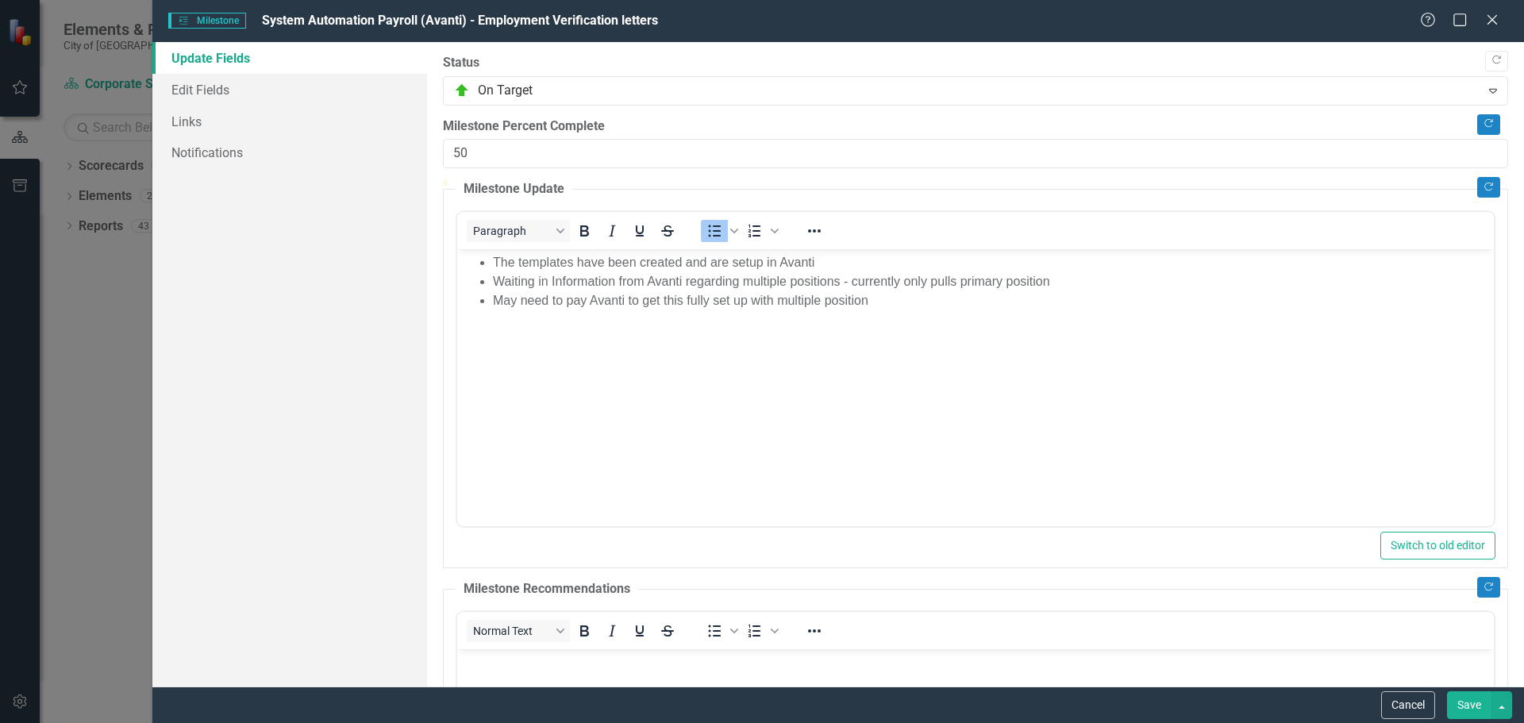
click at [1462, 705] on button "Save" at bounding box center [1469, 705] width 44 height 28
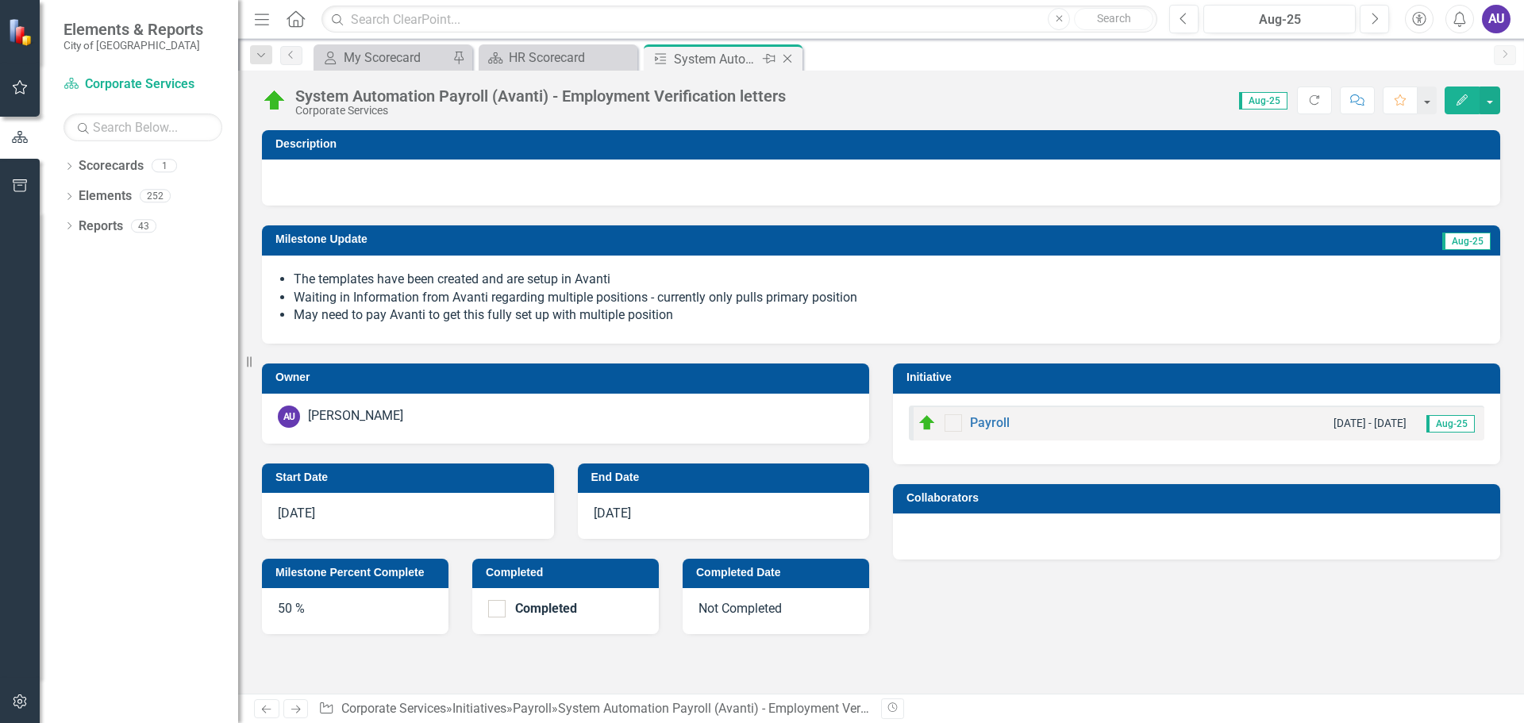
click at [786, 59] on icon "Close" at bounding box center [787, 58] width 16 height 13
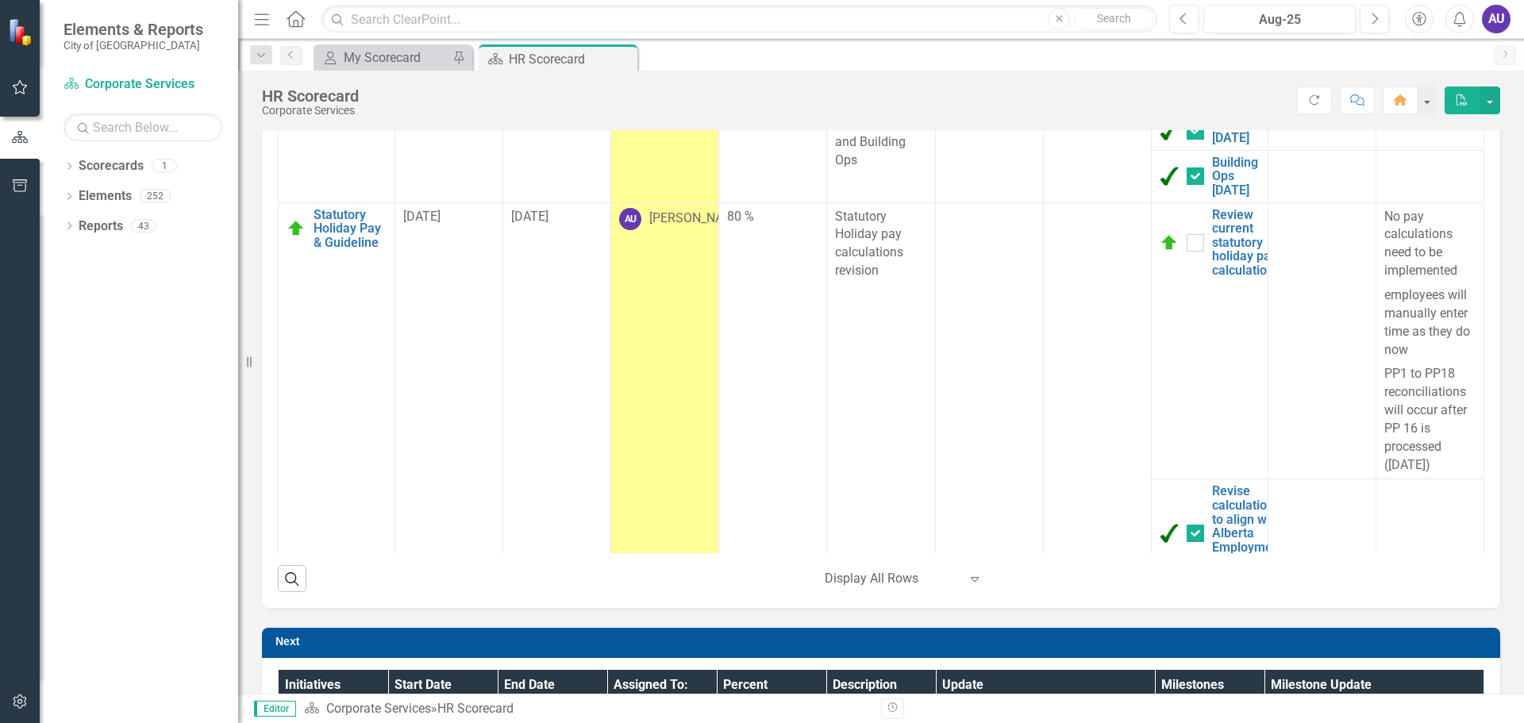
scroll to position [227, 0]
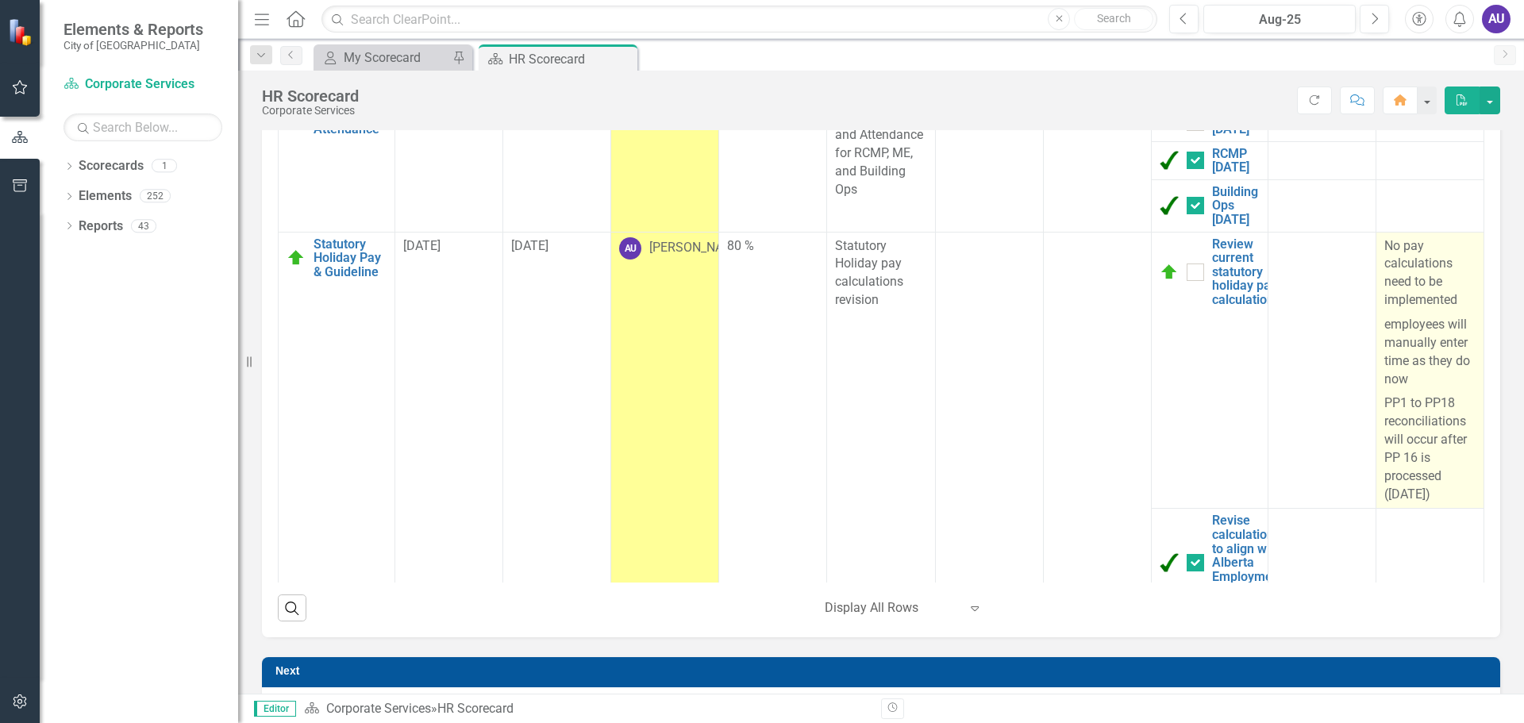
click at [1435, 284] on p "No pay calculations need to be implemented" at bounding box center [1429, 274] width 91 height 75
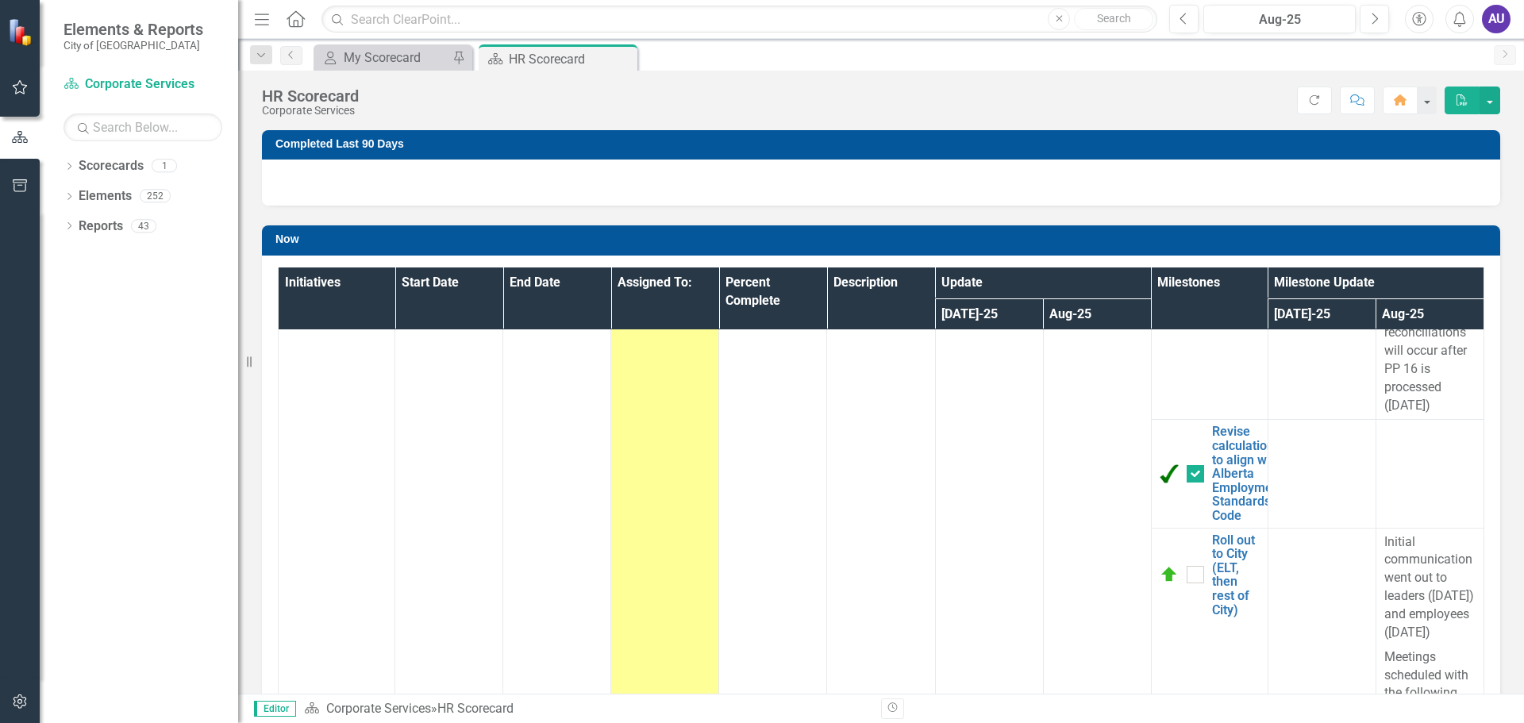
scroll to position [0, 0]
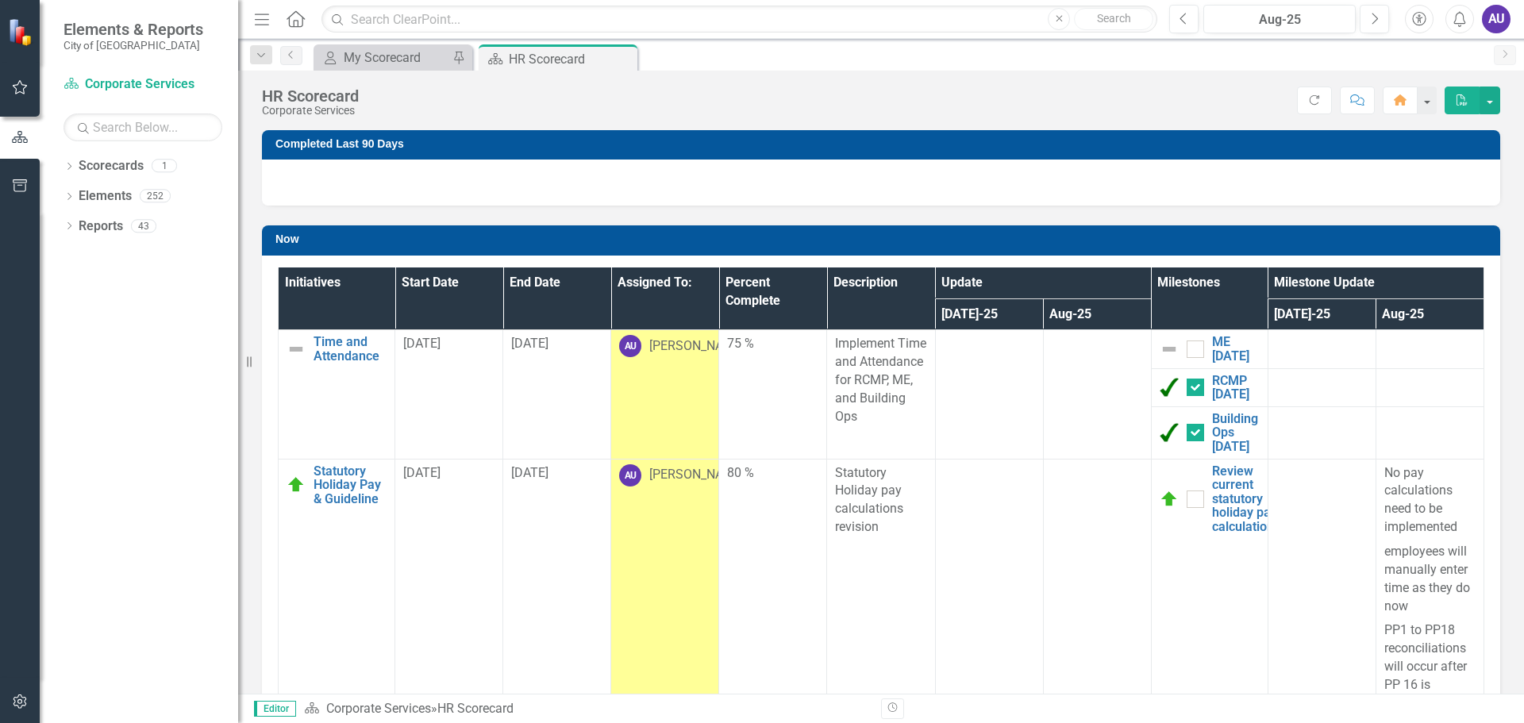
click at [1130, 171] on div at bounding box center [881, 182] width 1238 height 46
click at [932, 83] on div "HR Scorecard Corporate Services Score: N/A Aug-25 Completed Refresh Comment Hom…" at bounding box center [880, 95] width 1285 height 48
